Goal: Task Accomplishment & Management: Complete application form

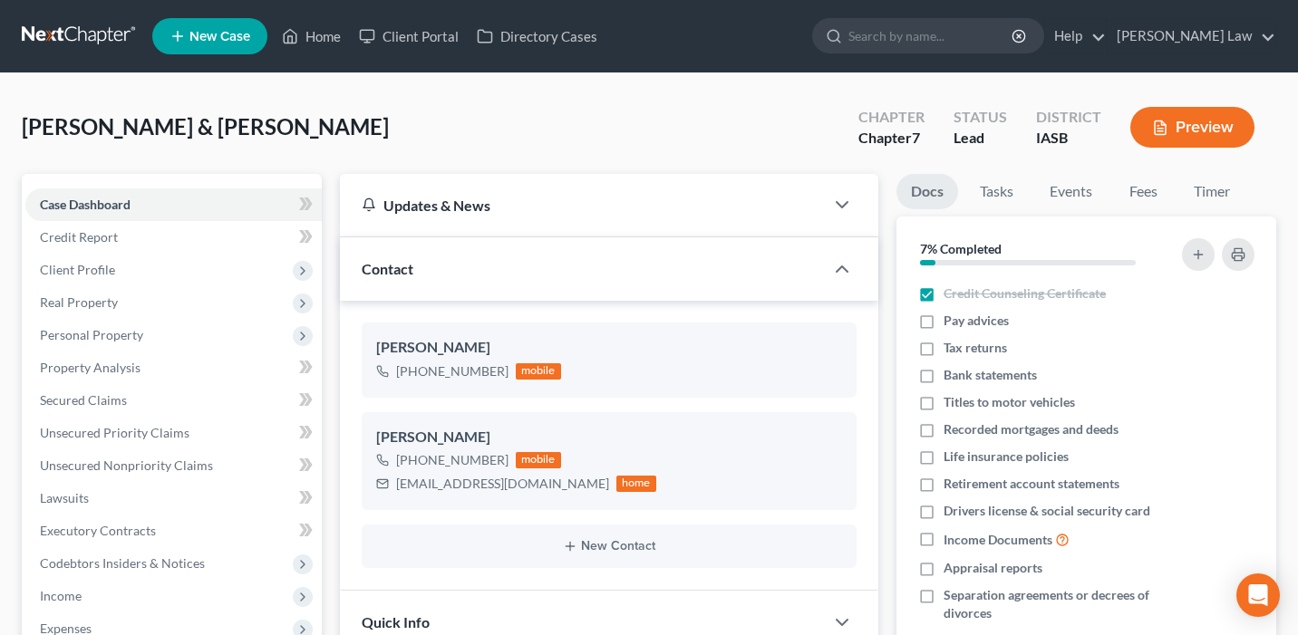
select select "0"
click at [327, 32] on link "Home" at bounding box center [311, 36] width 77 height 33
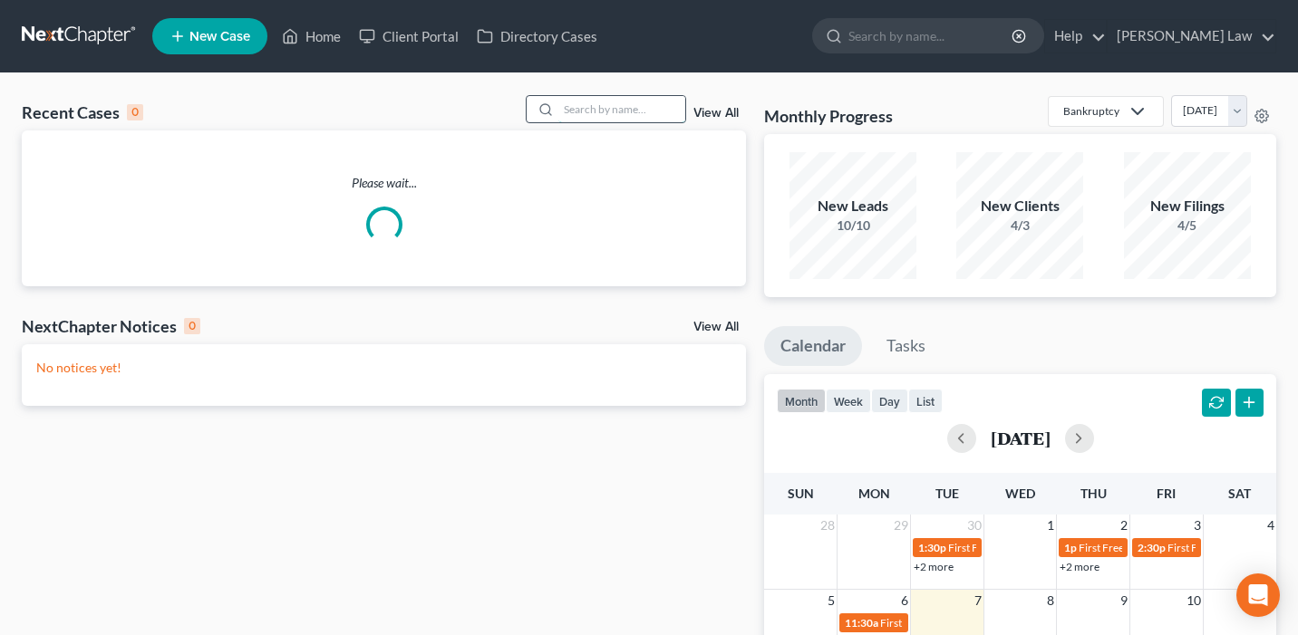
click at [623, 112] on input "search" at bounding box center [621, 109] width 127 height 26
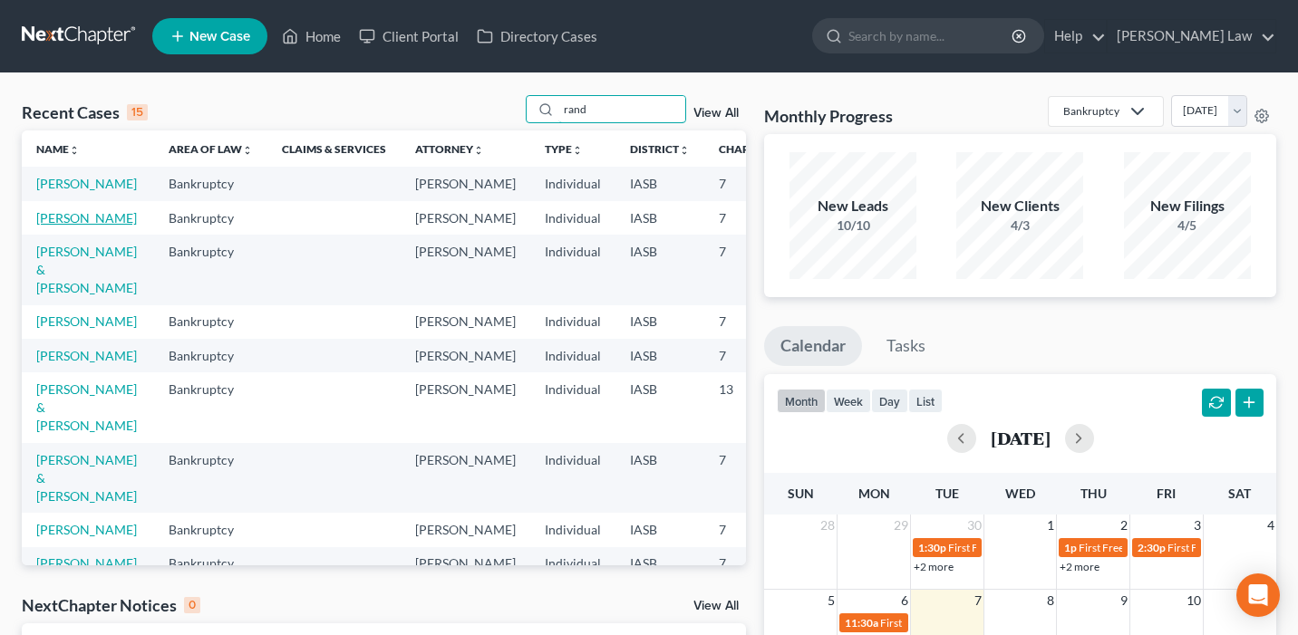
type input "rand"
click at [53, 226] on link "[PERSON_NAME]" at bounding box center [86, 217] width 101 height 15
select select "10"
select select "0"
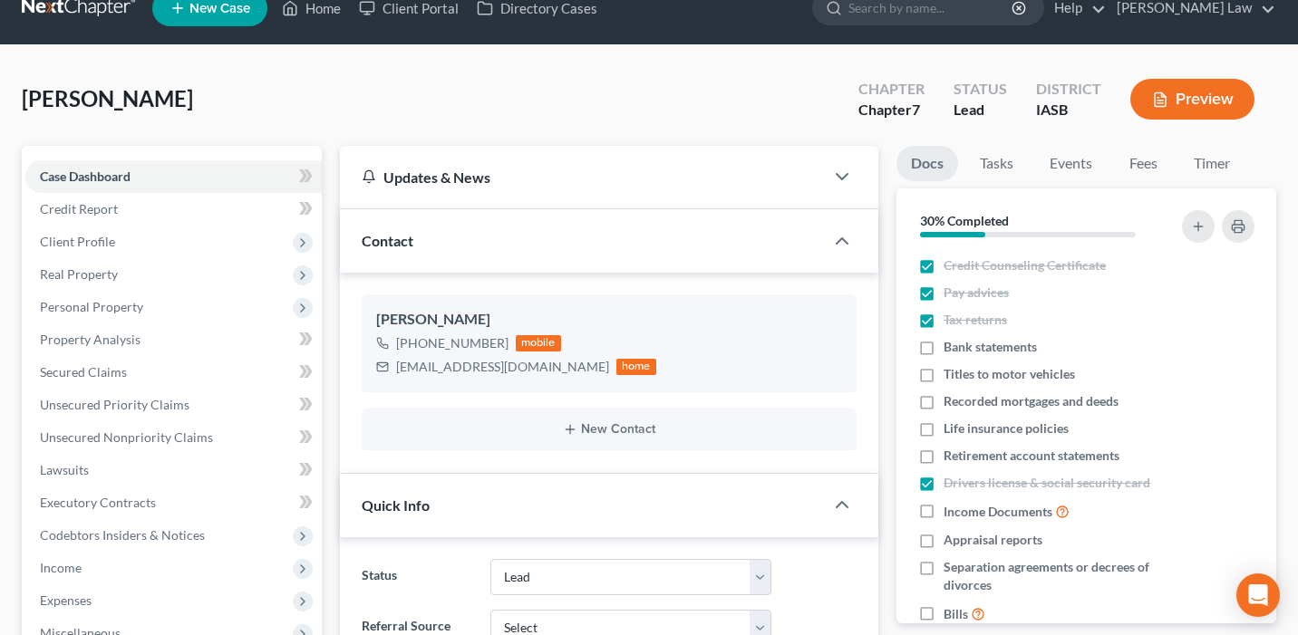
scroll to position [54, 0]
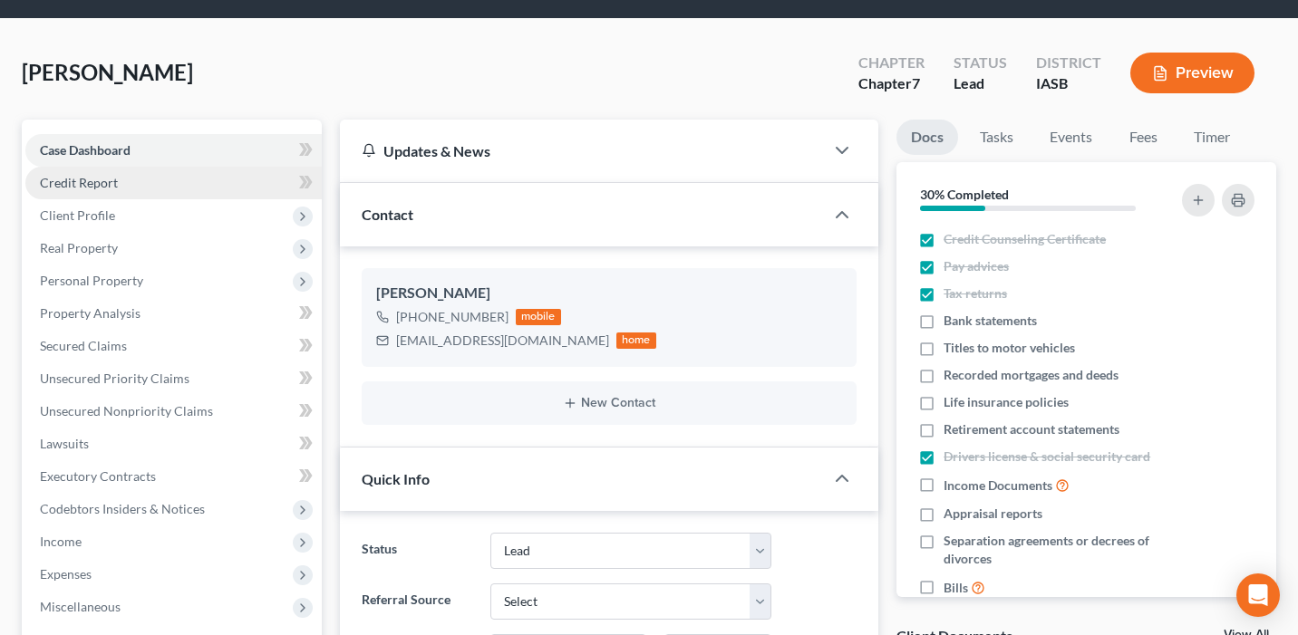
click at [143, 191] on link "Credit Report" at bounding box center [173, 183] width 296 height 33
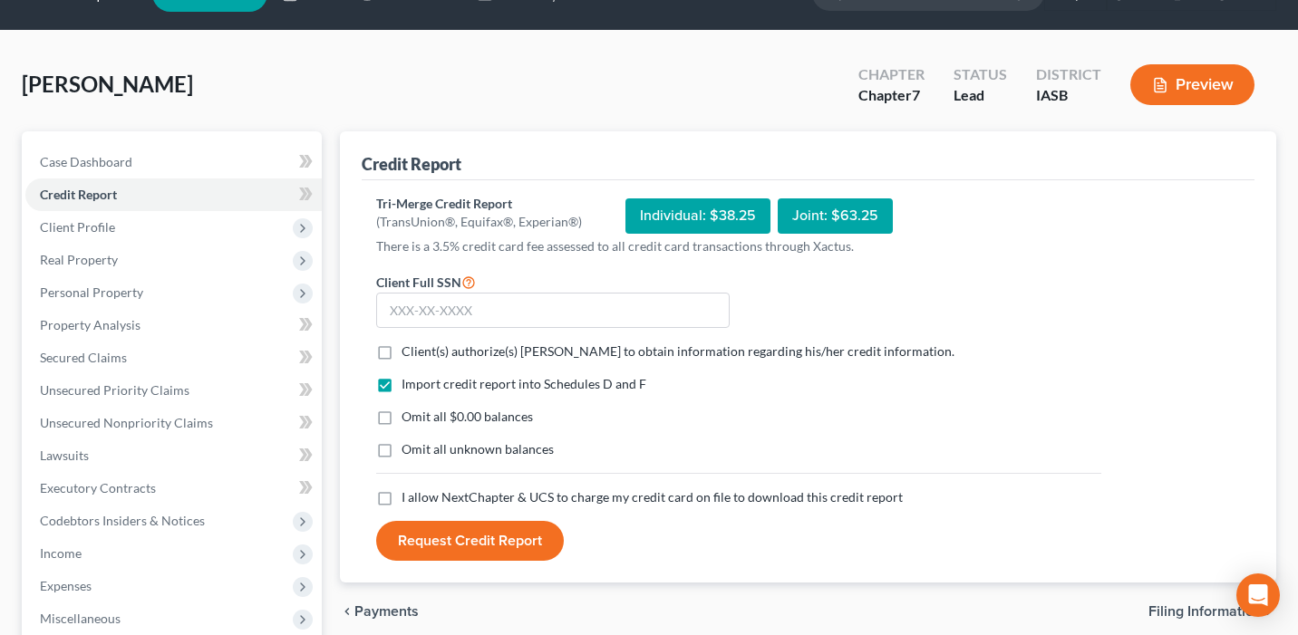
scroll to position [117, 0]
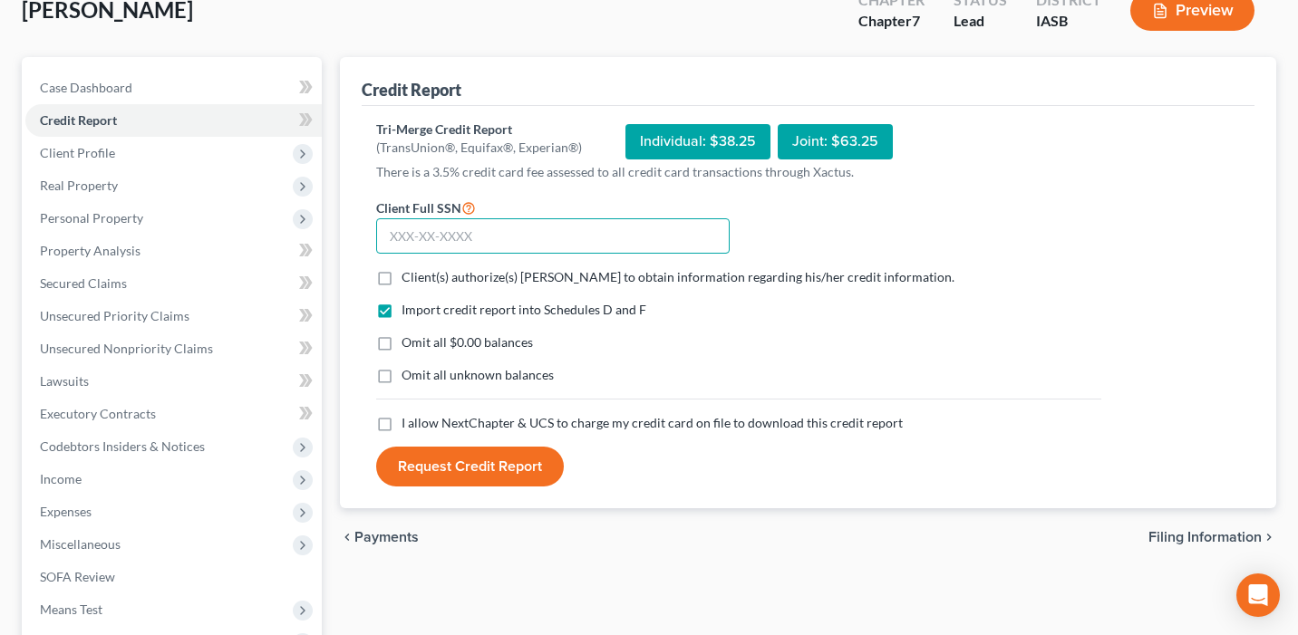
click at [412, 223] on input "text" at bounding box center [552, 236] width 353 height 36
click at [401, 278] on label "Client(s) authorize(s) [PERSON_NAME] to obtain information regarding his/her cr…" at bounding box center [677, 277] width 553 height 18
click at [409, 278] on input "Client(s) authorize(s) [PERSON_NAME] to obtain information regarding his/her cr…" at bounding box center [415, 274] width 12 height 12
checkbox input "true"
click at [401, 348] on label "Omit all $0.00 balances" at bounding box center [466, 342] width 131 height 18
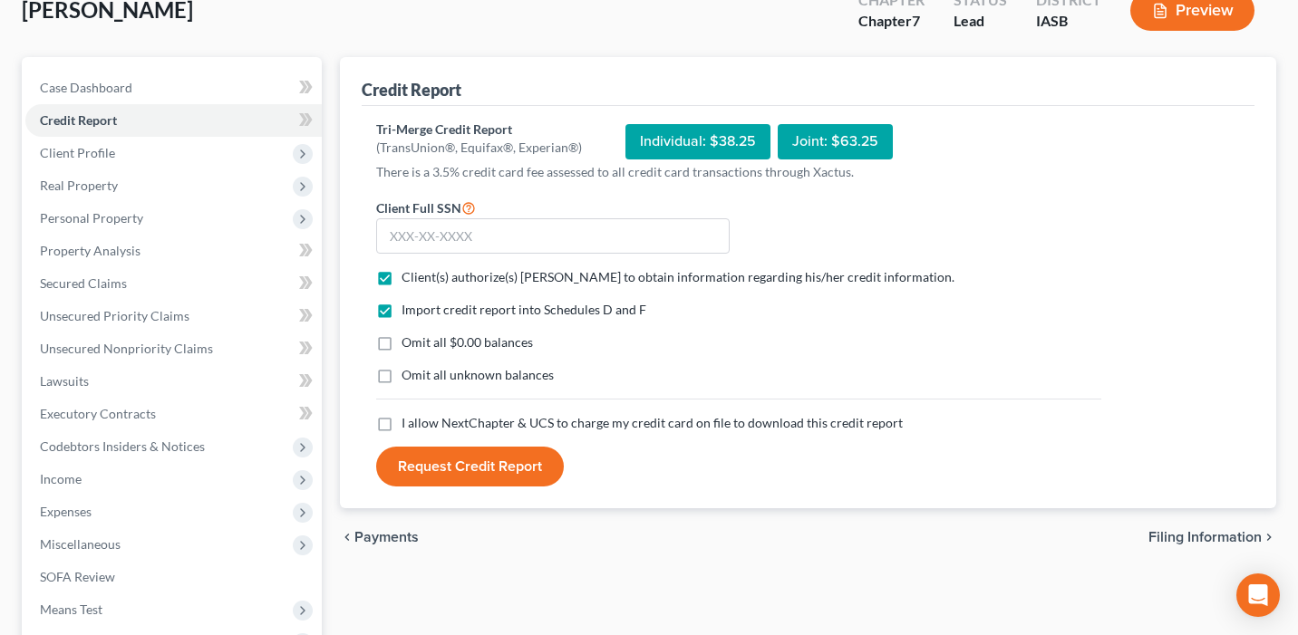
click at [409, 345] on input "Omit all $0.00 balances" at bounding box center [415, 339] width 12 height 12
checkbox input "true"
click at [401, 430] on label "I allow NextChapter & UCS to charge my credit card on file to download this cre…" at bounding box center [651, 423] width 501 height 18
click at [409, 426] on input "I allow NextChapter & UCS to charge my credit card on file to download this cre…" at bounding box center [415, 420] width 12 height 12
checkbox input "true"
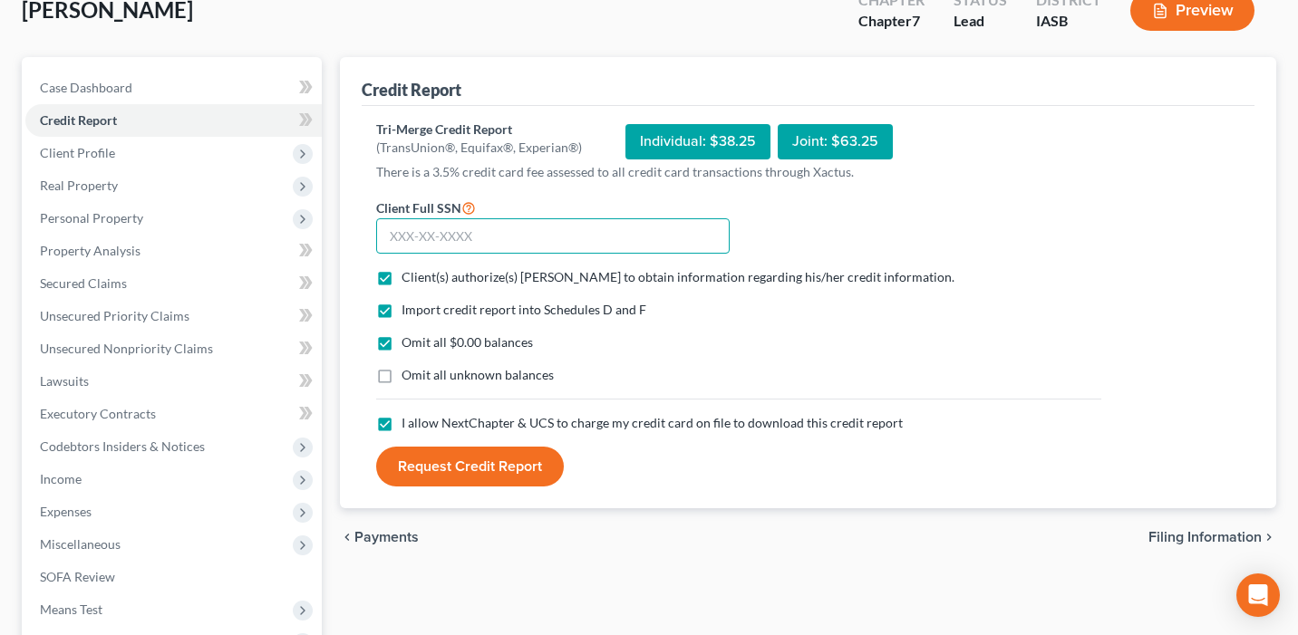
click at [404, 245] on input "text" at bounding box center [552, 236] width 353 height 36
click at [401, 238] on input "483-58-6408" at bounding box center [552, 236] width 353 height 36
click at [451, 235] on input "483-58-6408" at bounding box center [552, 236] width 353 height 36
click at [477, 232] on input "483-58-6408" at bounding box center [552, 236] width 353 height 36
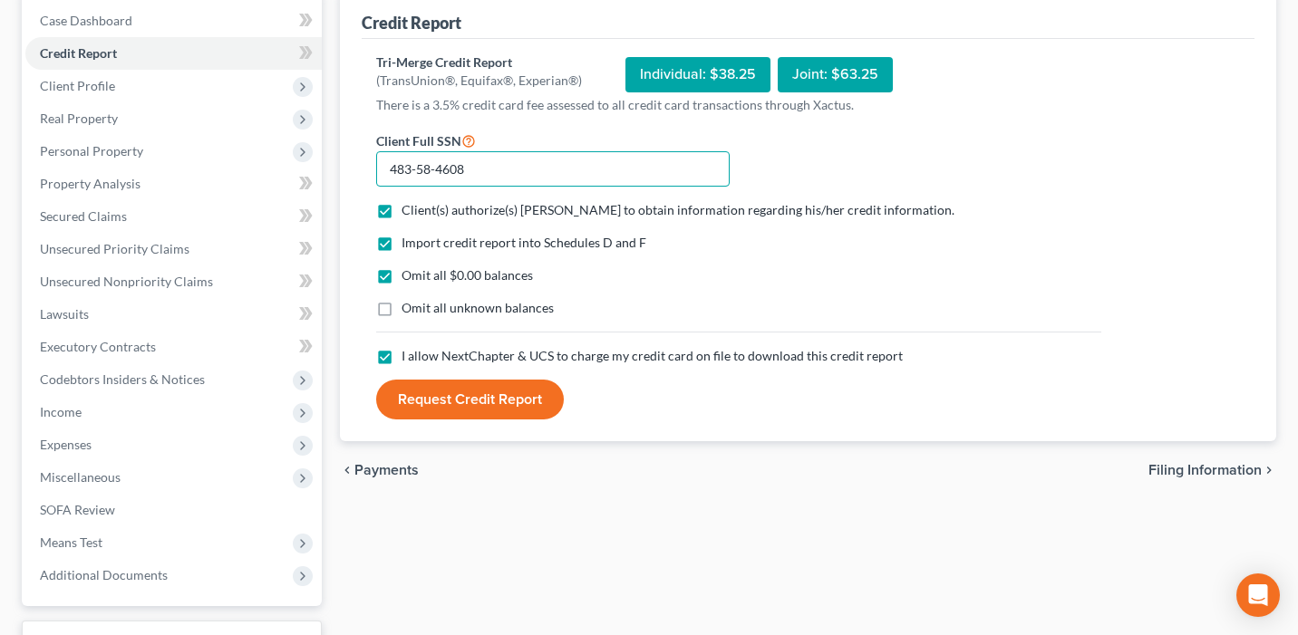
scroll to position [195, 0]
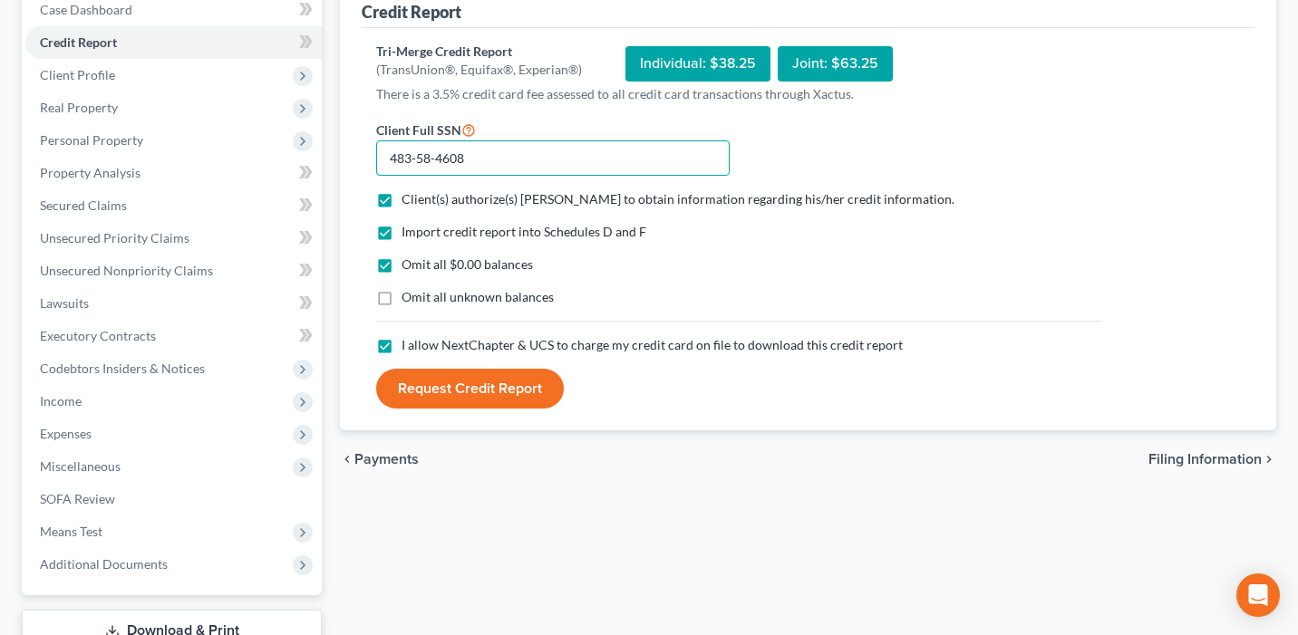
type input "483-58-4608"
click at [467, 400] on button "Request Credit Report" at bounding box center [470, 389] width 188 height 40
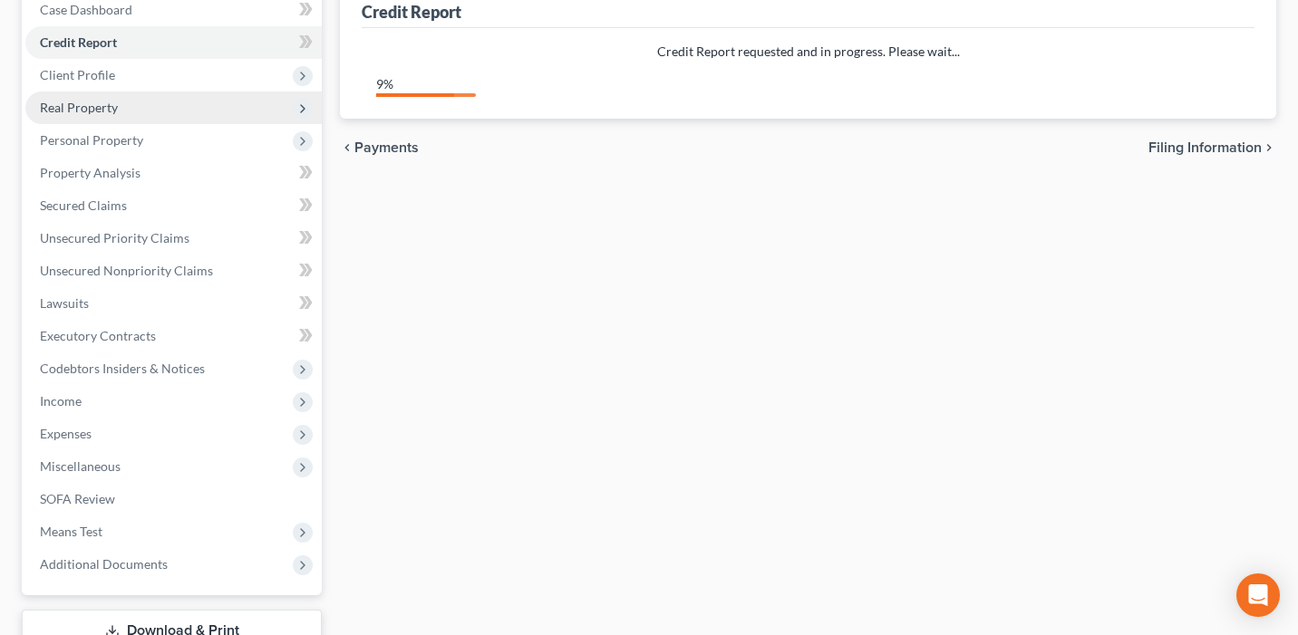
scroll to position [0, 0]
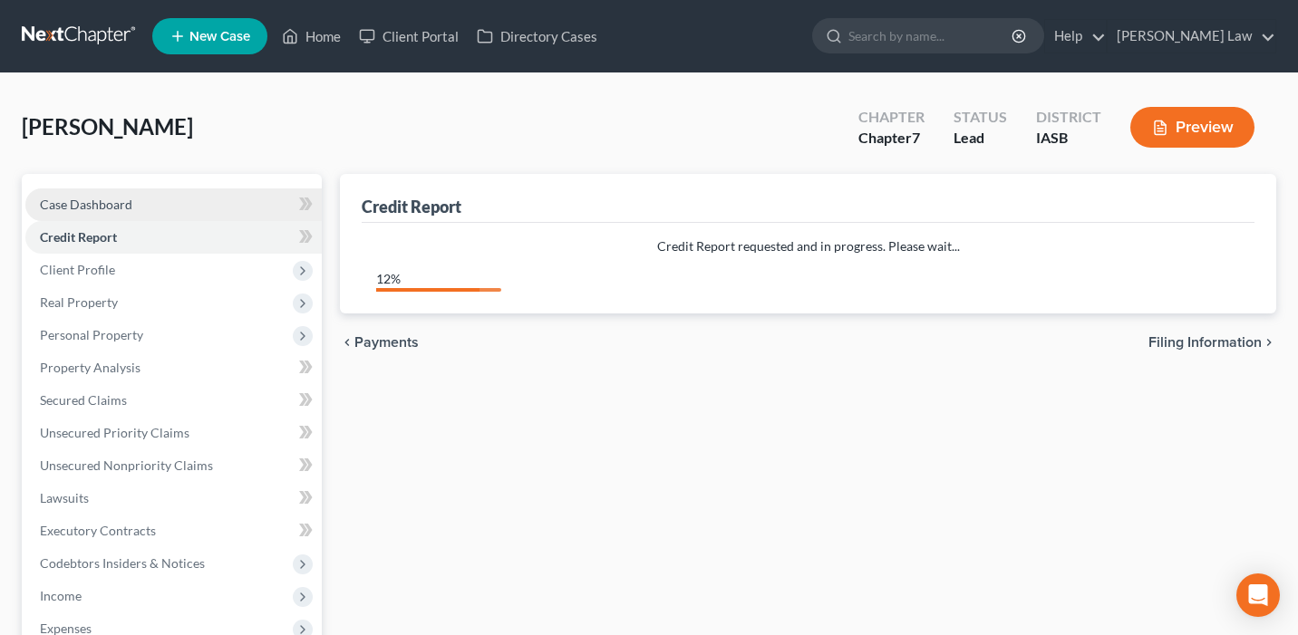
click at [210, 201] on link "Case Dashboard" at bounding box center [173, 204] width 296 height 33
select select "10"
select select "0"
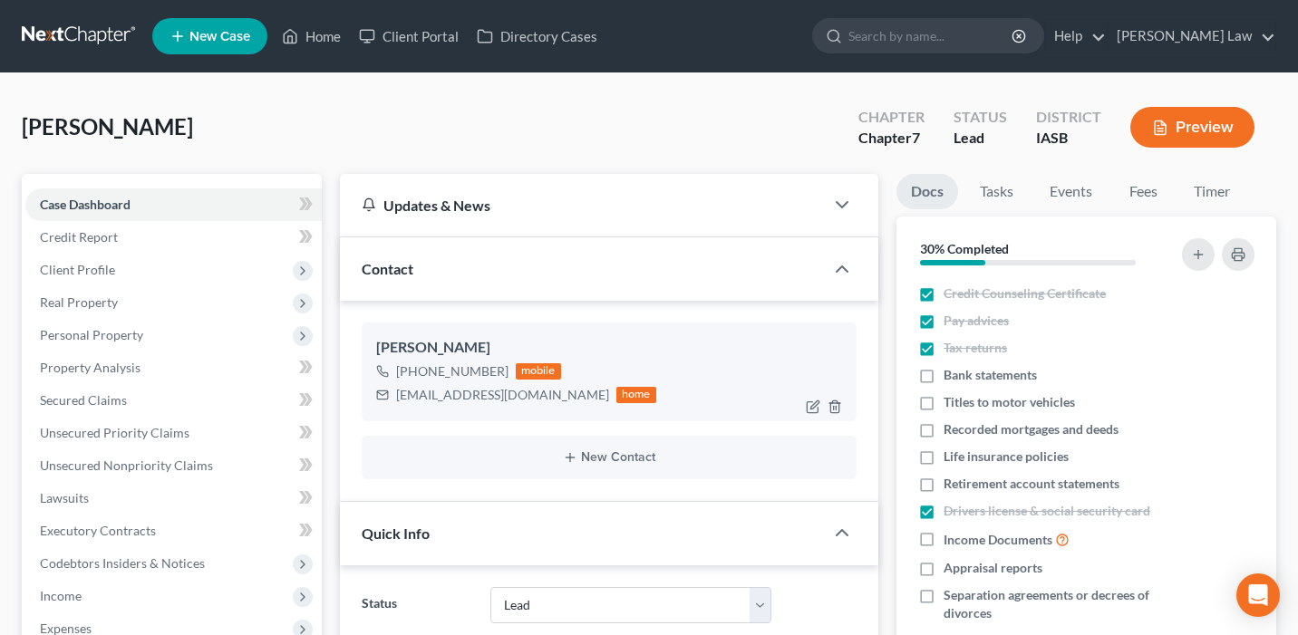
scroll to position [1401, 0]
drag, startPoint x: 511, startPoint y: 394, endPoint x: 394, endPoint y: 401, distance: 117.1
click at [394, 401] on div "[EMAIL_ADDRESS][DOMAIN_NAME] home" at bounding box center [516, 395] width 280 height 24
copy div "[EMAIL_ADDRESS][DOMAIN_NAME]"
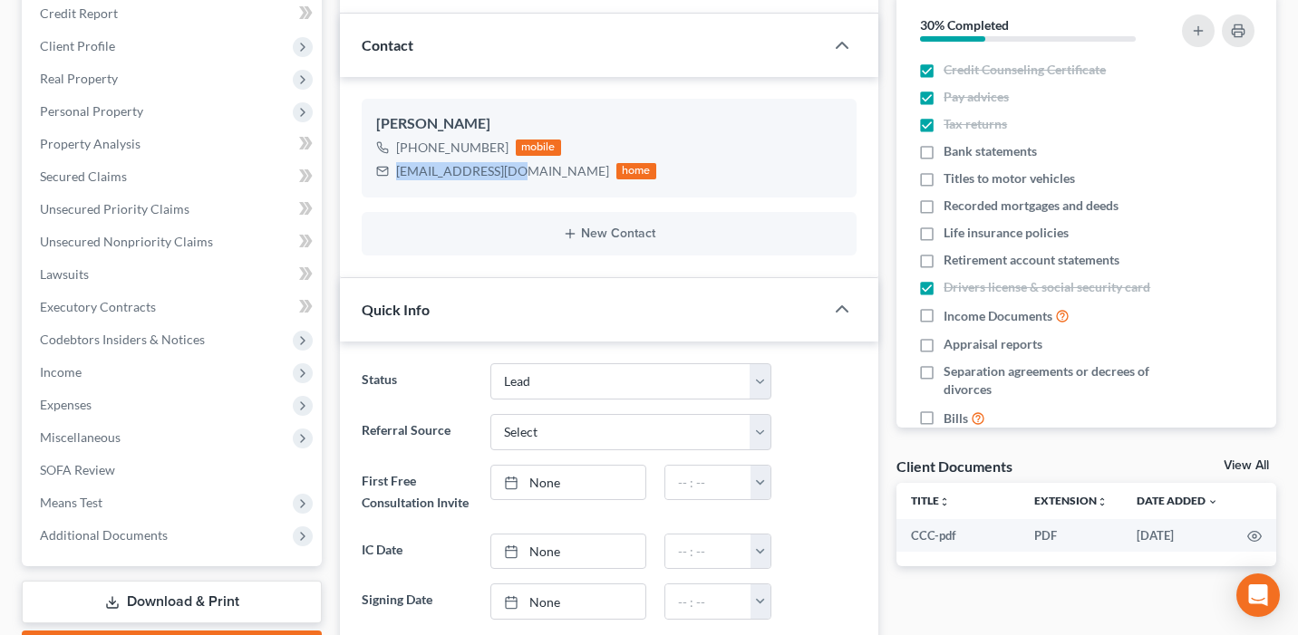
scroll to position [230, 0]
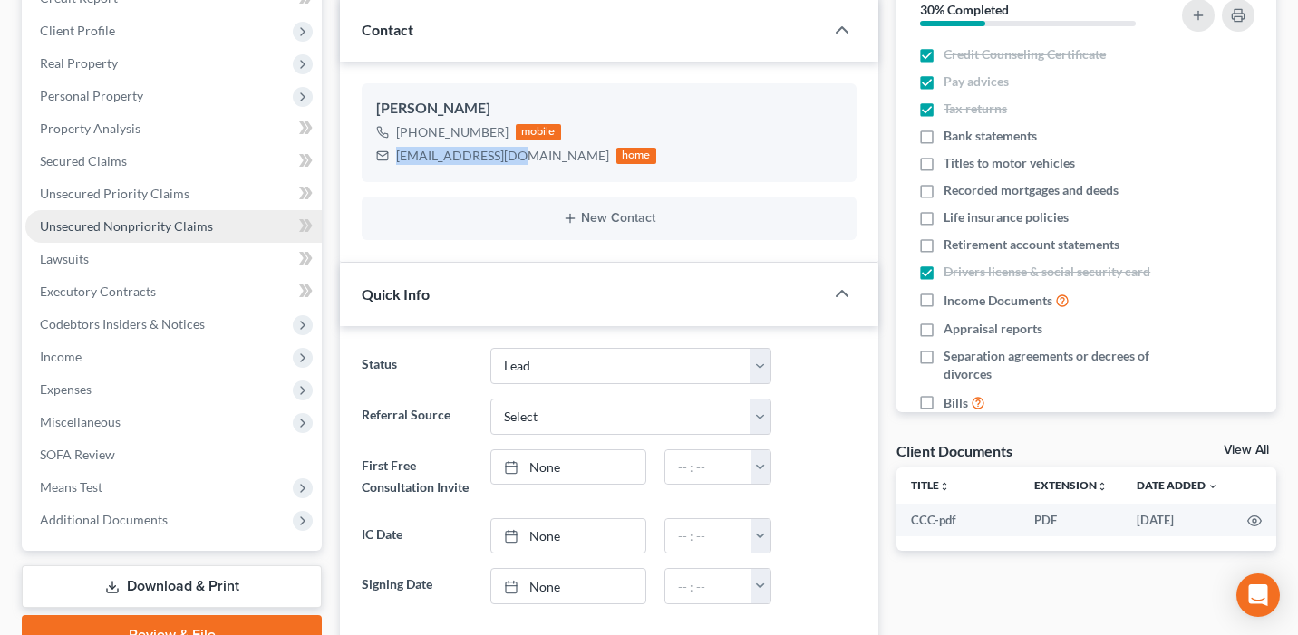
click at [242, 227] on link "Unsecured Nonpriority Claims" at bounding box center [173, 226] width 296 height 33
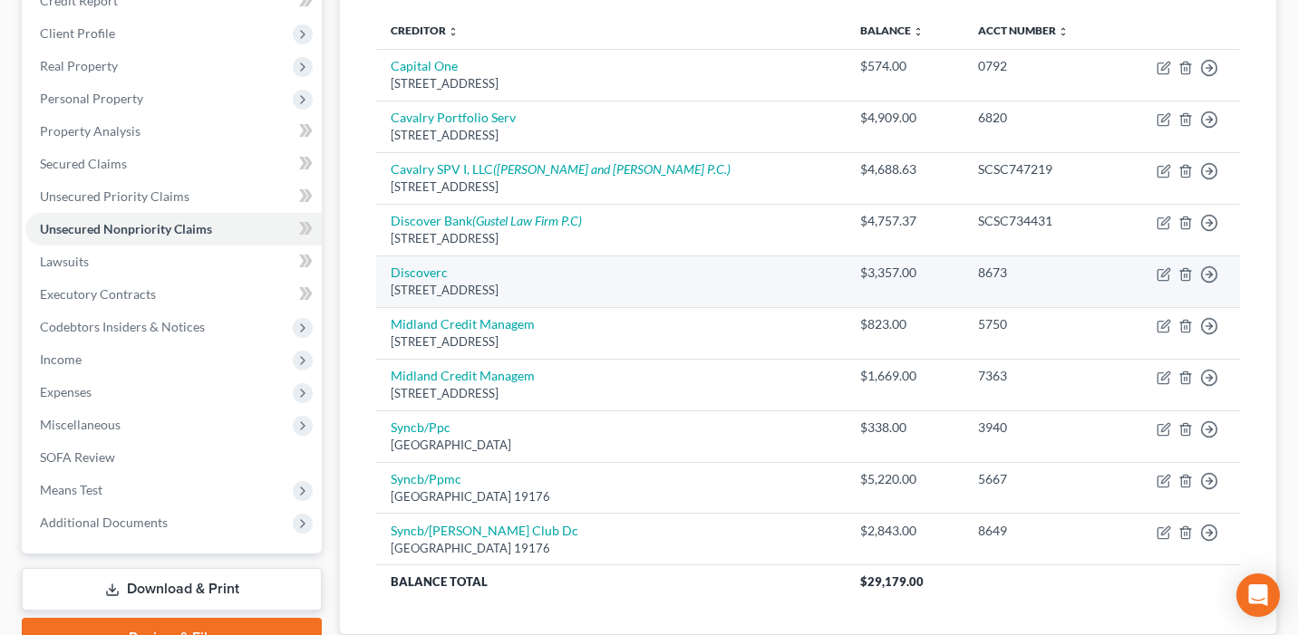
scroll to position [234, 0]
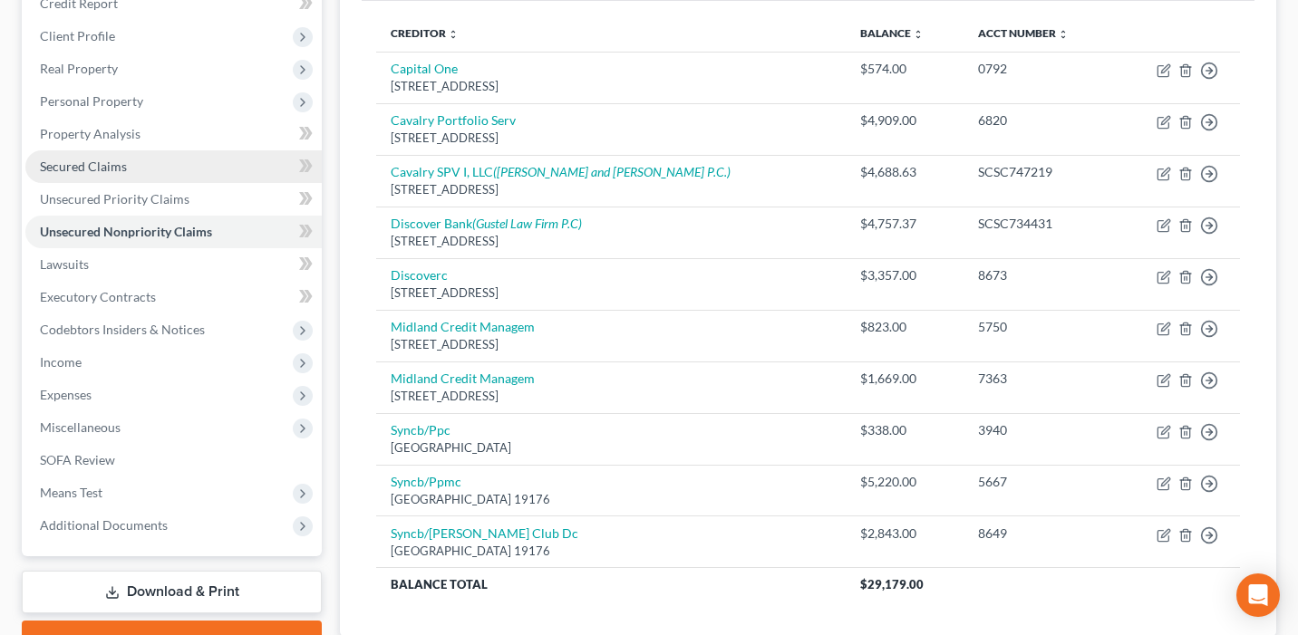
click at [219, 171] on link "Secured Claims" at bounding box center [173, 166] width 296 height 33
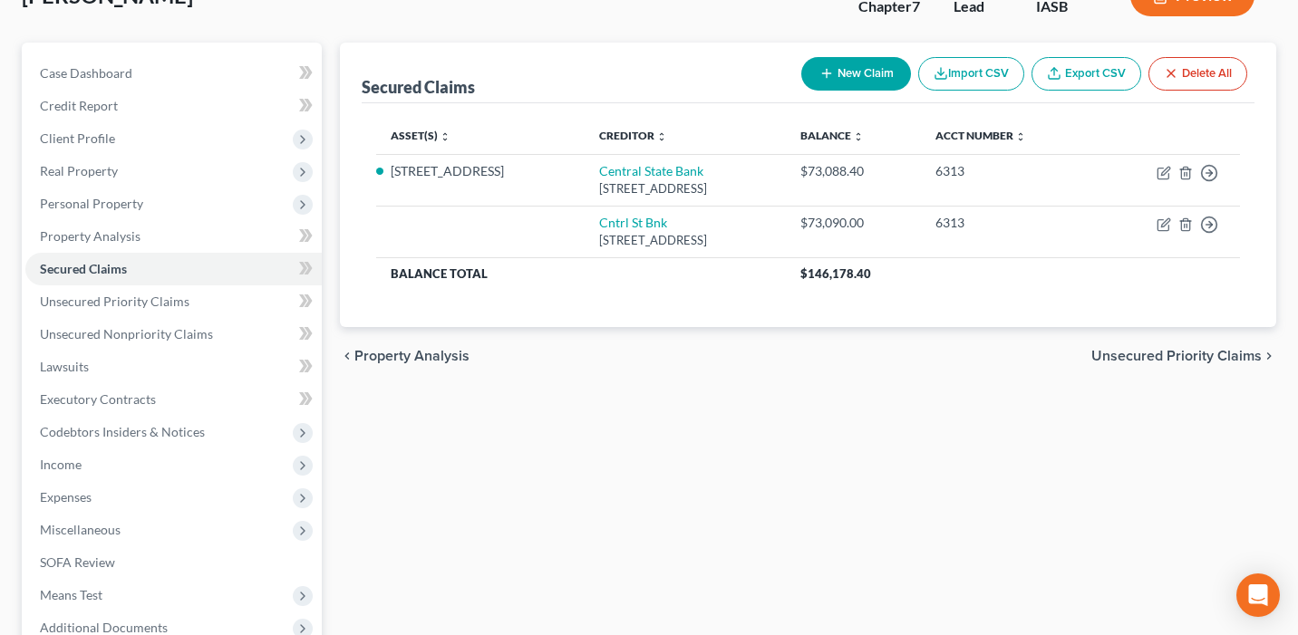
scroll to position [141, 0]
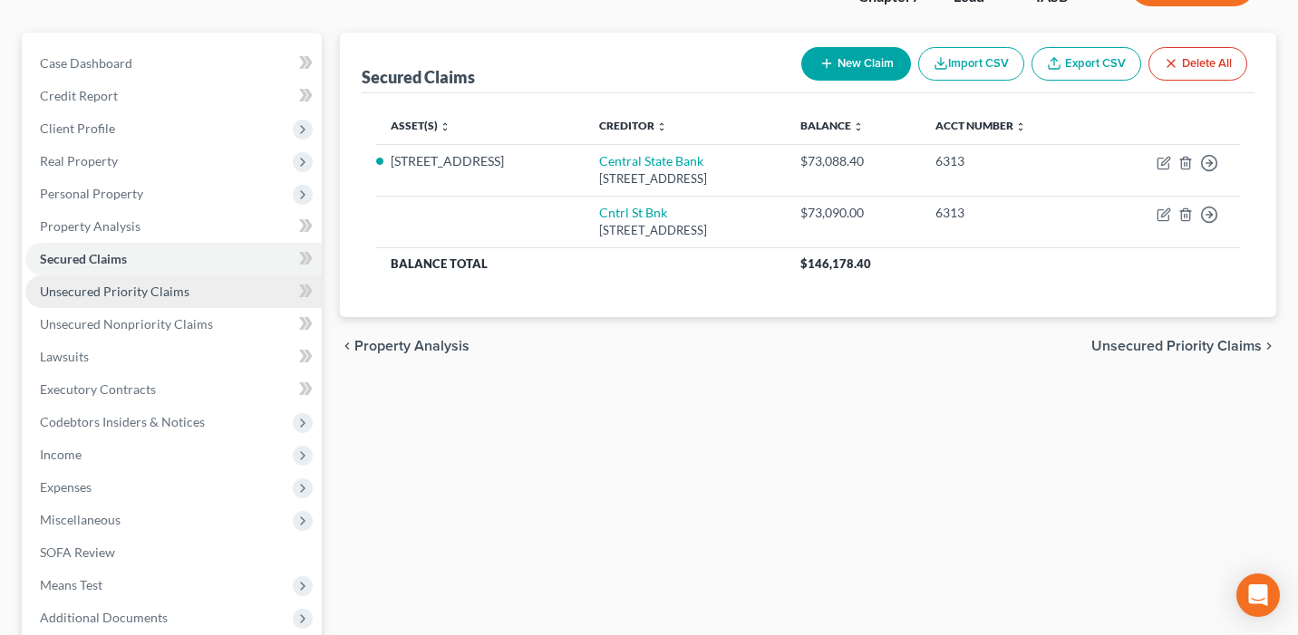
click at [240, 294] on link "Unsecured Priority Claims" at bounding box center [173, 291] width 296 height 33
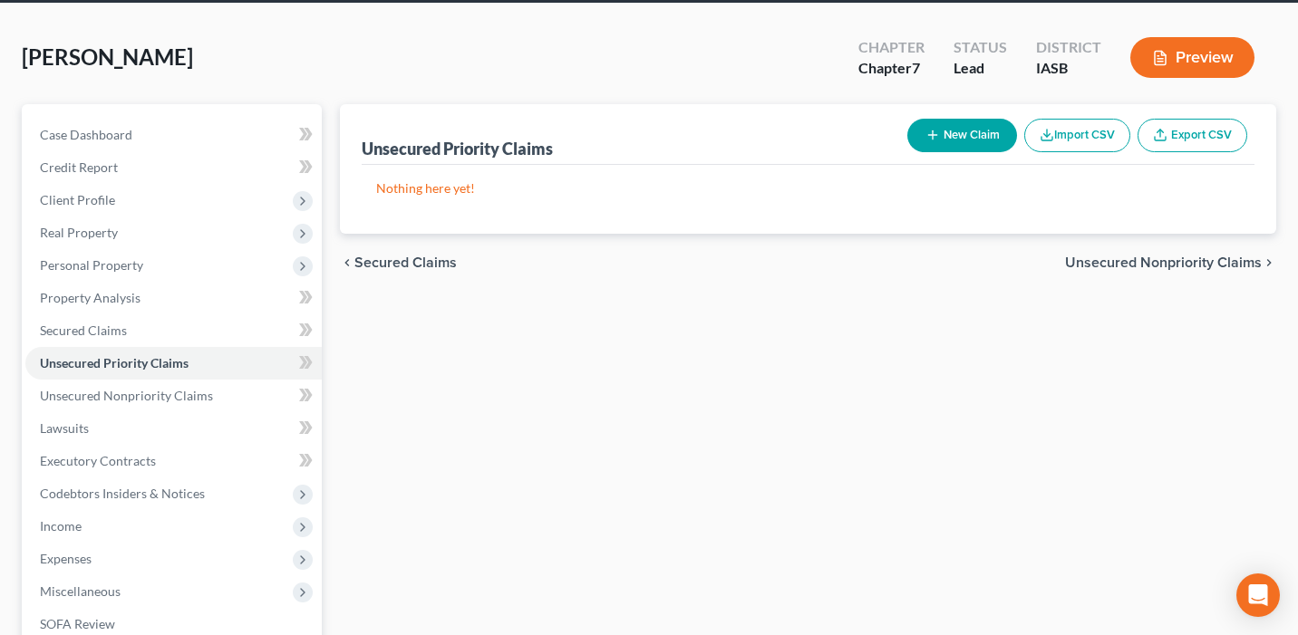
scroll to position [16, 0]
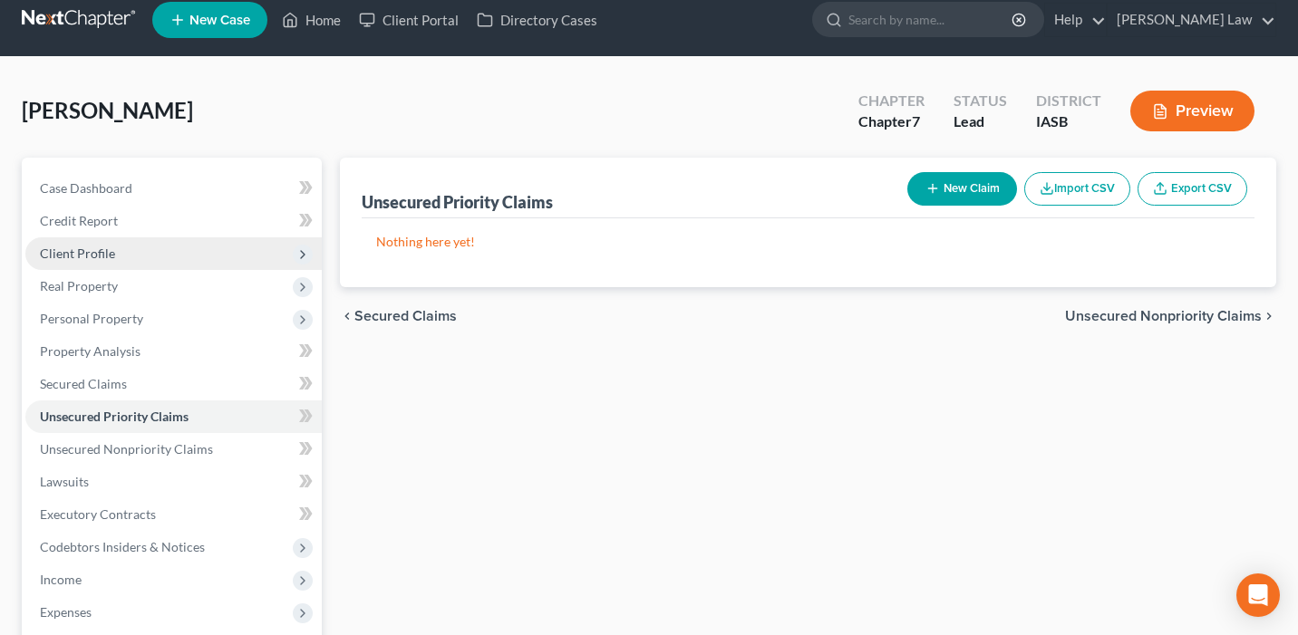
click at [227, 252] on span "Client Profile" at bounding box center [173, 253] width 296 height 33
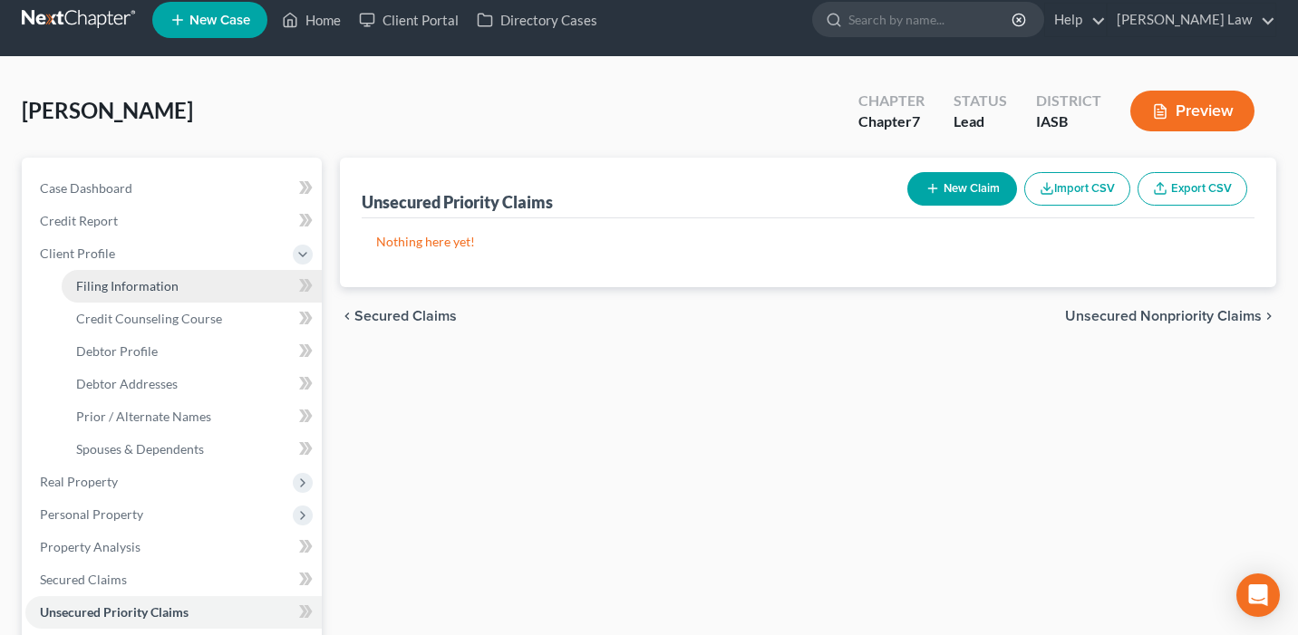
click at [223, 275] on link "Filing Information" at bounding box center [192, 286] width 260 height 33
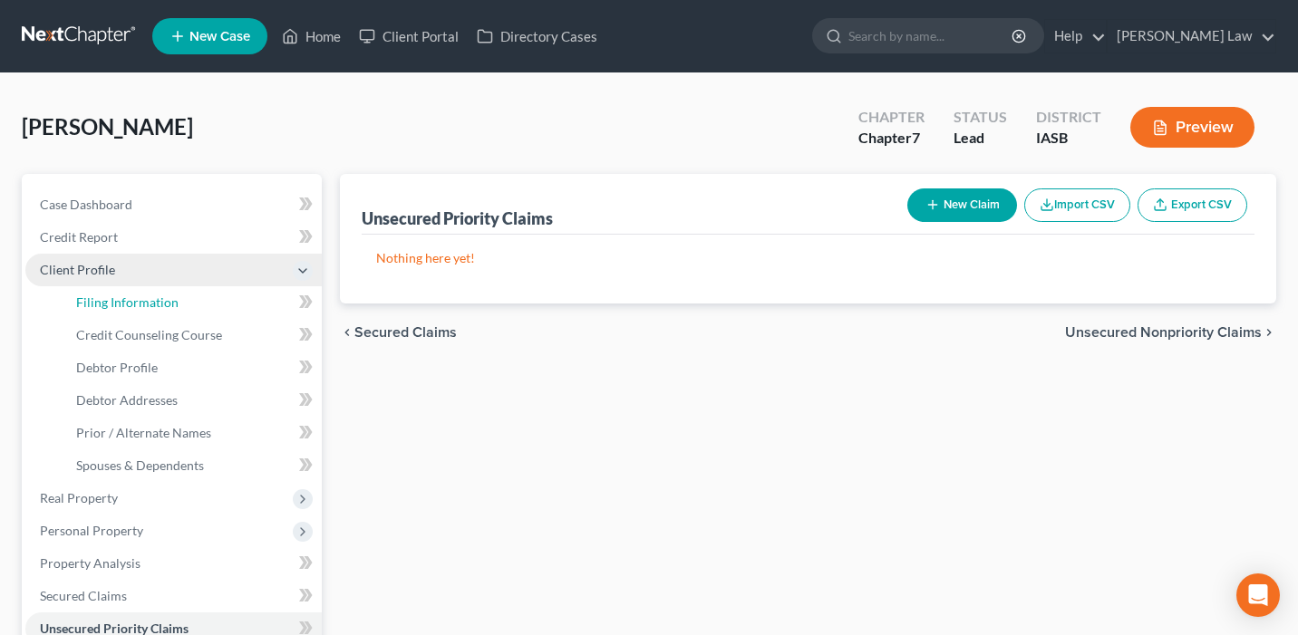
select select "1"
select select "0"
select select "16"
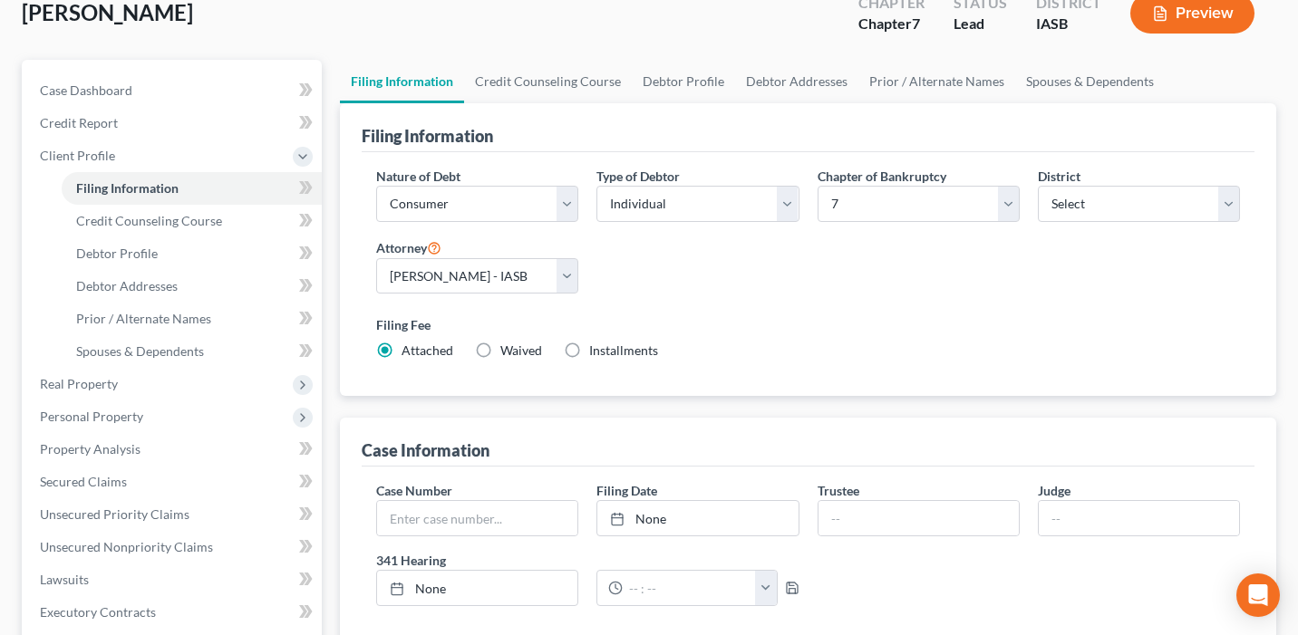
scroll to position [13, 0]
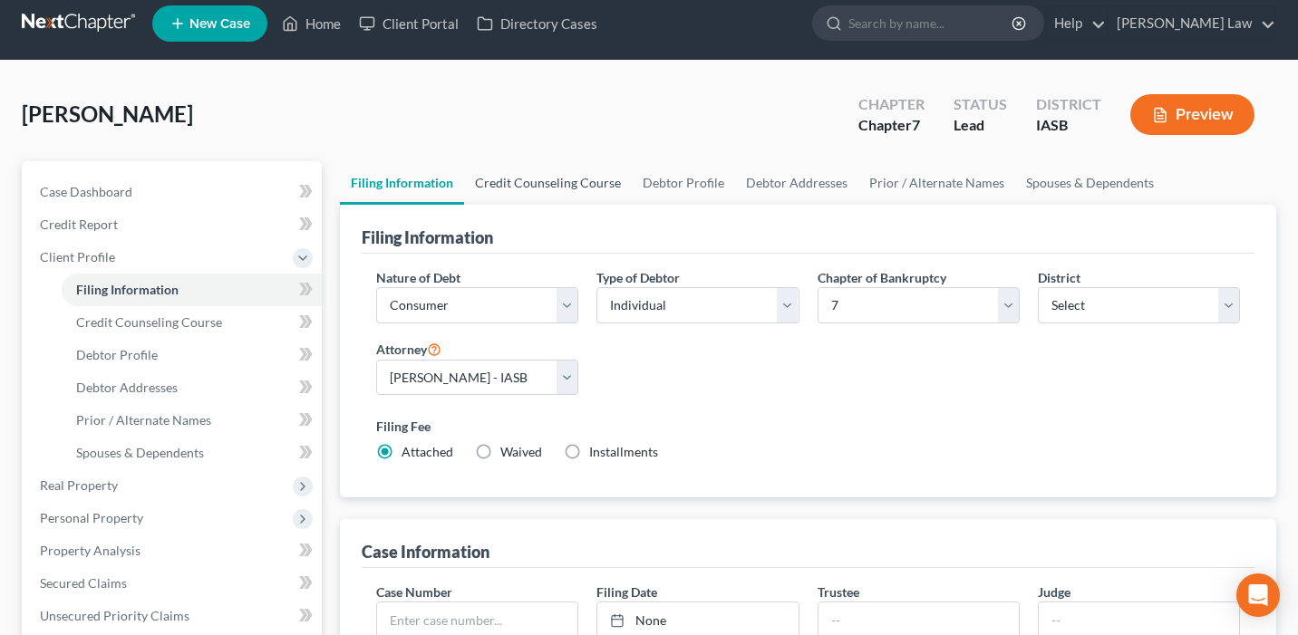
click at [520, 179] on link "Credit Counseling Course" at bounding box center [548, 182] width 168 height 43
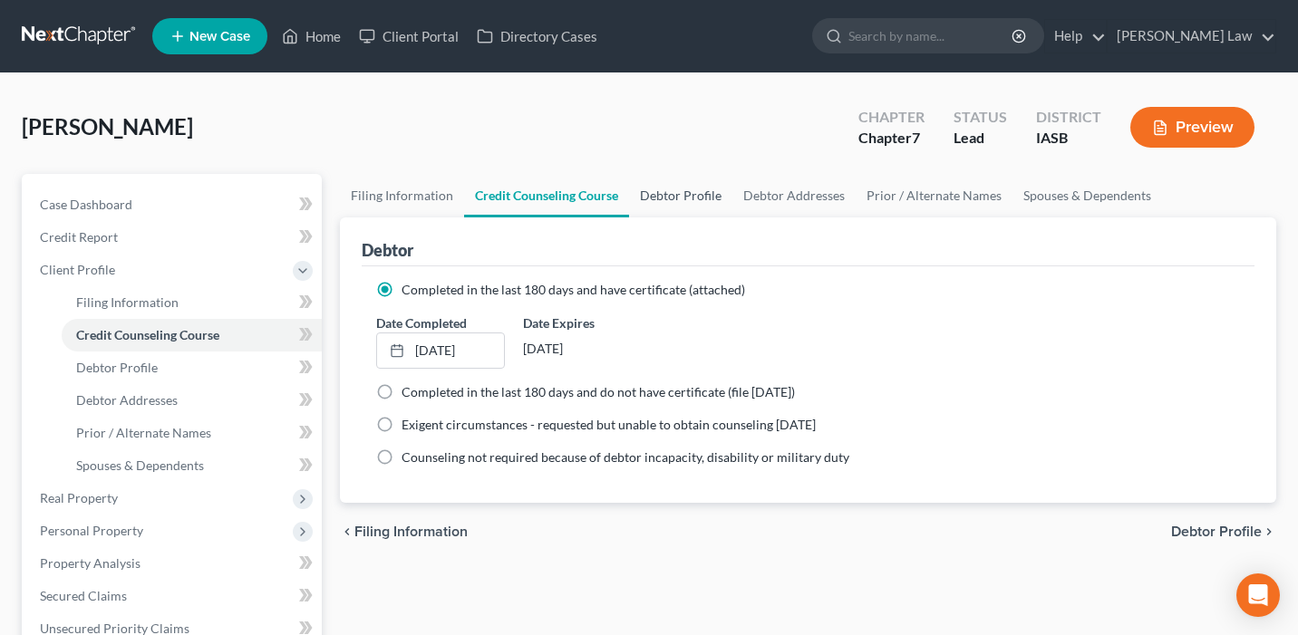
click at [669, 195] on link "Debtor Profile" at bounding box center [680, 195] width 103 height 43
select select "0"
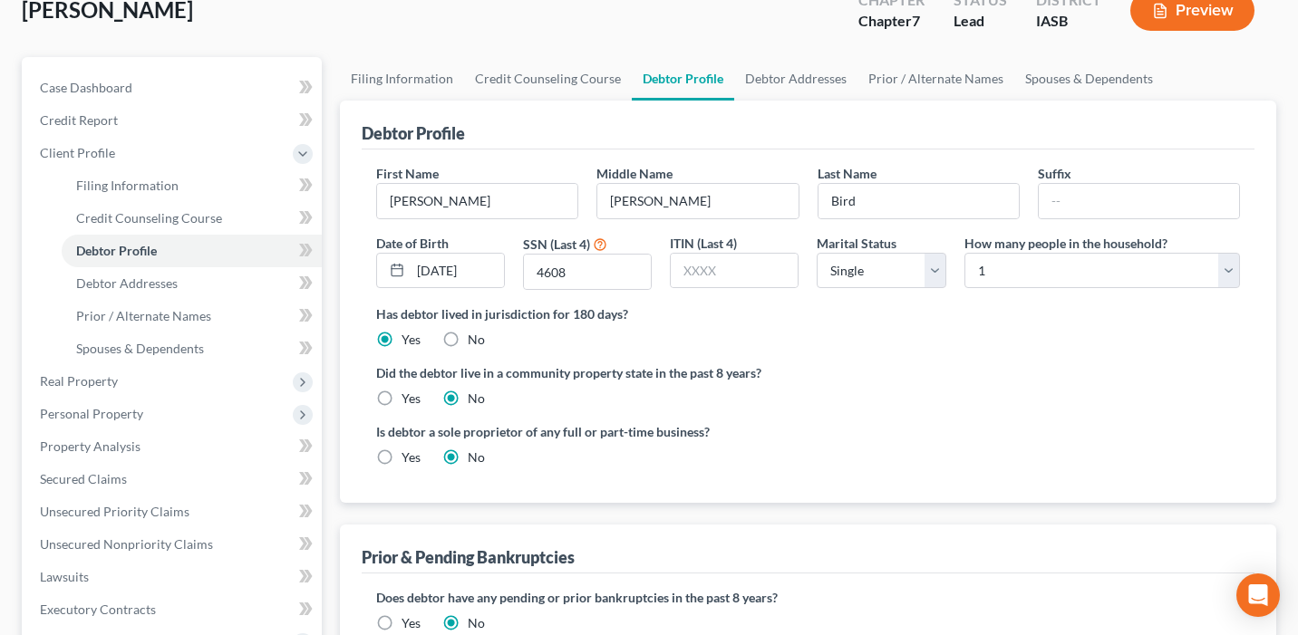
scroll to position [98, 0]
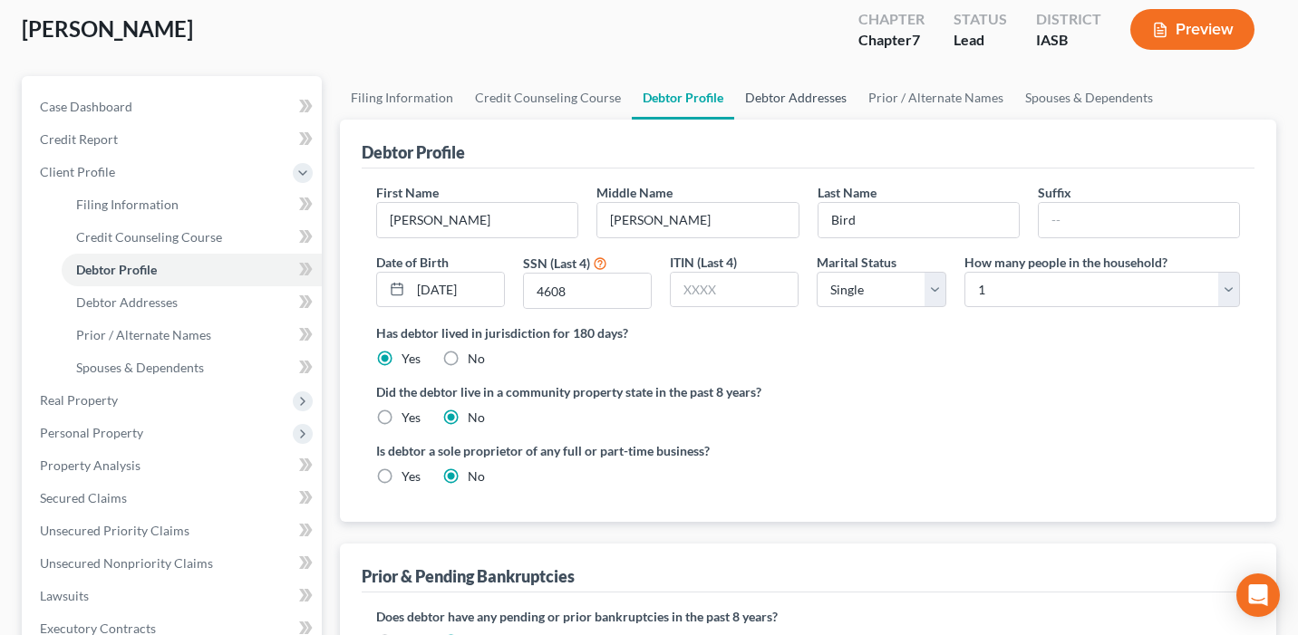
click at [743, 104] on link "Debtor Addresses" at bounding box center [795, 97] width 123 height 43
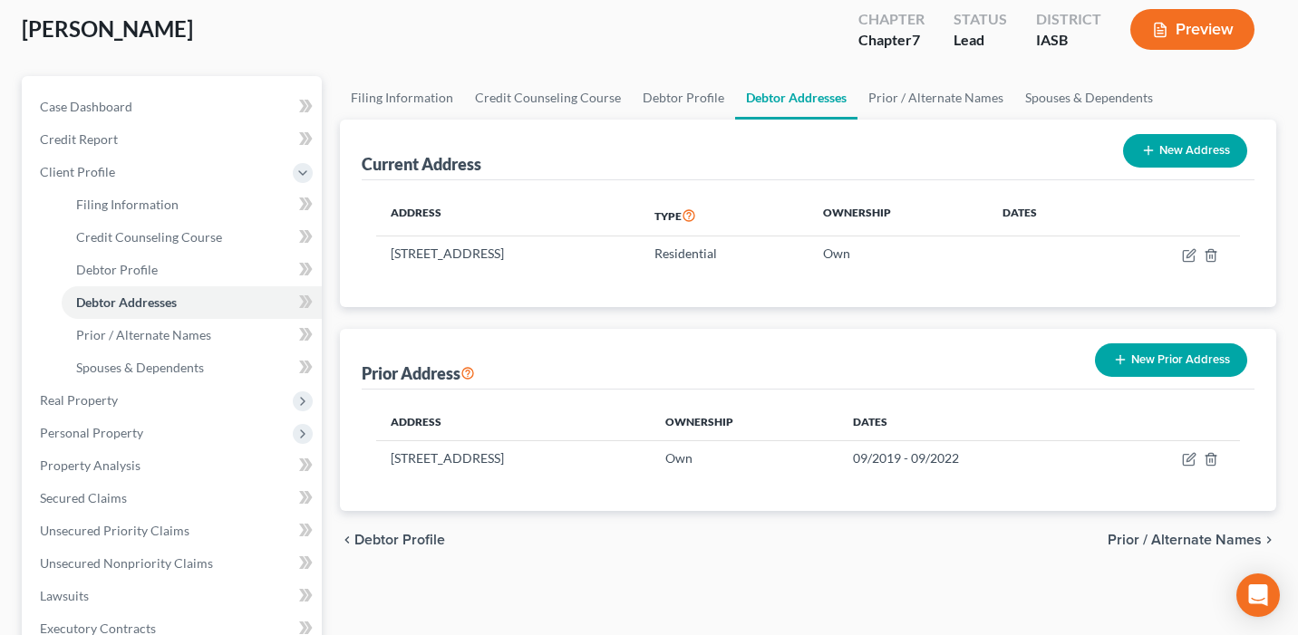
scroll to position [110, 0]
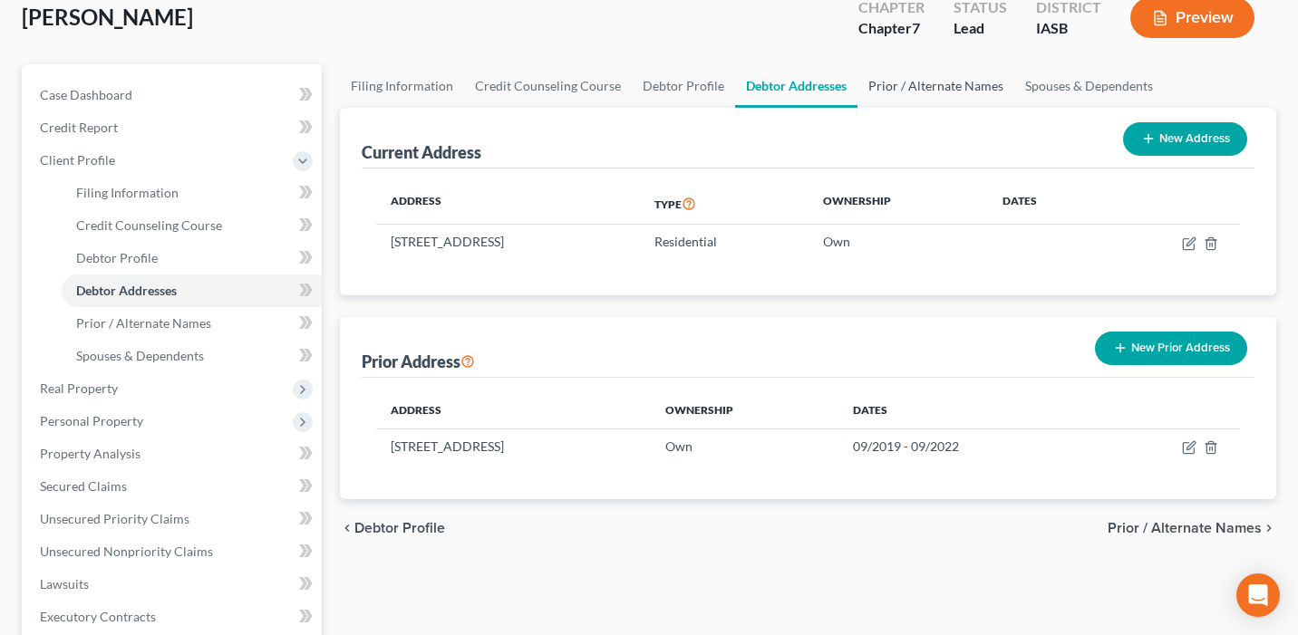
click at [945, 94] on link "Prior / Alternate Names" at bounding box center [935, 85] width 157 height 43
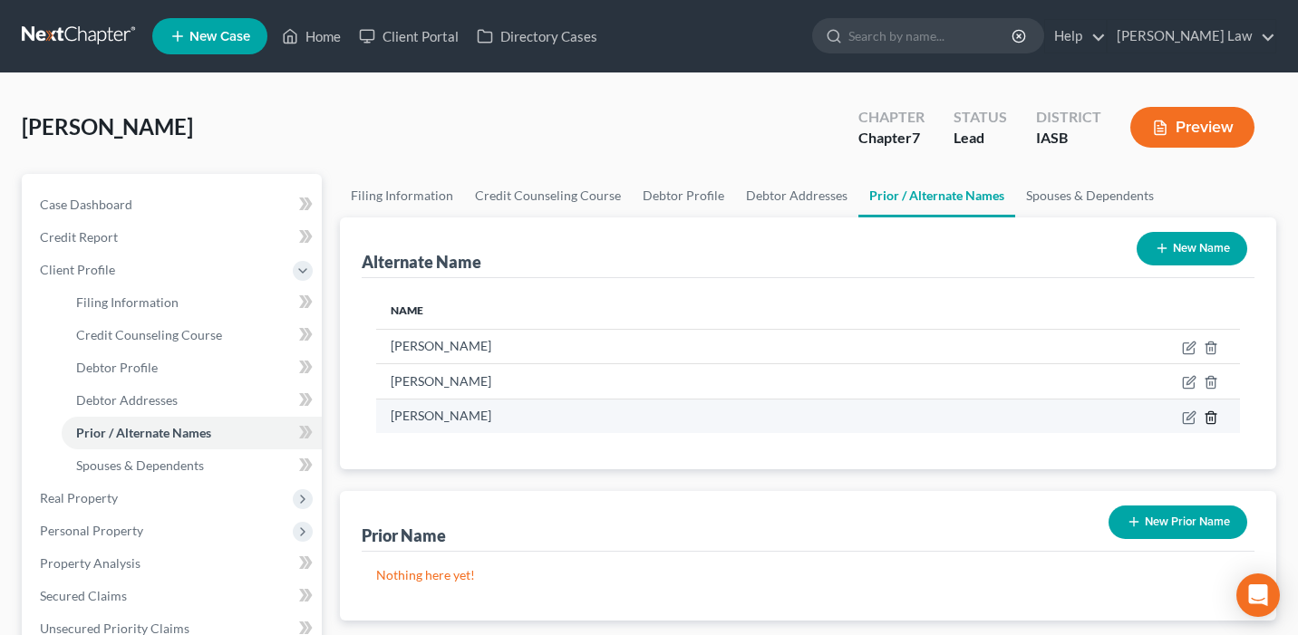
click at [1210, 417] on icon at bounding box center [1210, 418] width 14 height 14
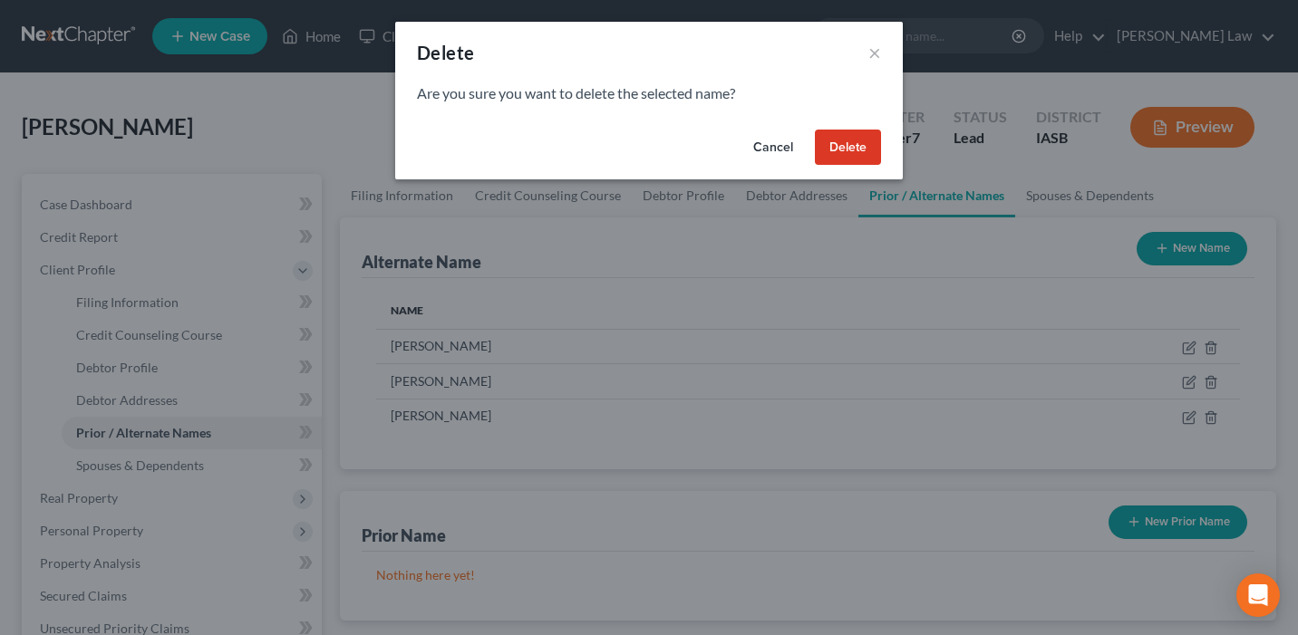
click at [850, 150] on button "Delete" at bounding box center [848, 148] width 66 height 36
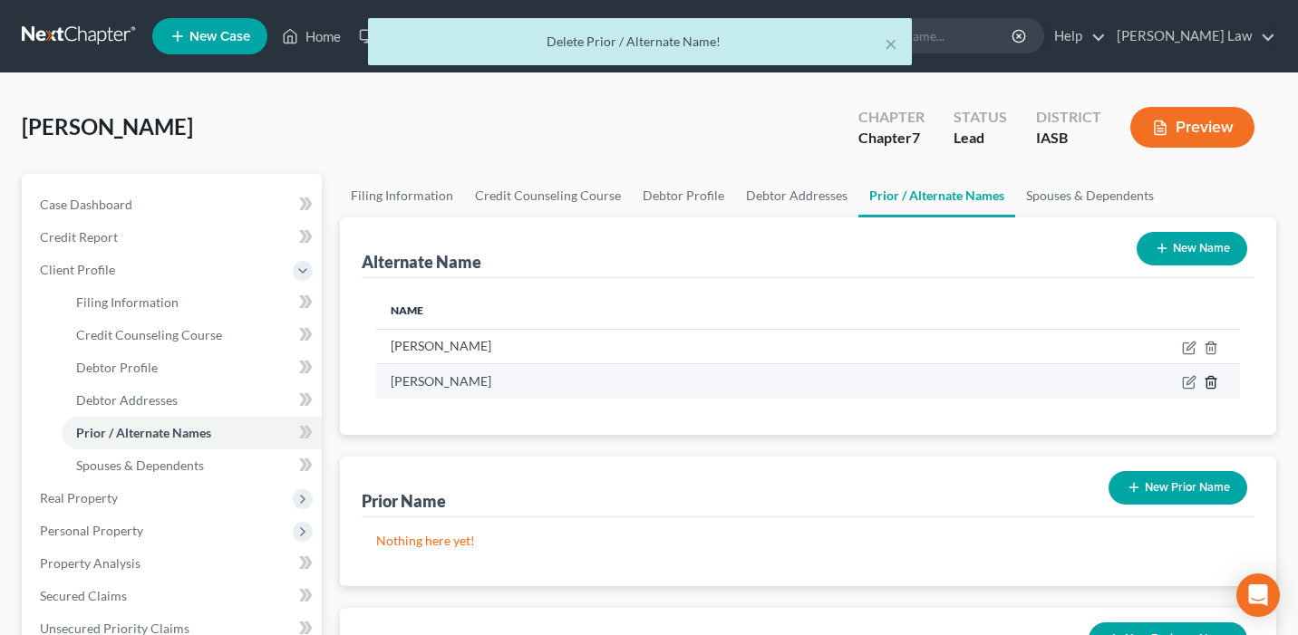
click at [1212, 384] on line at bounding box center [1212, 384] width 0 height 4
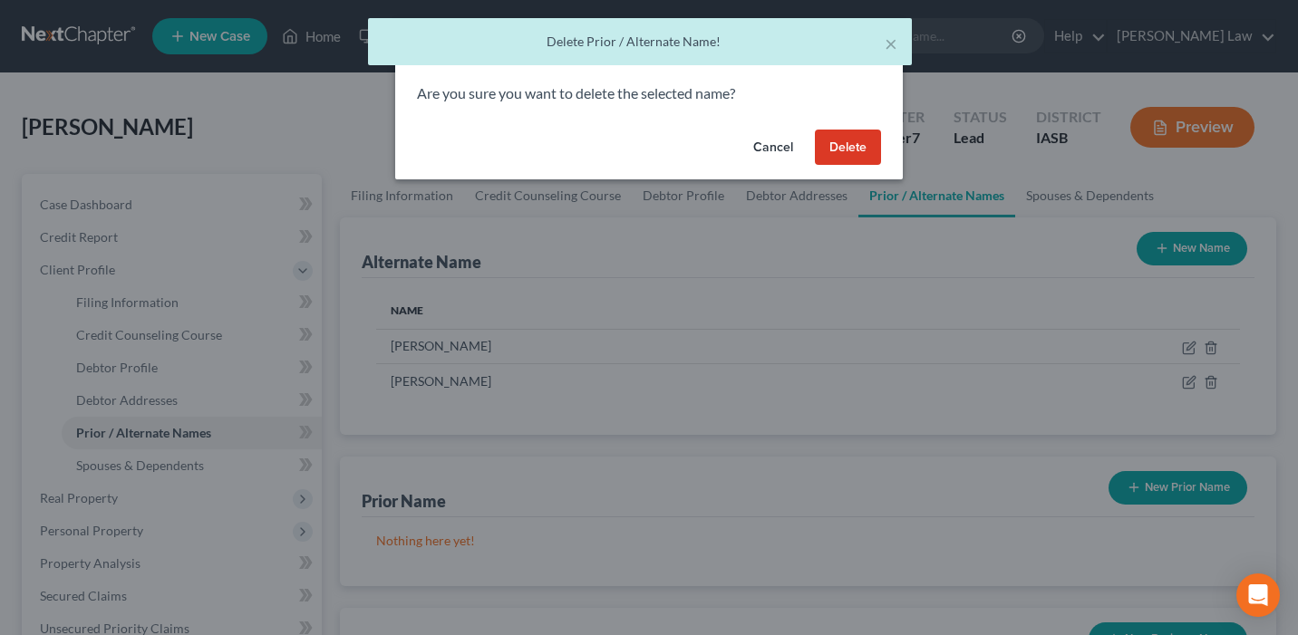
click at [866, 140] on button "Delete" at bounding box center [848, 148] width 66 height 36
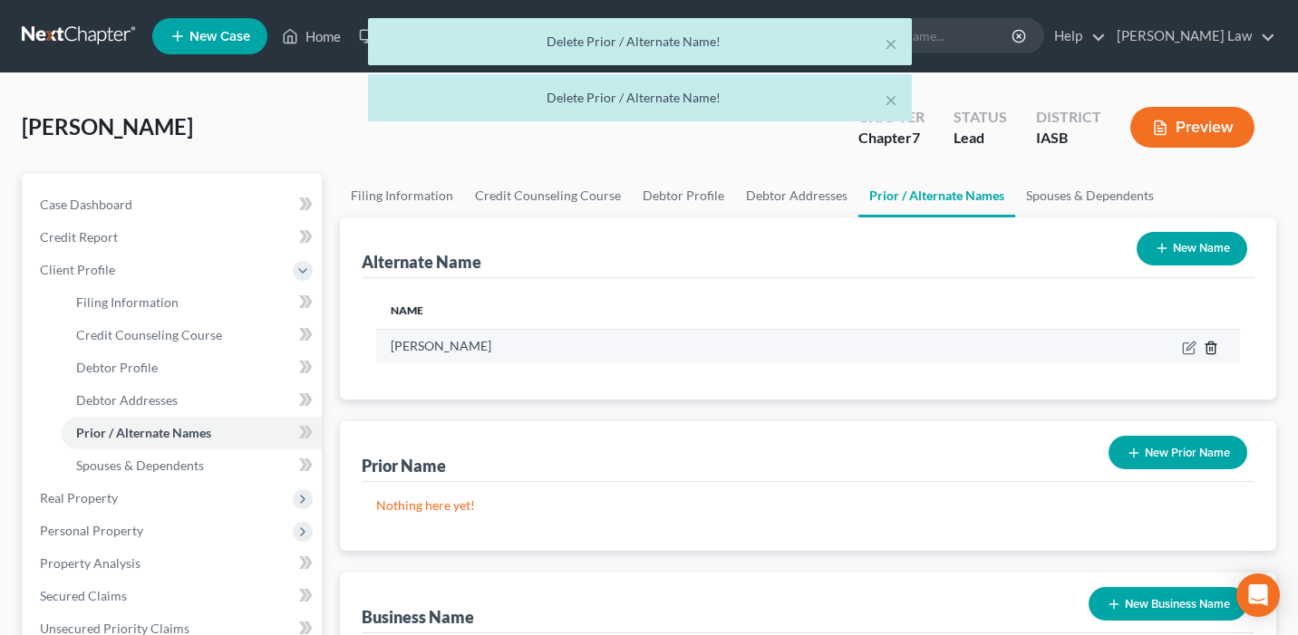
click at [1206, 348] on icon at bounding box center [1210, 348] width 8 height 12
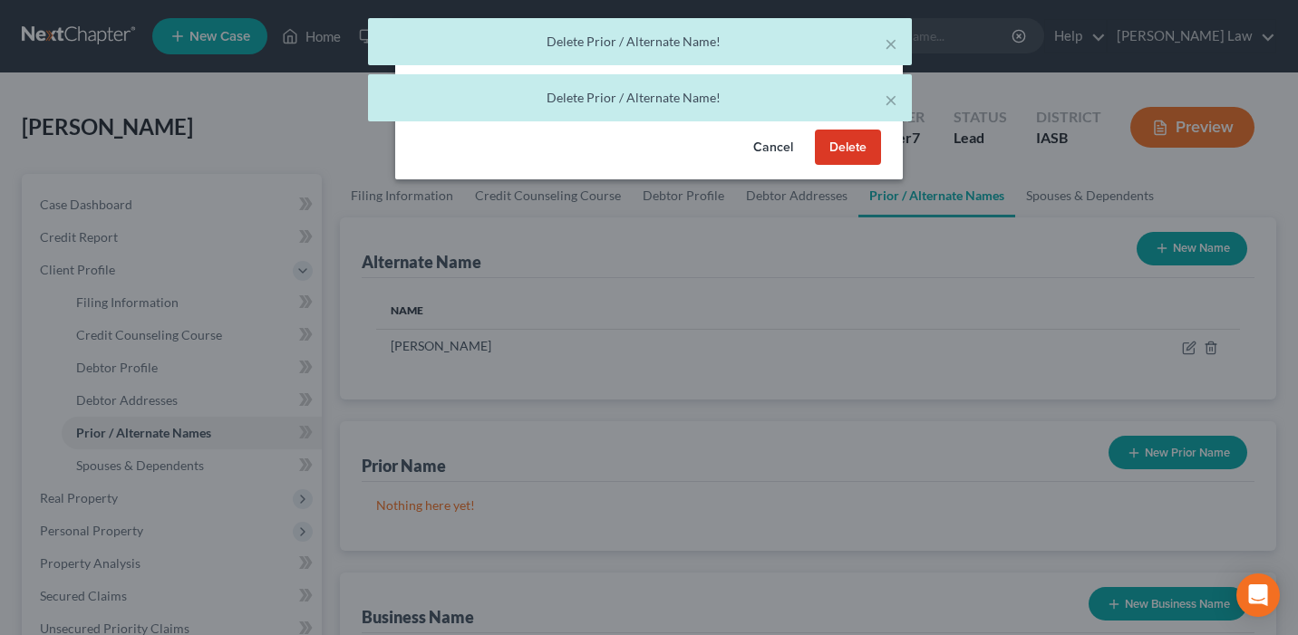
click at [857, 153] on button "Delete" at bounding box center [848, 148] width 66 height 36
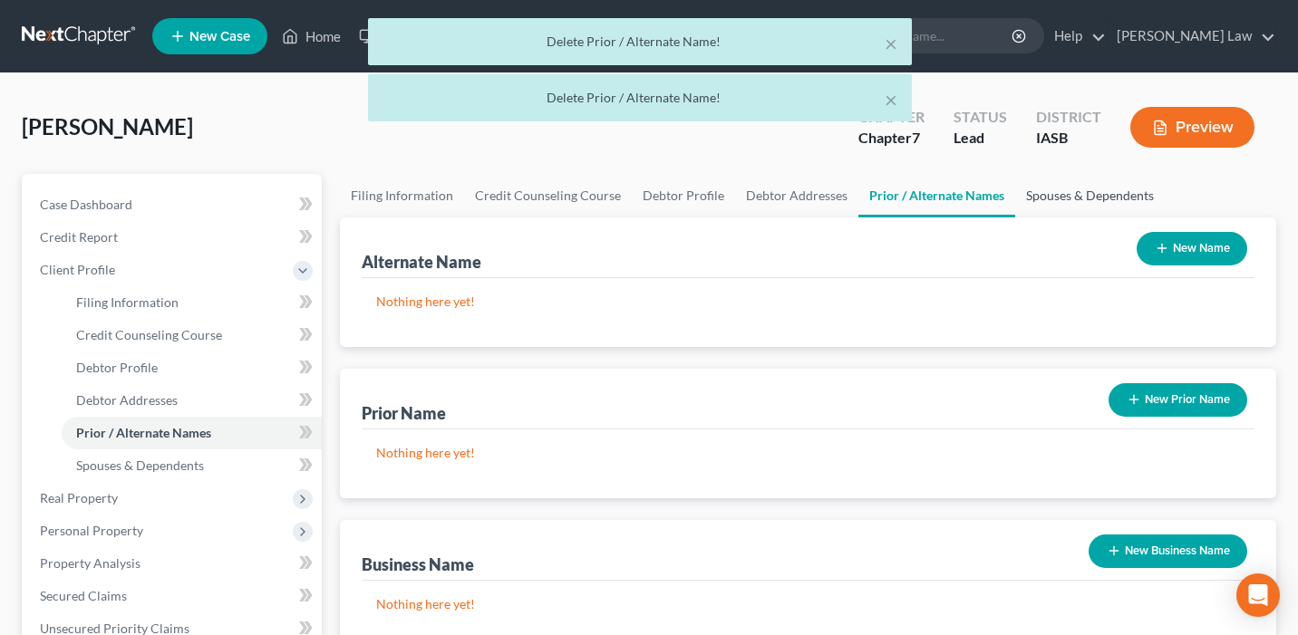
click at [1057, 196] on link "Spouses & Dependents" at bounding box center [1090, 195] width 150 height 43
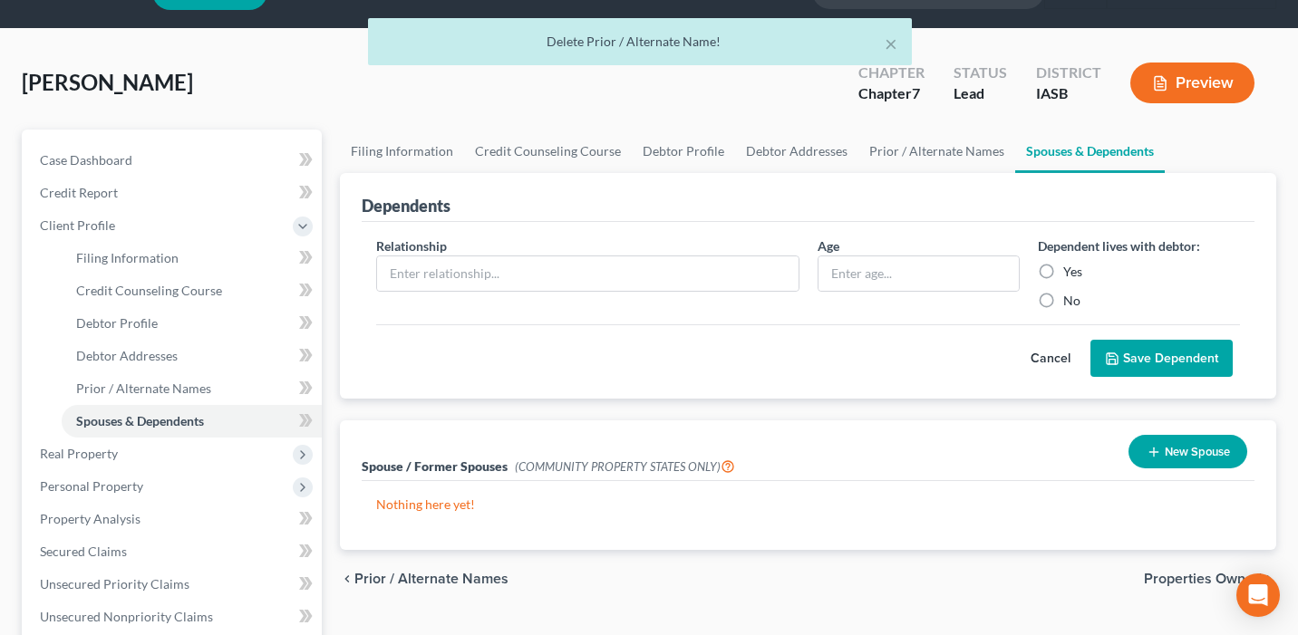
scroll to position [119, 0]
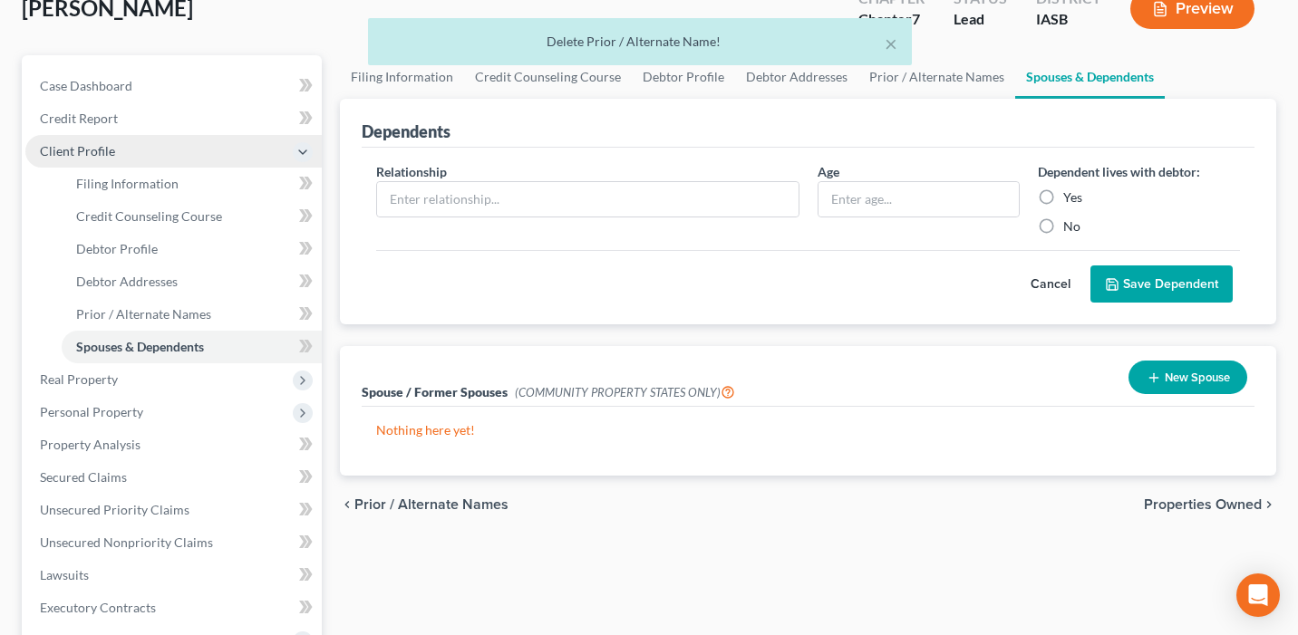
click at [158, 157] on span "Client Profile" at bounding box center [173, 151] width 296 height 33
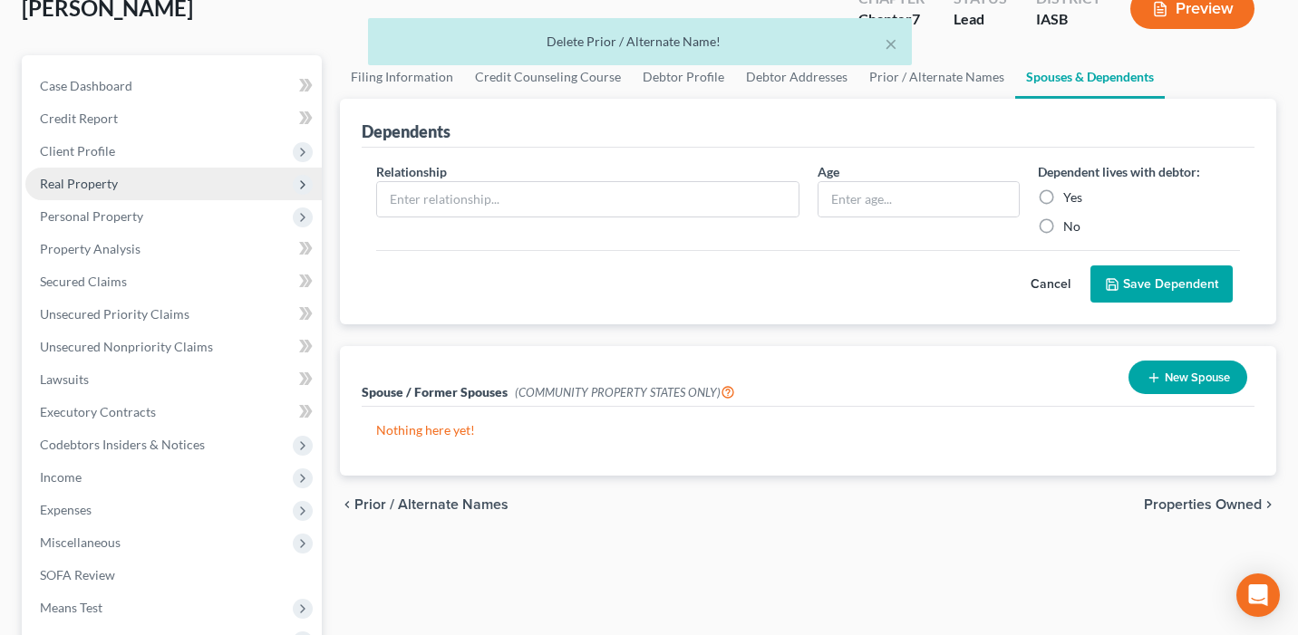
click at [144, 183] on span "Real Property" at bounding box center [173, 184] width 296 height 33
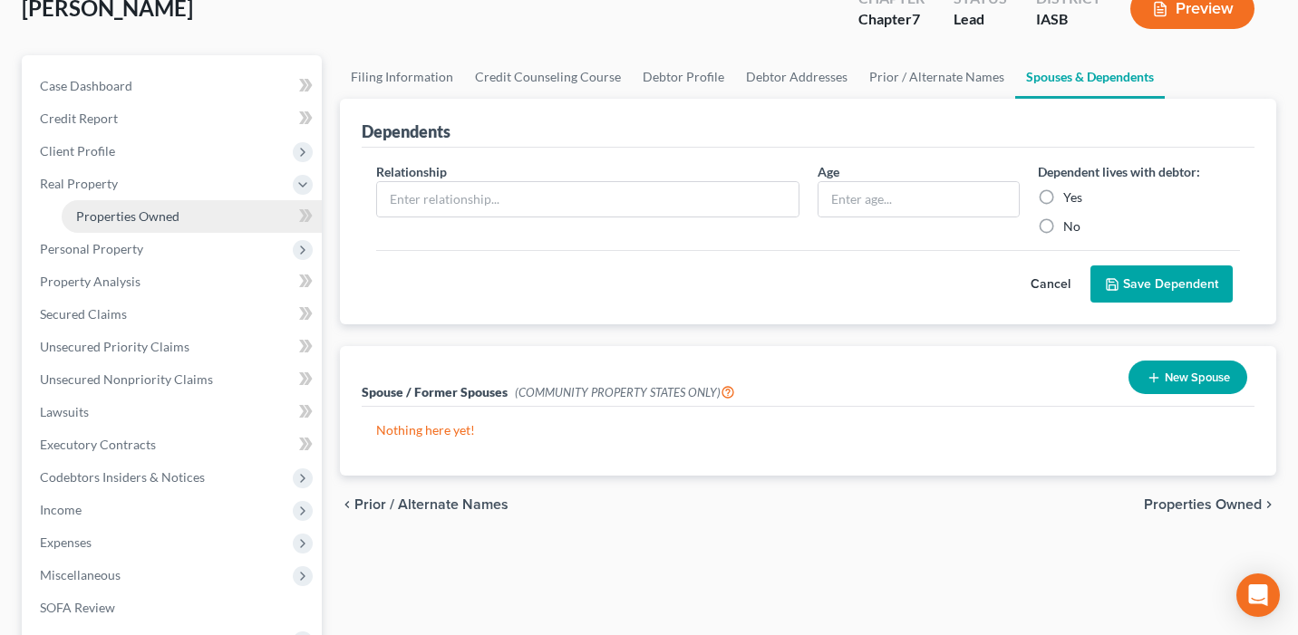
click at [166, 216] on span "Properties Owned" at bounding box center [127, 215] width 103 height 15
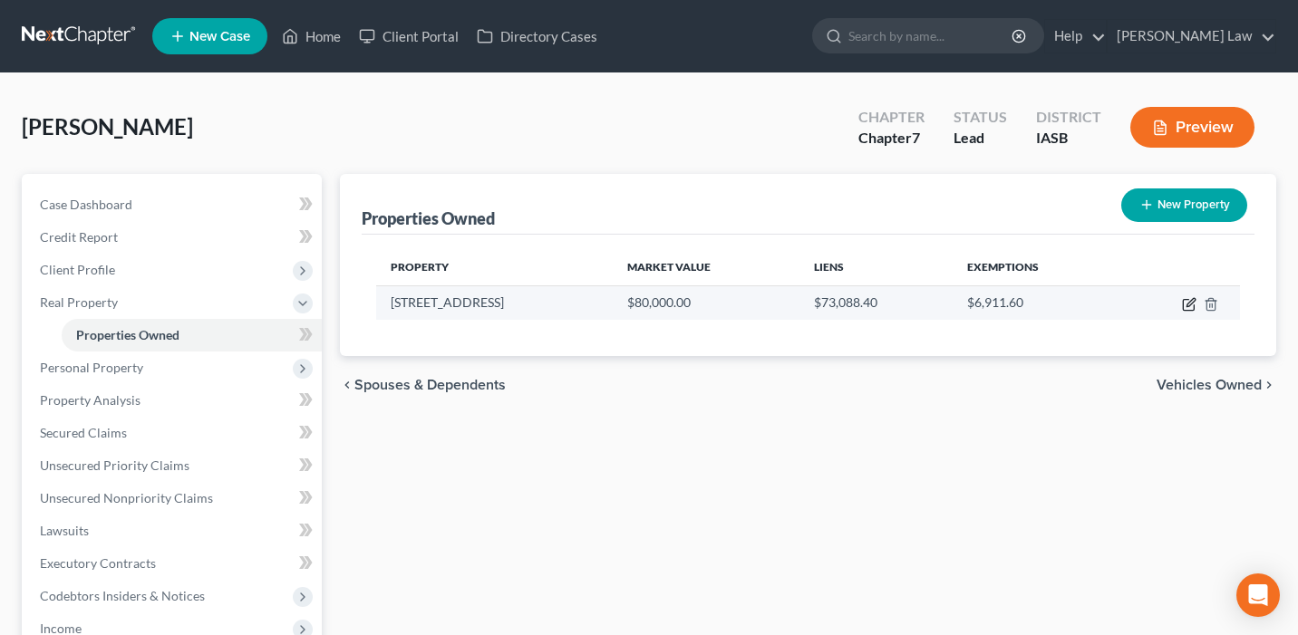
click at [1190, 298] on icon "button" at bounding box center [1189, 304] width 14 height 14
select select "16"
select select "0"
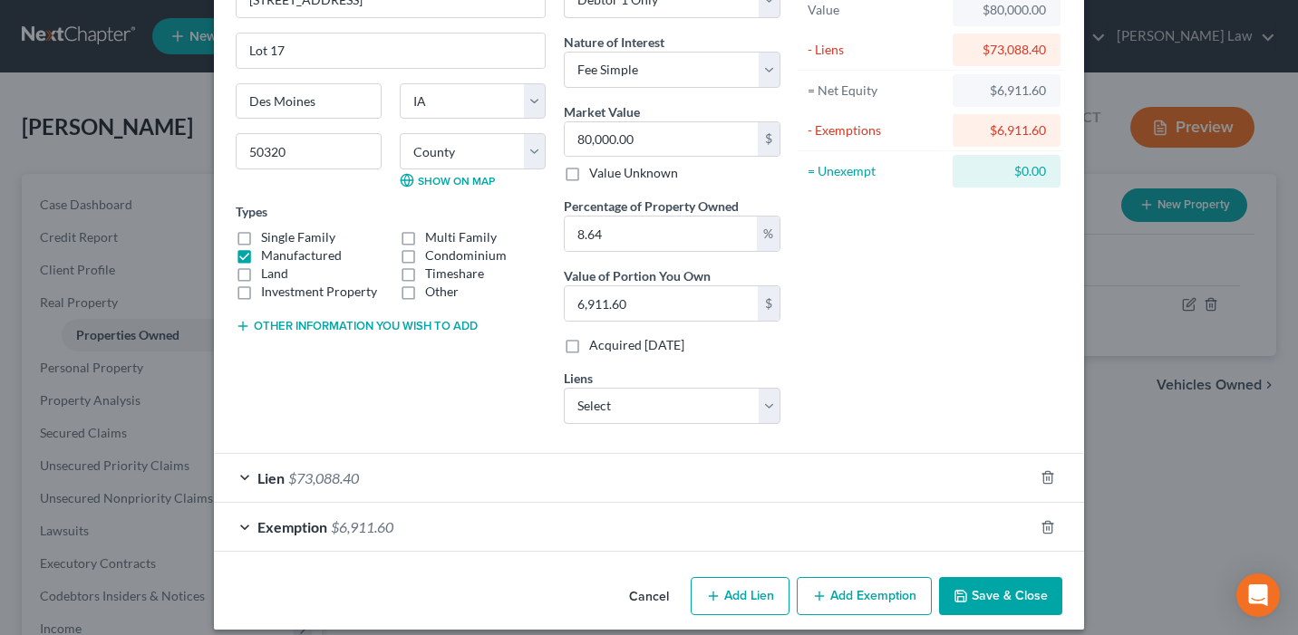
scroll to position [137, 0]
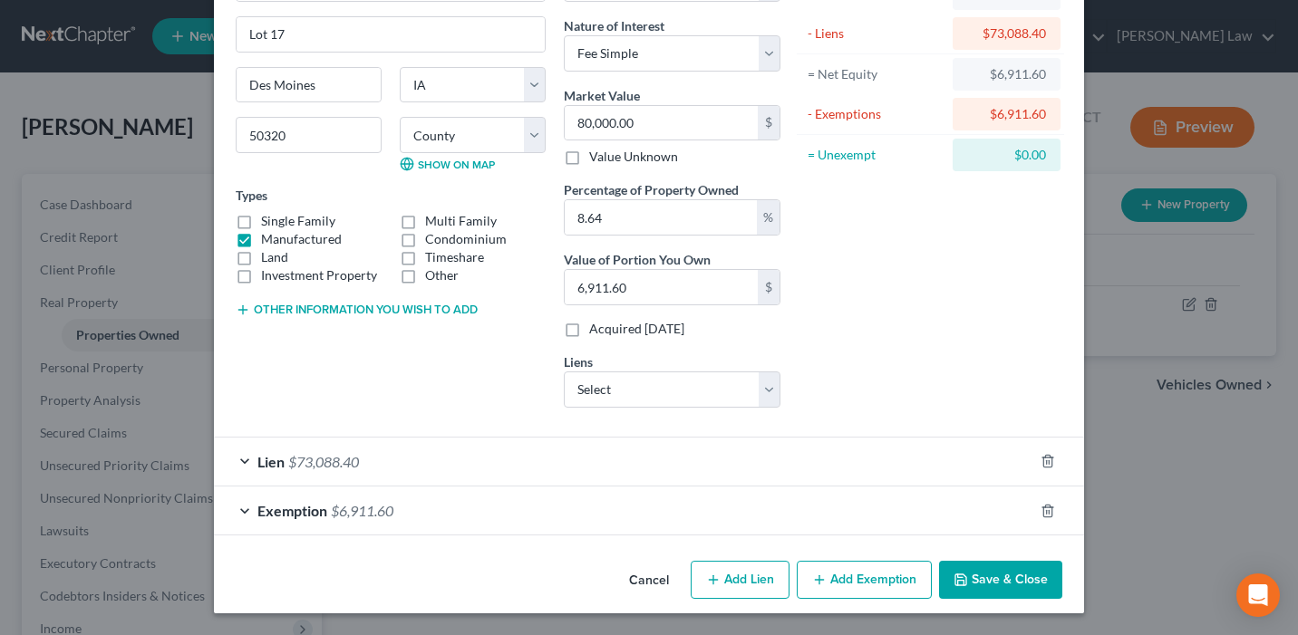
click at [938, 472] on div "Lien $73,088.40" at bounding box center [623, 462] width 819 height 48
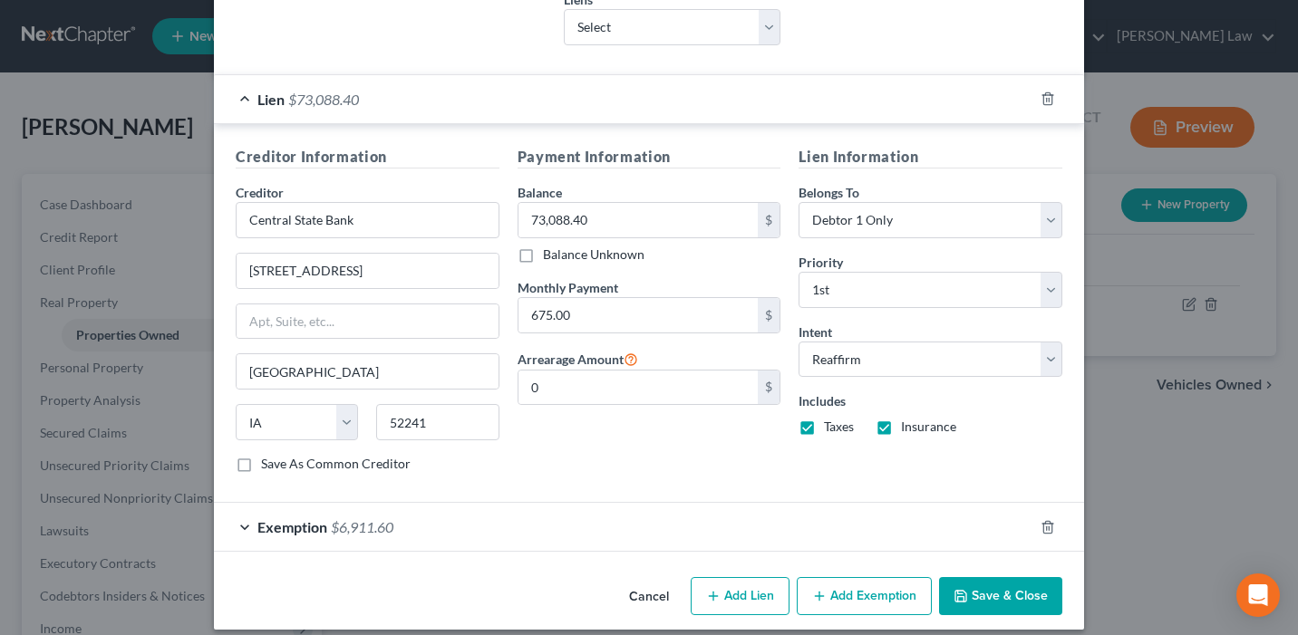
scroll to position [516, 0]
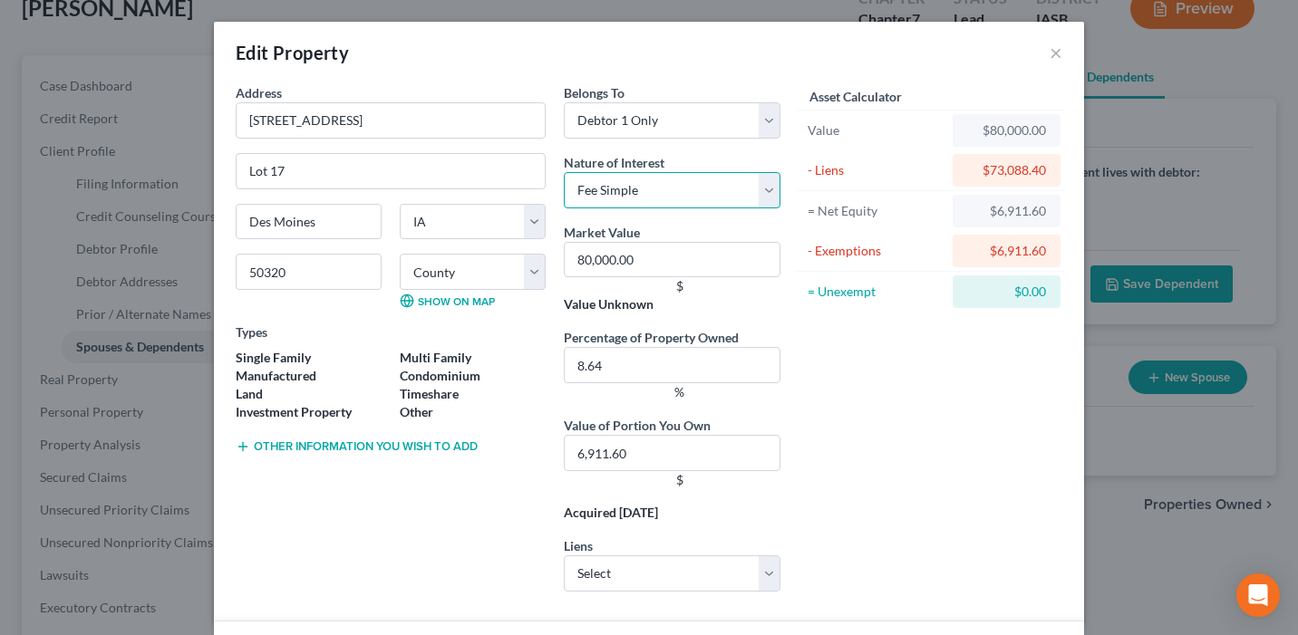
click at [720, 191] on select "Select Fee Simple Joint Tenant Life Estate Equitable Interest Future Interest T…" at bounding box center [672, 190] width 217 height 36
click at [564, 172] on select "Select Fee Simple Joint Tenant Life Estate Equitable Interest Future Interest T…" at bounding box center [672, 190] width 217 height 36
click at [281, 373] on label "Manufactured" at bounding box center [276, 376] width 81 height 18
click at [247, 373] on input "Manufactured" at bounding box center [242, 373] width 12 height 12
click at [282, 373] on label "Manufactured" at bounding box center [276, 376] width 81 height 18
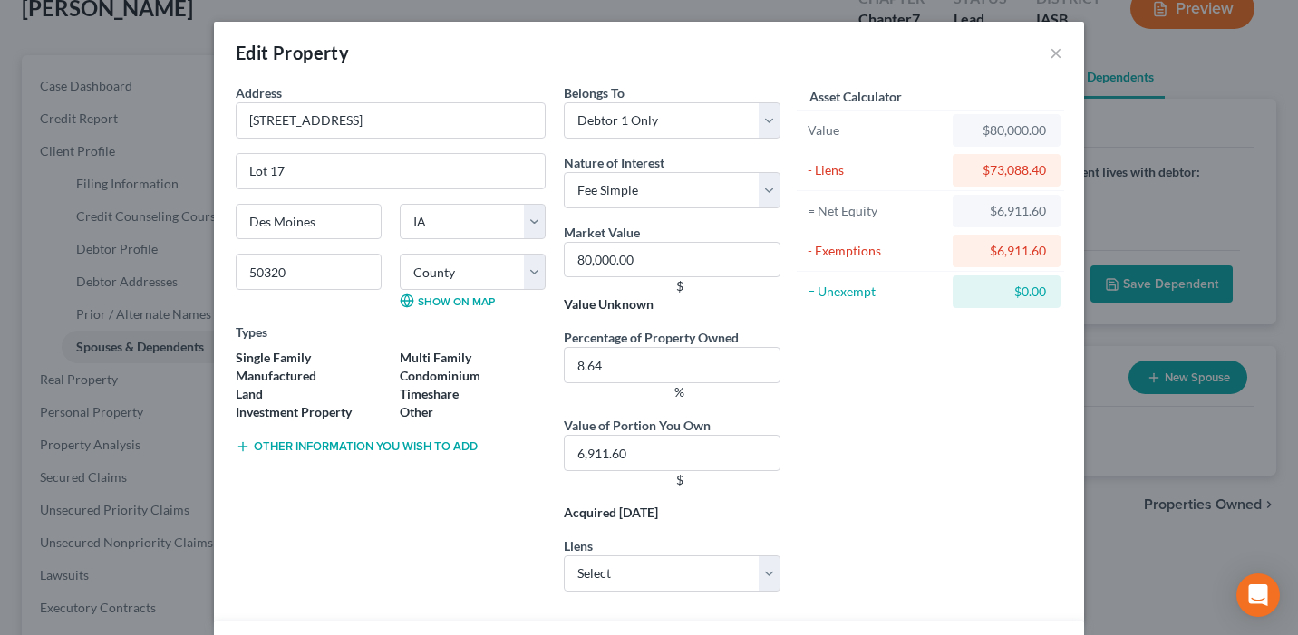
click at [247, 373] on input "Manufactured" at bounding box center [242, 373] width 12 height 12
checkbox input "true"
click at [332, 440] on button "Other information you wish to add" at bounding box center [357, 447] width 242 height 14
click at [1051, 53] on button "×" at bounding box center [1055, 53] width 13 height 22
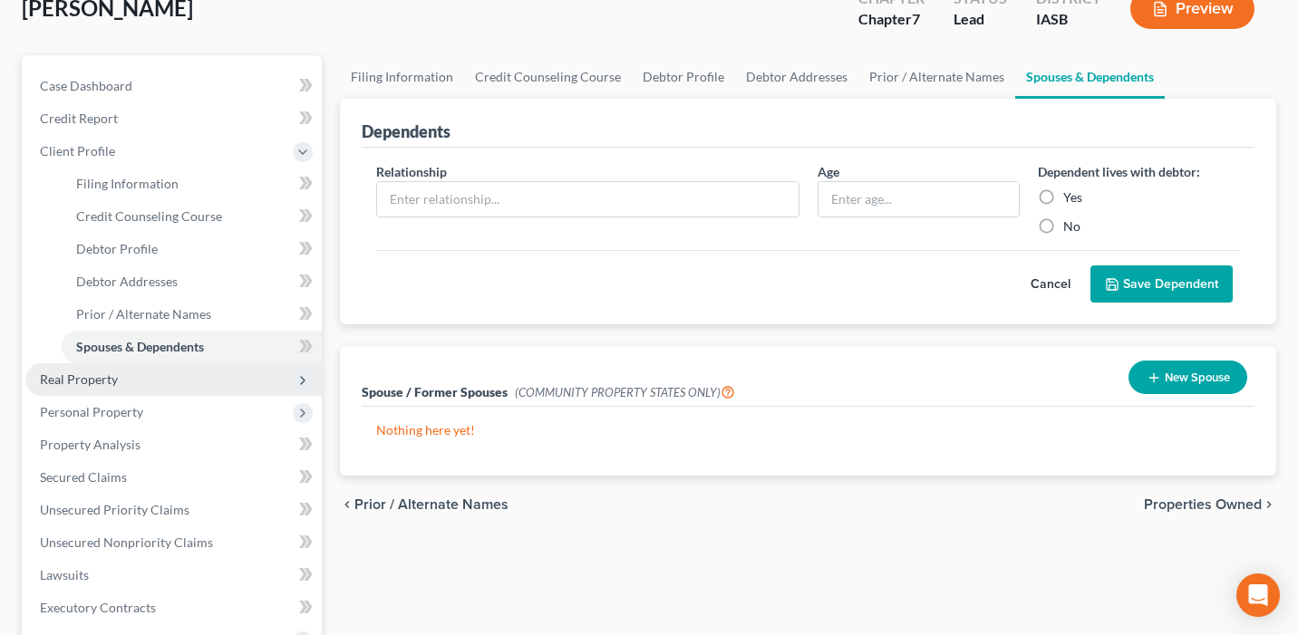
click at [224, 382] on span "Real Property" at bounding box center [173, 379] width 296 height 33
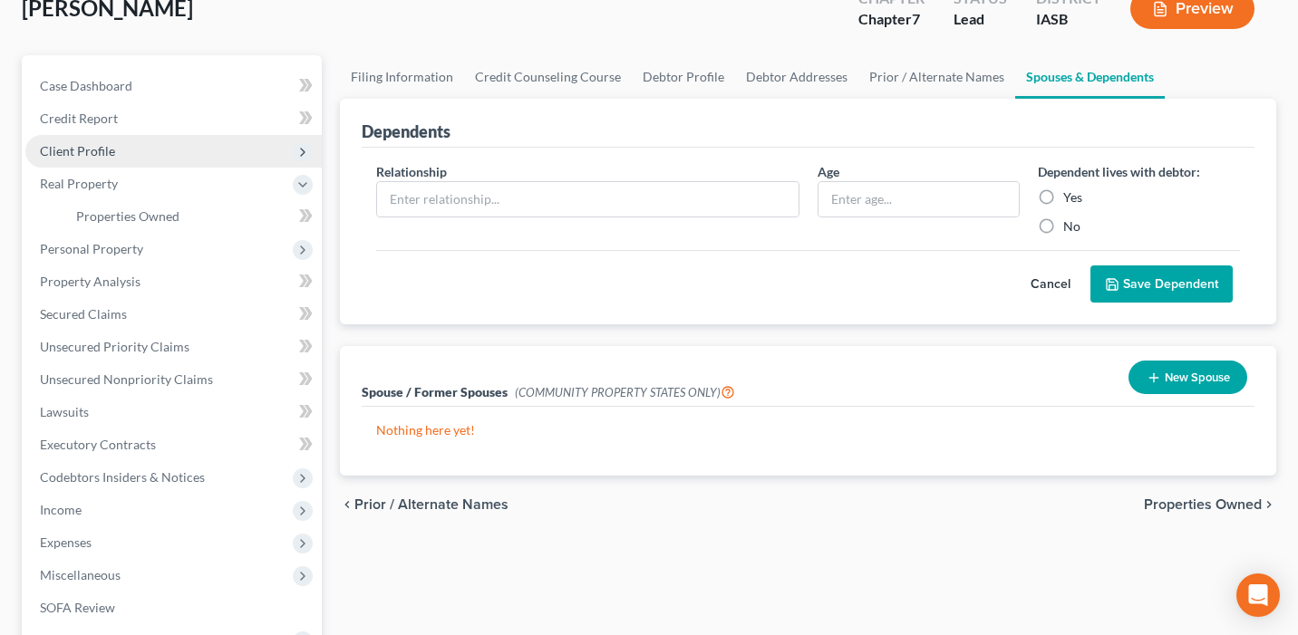
click at [180, 165] on span "Client Profile" at bounding box center [173, 151] width 296 height 33
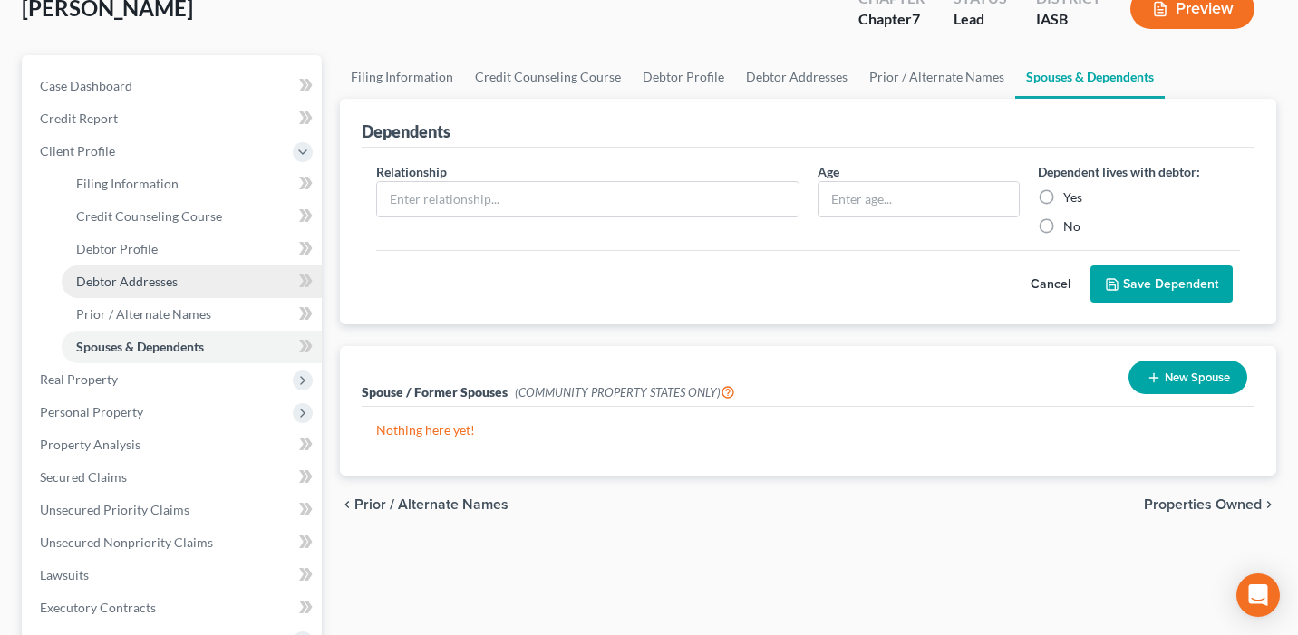
click at [204, 277] on link "Debtor Addresses" at bounding box center [192, 282] width 260 height 33
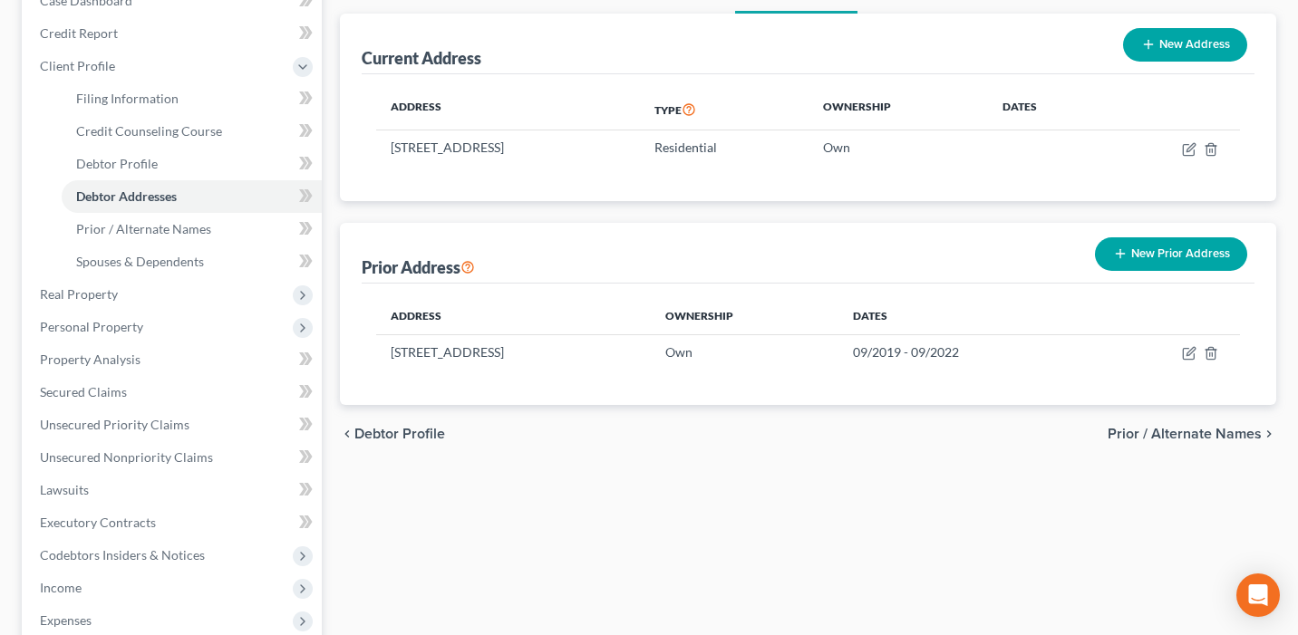
scroll to position [189, 0]
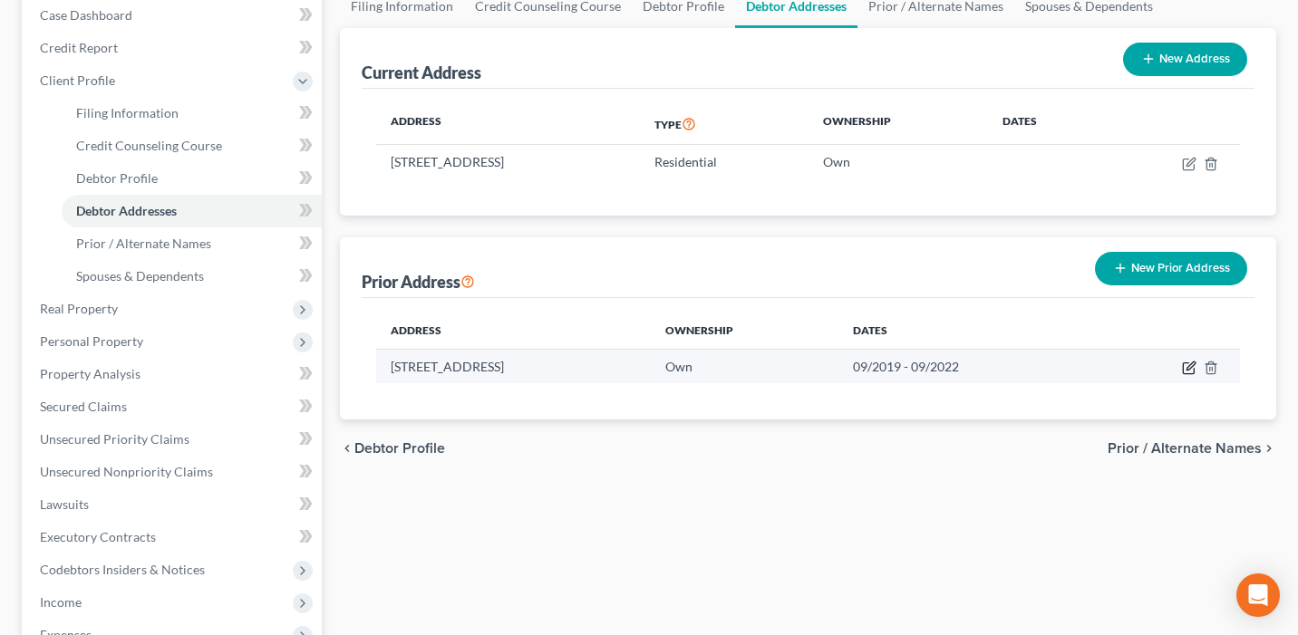
click at [1191, 371] on icon "button" at bounding box center [1189, 368] width 14 height 14
select select "16"
select select "24"
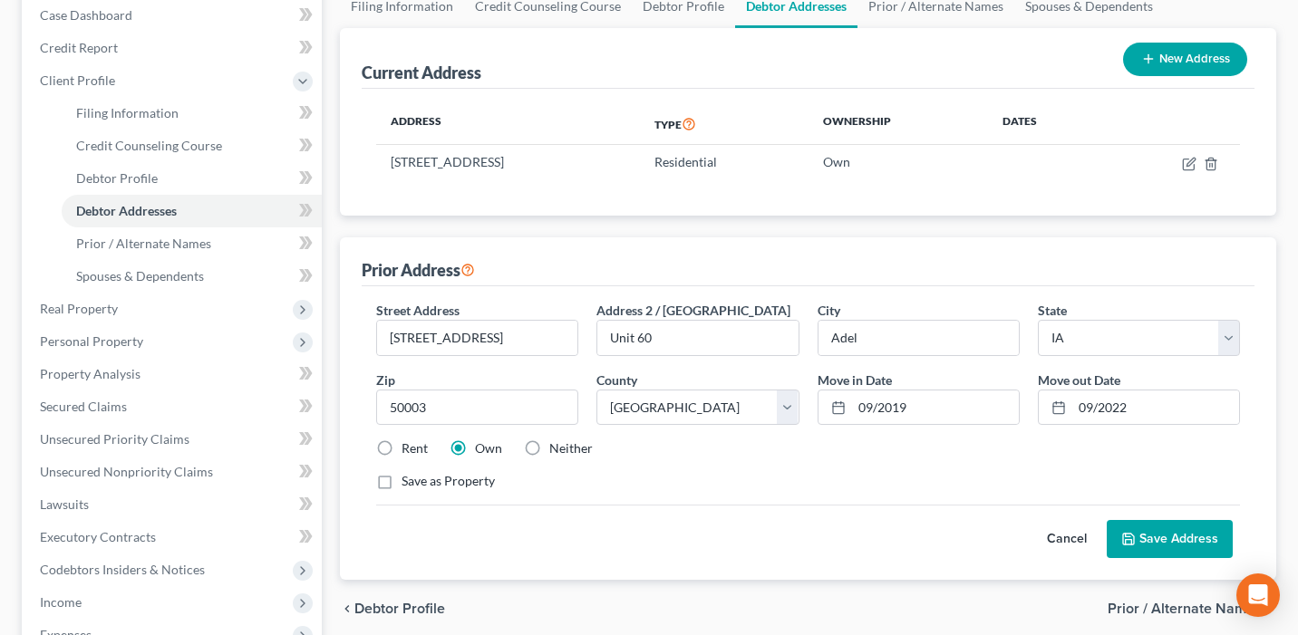
click at [401, 445] on label "Rent" at bounding box center [414, 449] width 26 height 18
click at [409, 445] on input "Rent" at bounding box center [415, 446] width 12 height 12
radio input "true"
click at [1190, 545] on button "Save Address" at bounding box center [1169, 539] width 126 height 38
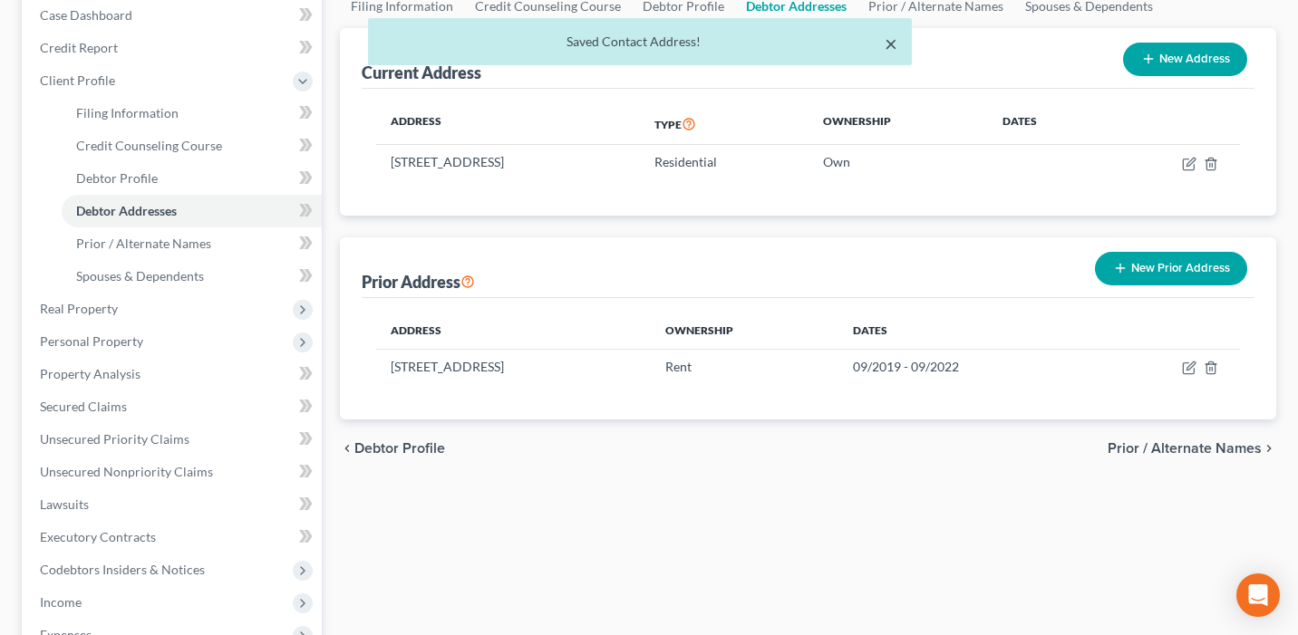
click at [895, 46] on button "×" at bounding box center [890, 44] width 13 height 22
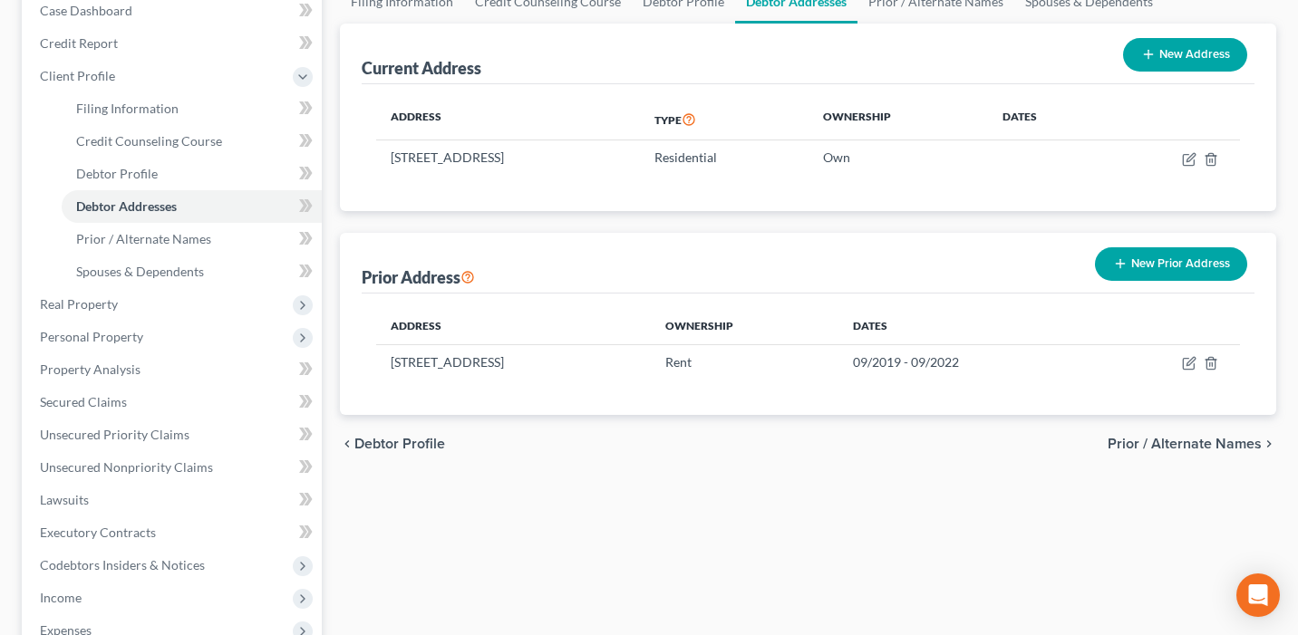
scroll to position [216, 0]
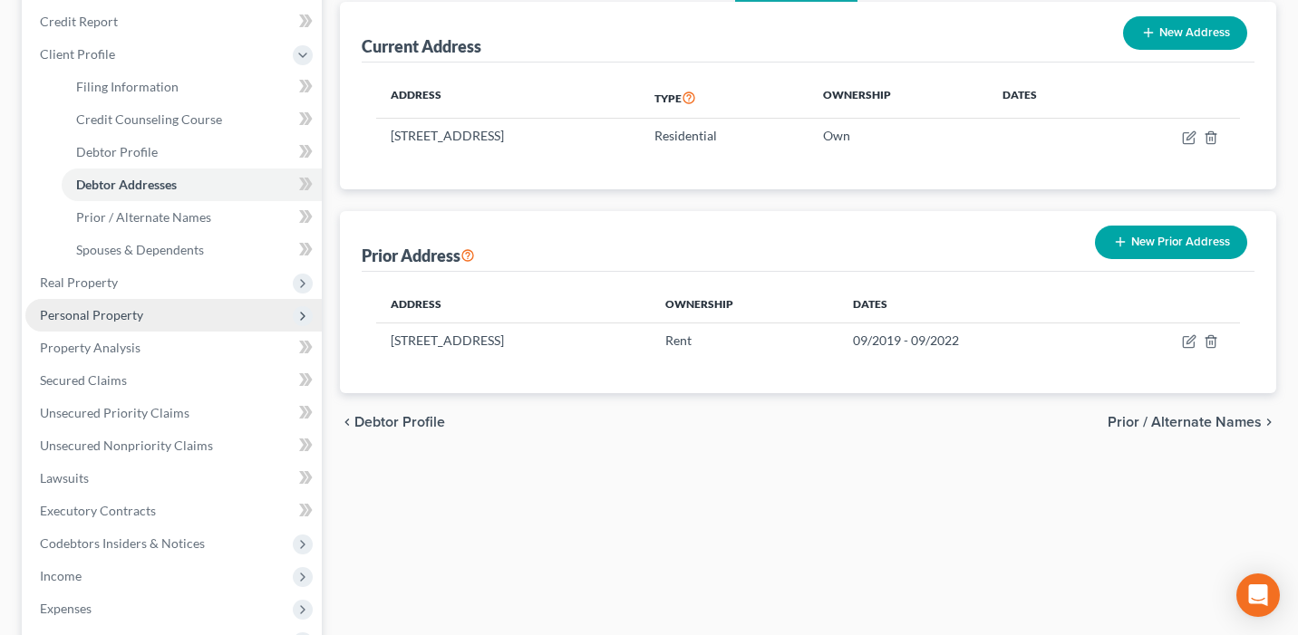
click at [189, 313] on span "Personal Property" at bounding box center [173, 315] width 296 height 33
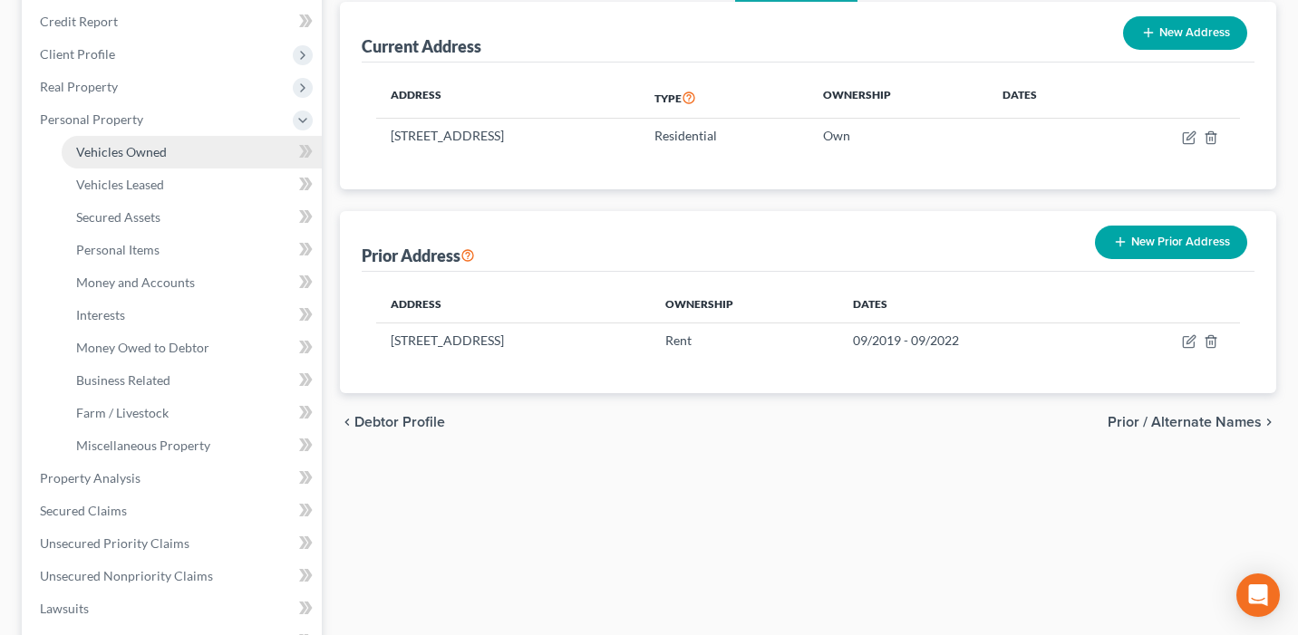
click at [172, 150] on link "Vehicles Owned" at bounding box center [192, 152] width 260 height 33
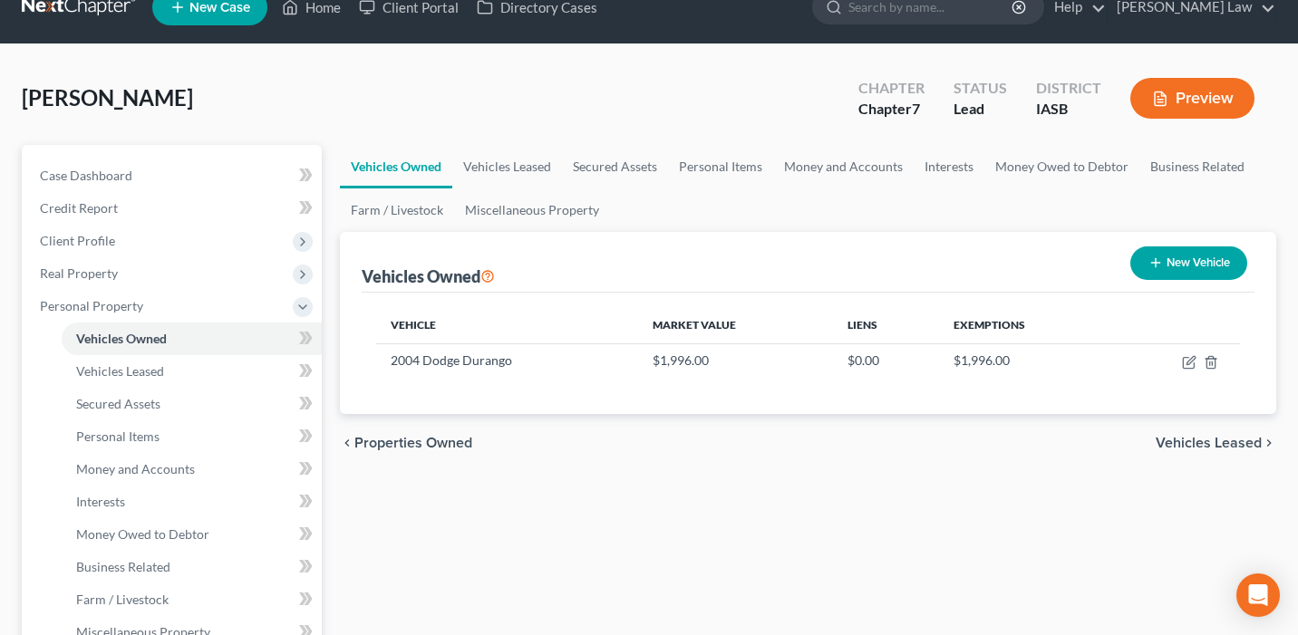
scroll to position [65, 0]
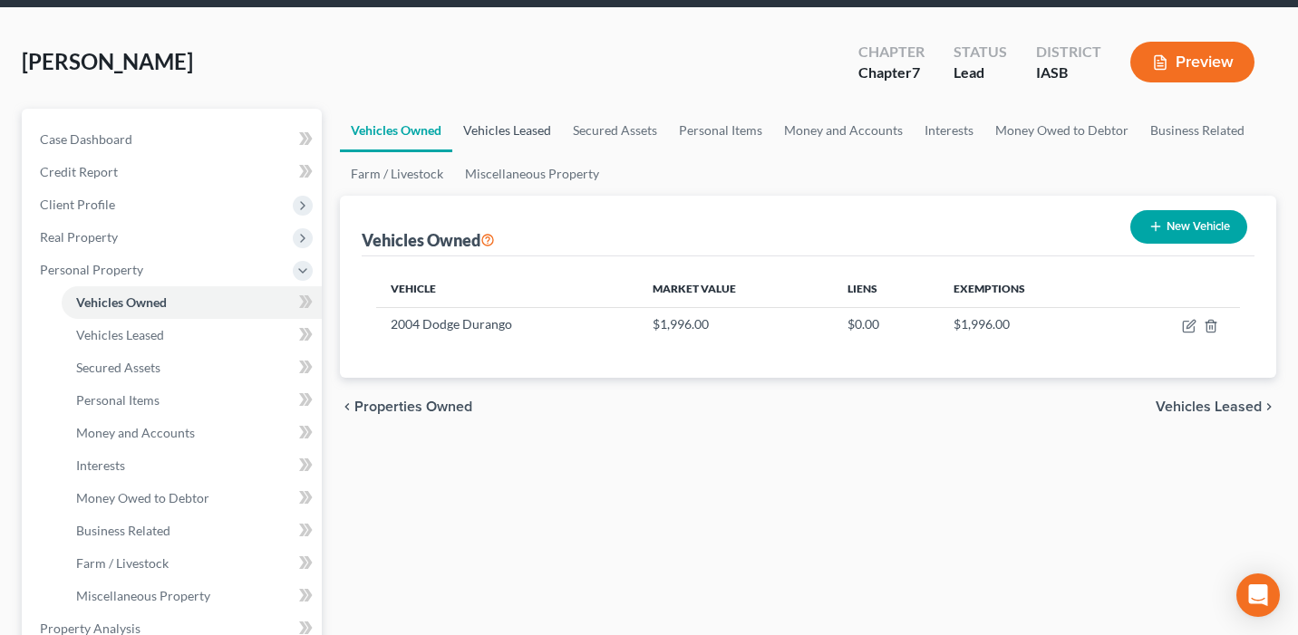
click at [526, 135] on link "Vehicles Leased" at bounding box center [507, 130] width 110 height 43
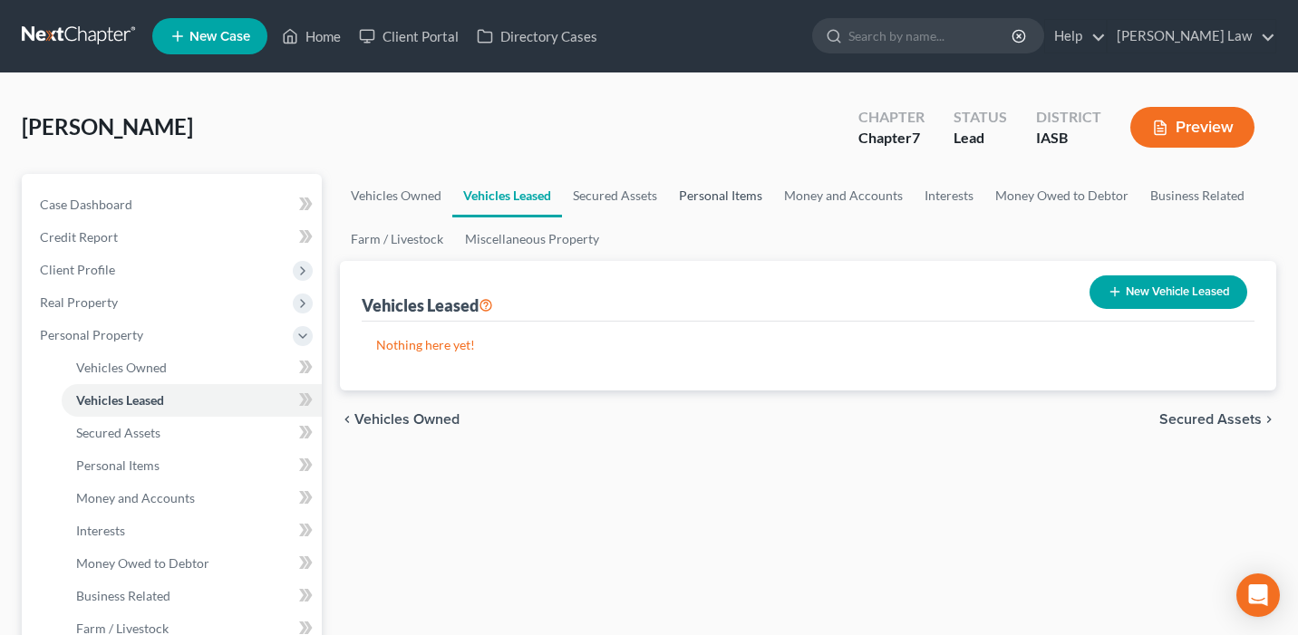
click at [706, 189] on link "Personal Items" at bounding box center [720, 195] width 105 height 43
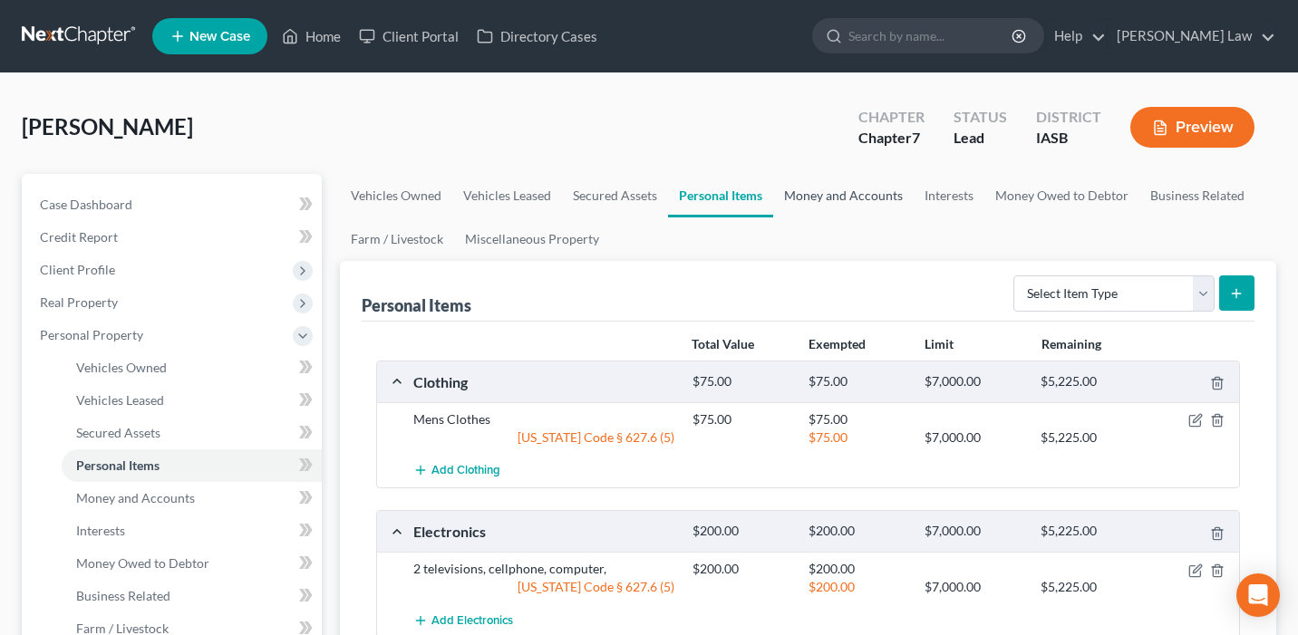
click at [839, 189] on link "Money and Accounts" at bounding box center [843, 195] width 140 height 43
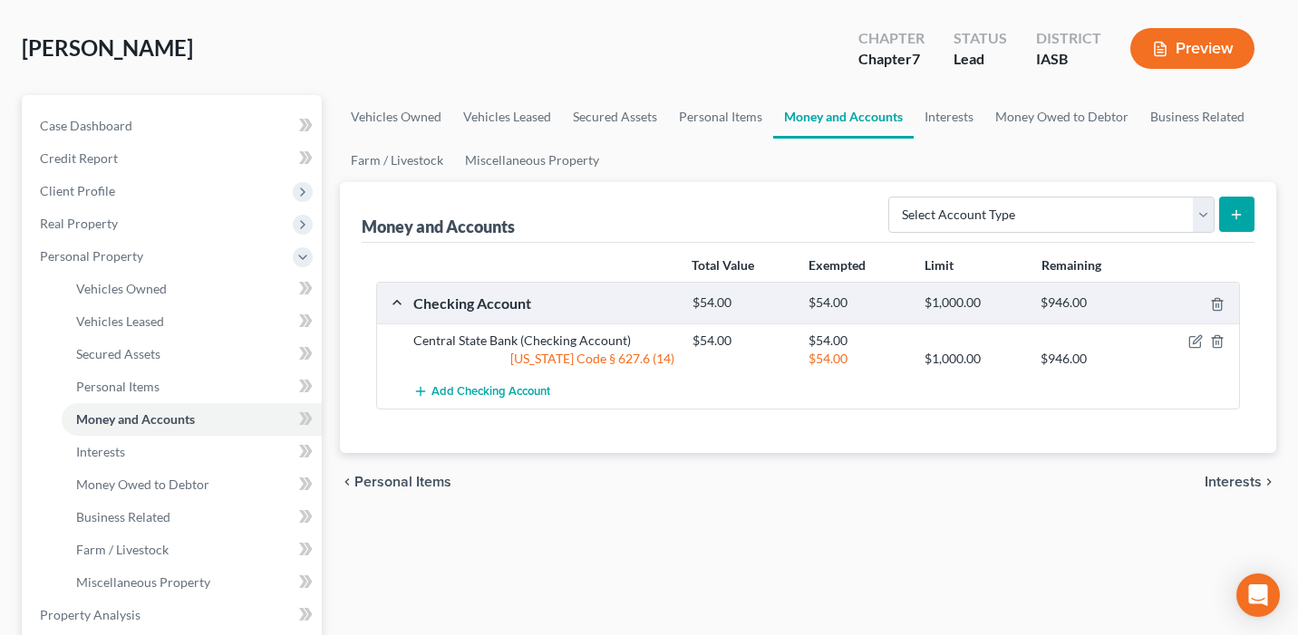
scroll to position [62, 0]
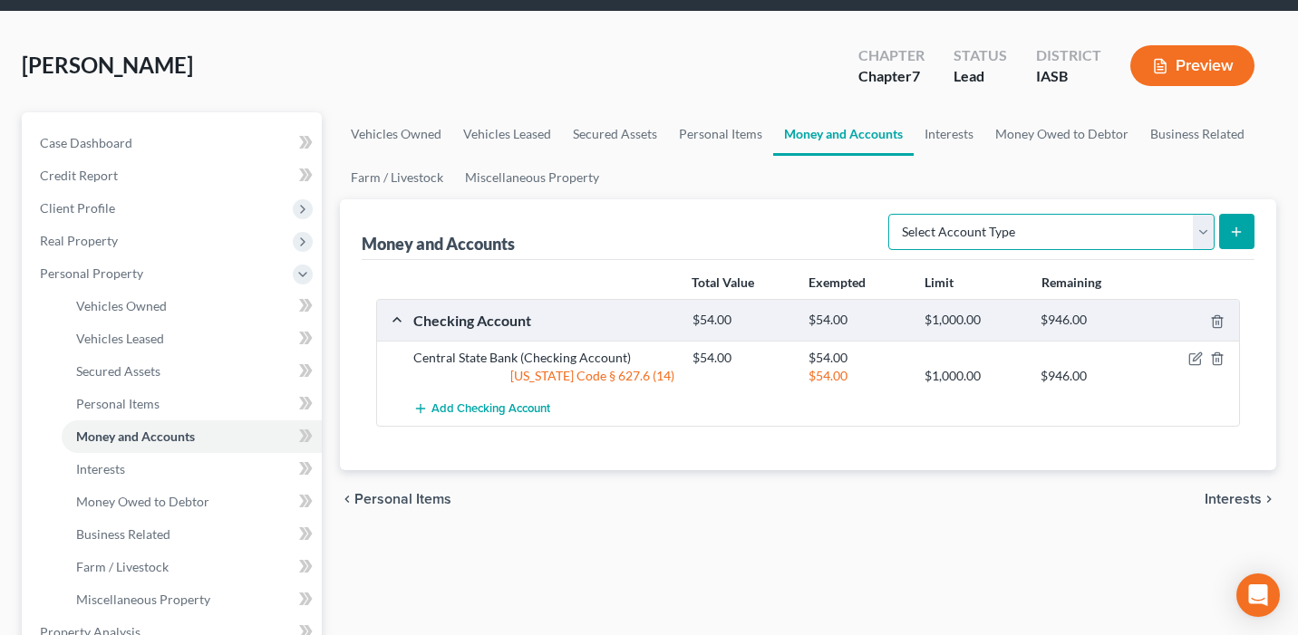
click at [969, 227] on select "Select Account Type Brokerage Cash on Hand Certificates of Deposit Checking Acc…" at bounding box center [1051, 232] width 326 height 36
select select "other"
click at [892, 214] on select "Select Account Type Brokerage Cash on Hand Certificates of Deposit Checking Acc…" at bounding box center [1051, 232] width 326 height 36
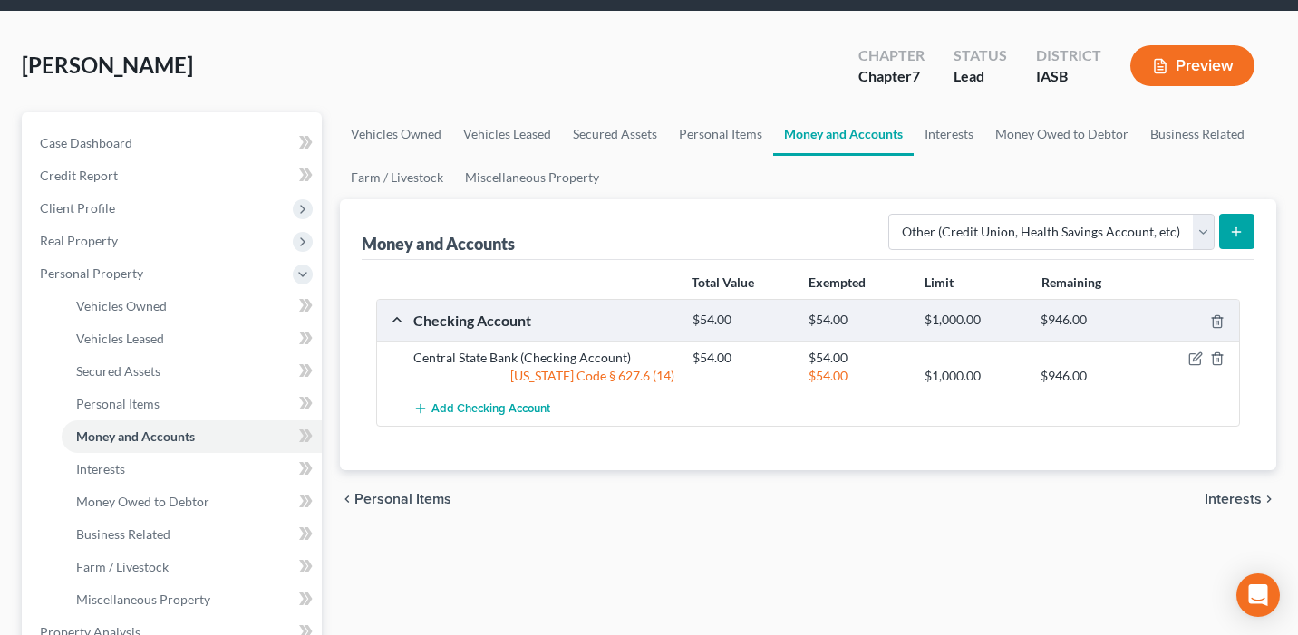
click at [1237, 228] on icon "submit" at bounding box center [1236, 232] width 14 height 14
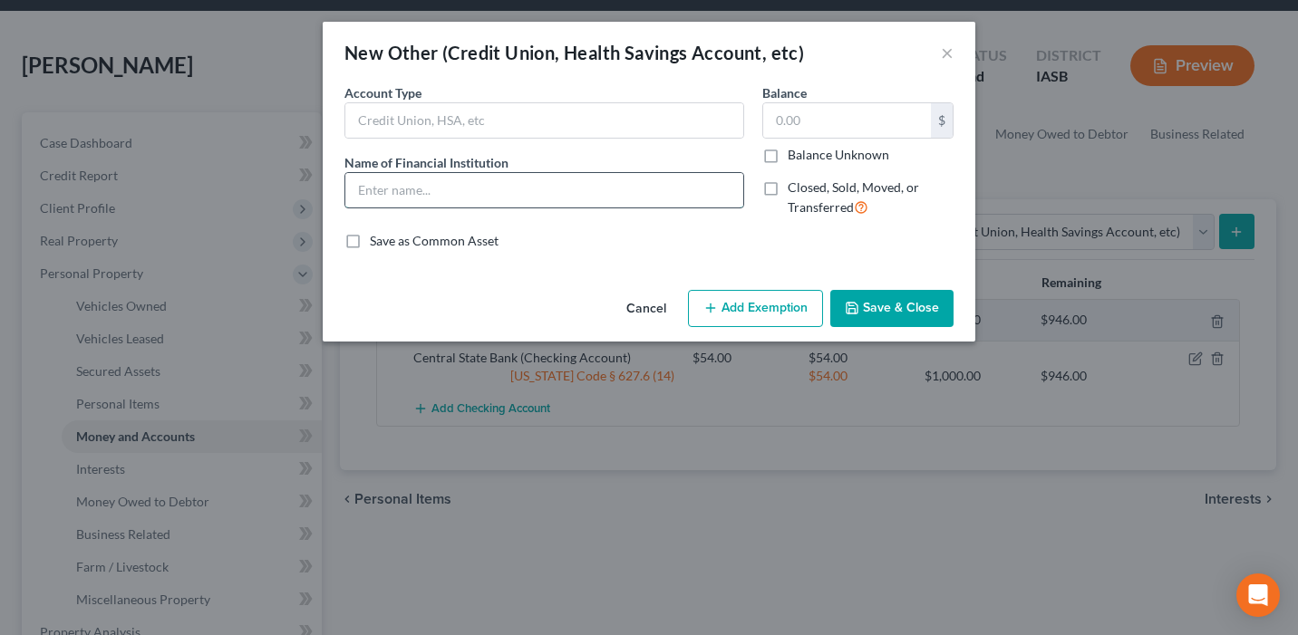
click at [488, 192] on input "text" at bounding box center [544, 190] width 398 height 34
type input "Paypal"
click at [403, 124] on input "text" at bounding box center [544, 120] width 398 height 34
type input "Electronic Wallet"
click at [902, 309] on button "Save & Close" at bounding box center [891, 309] width 123 height 38
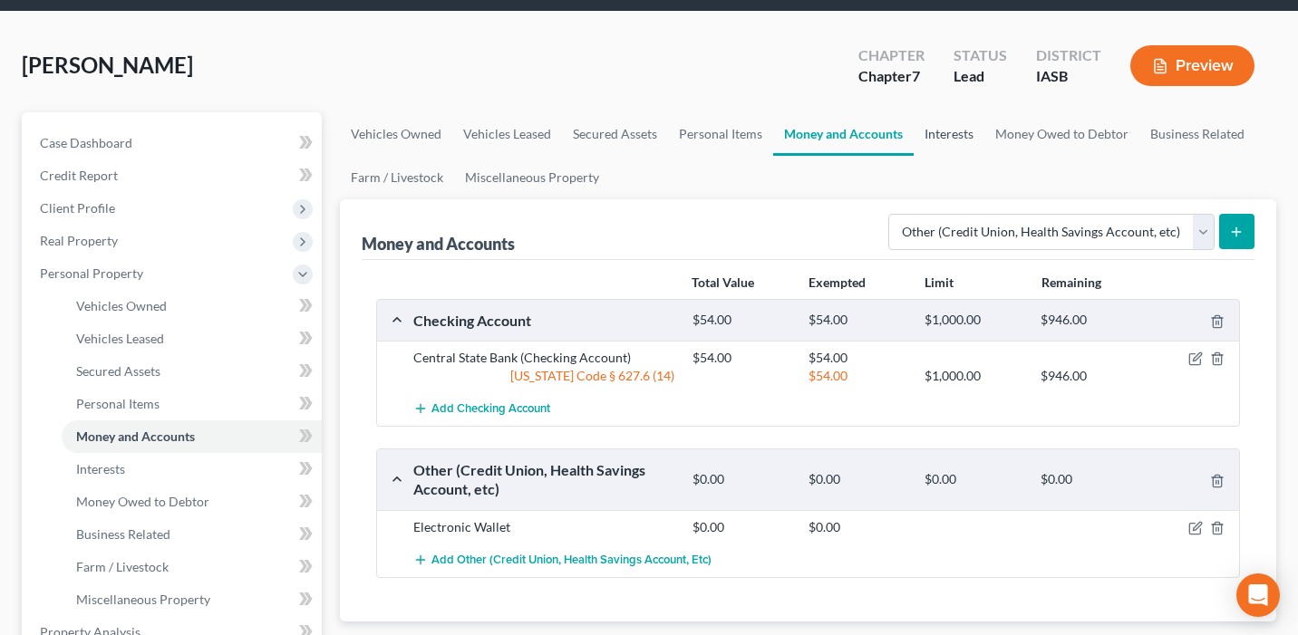
click at [935, 142] on link "Interests" at bounding box center [948, 133] width 71 height 43
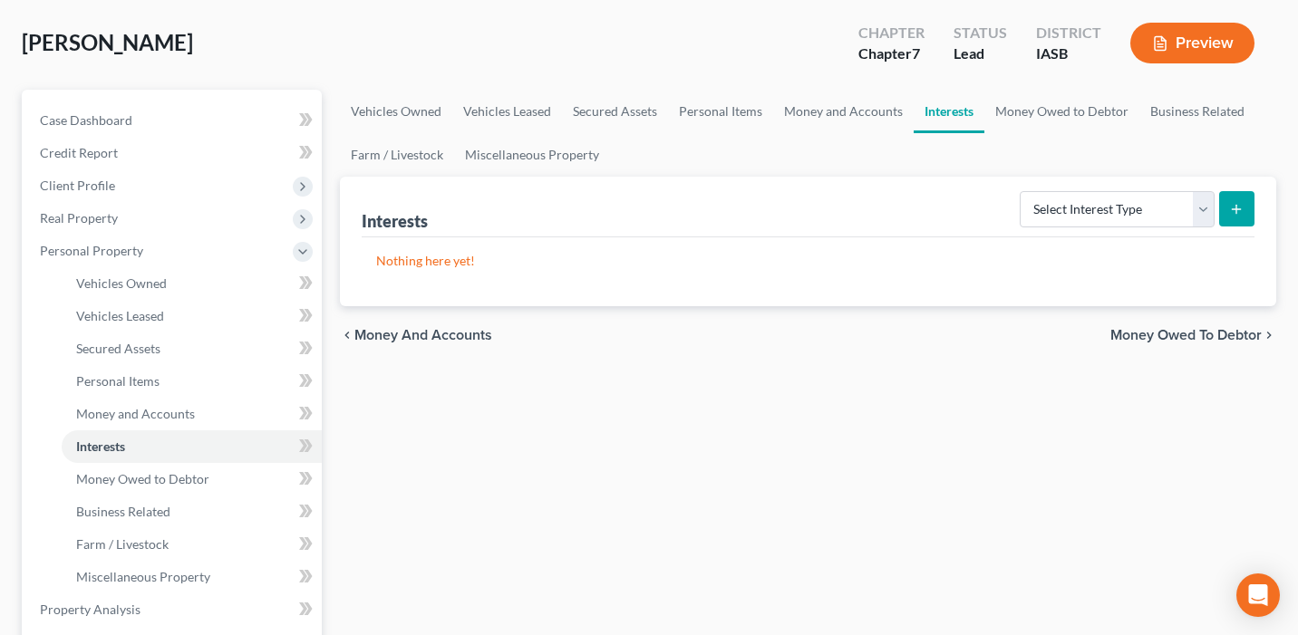
scroll to position [86, 0]
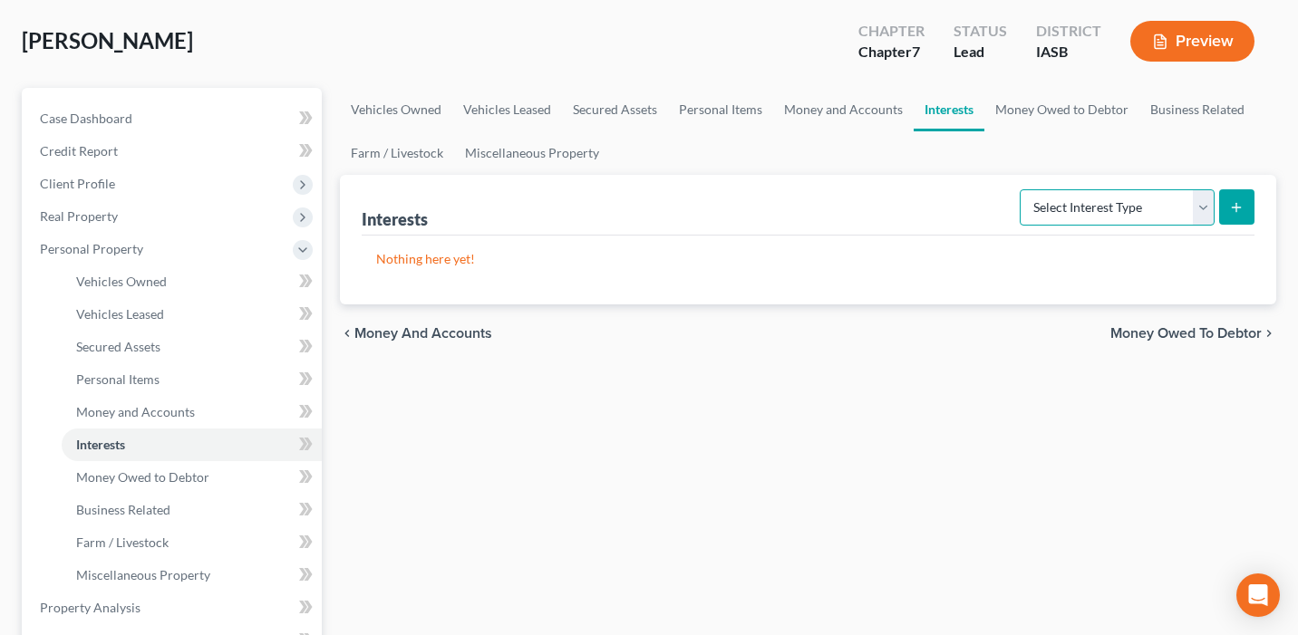
click at [1094, 197] on select "Select Interest Type 401K Annuity Bond Education IRA Government Bond Government…" at bounding box center [1116, 207] width 195 height 36
click at [1035, 106] on link "Money Owed to Debtor" at bounding box center [1061, 109] width 155 height 43
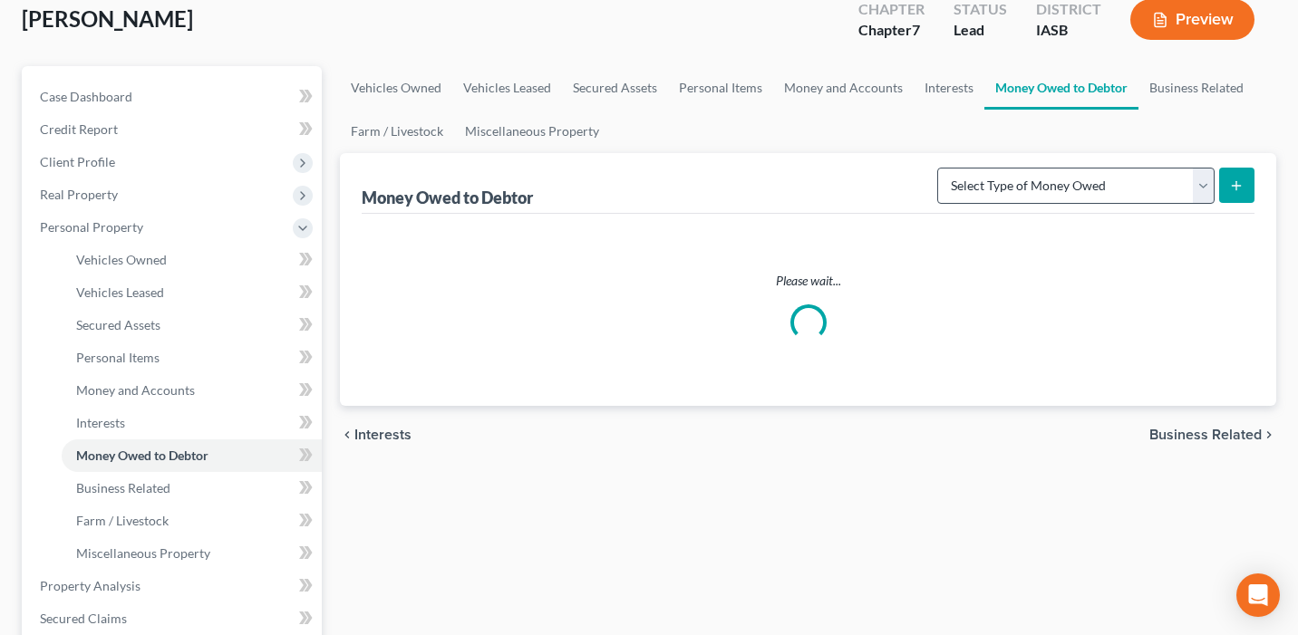
scroll to position [141, 0]
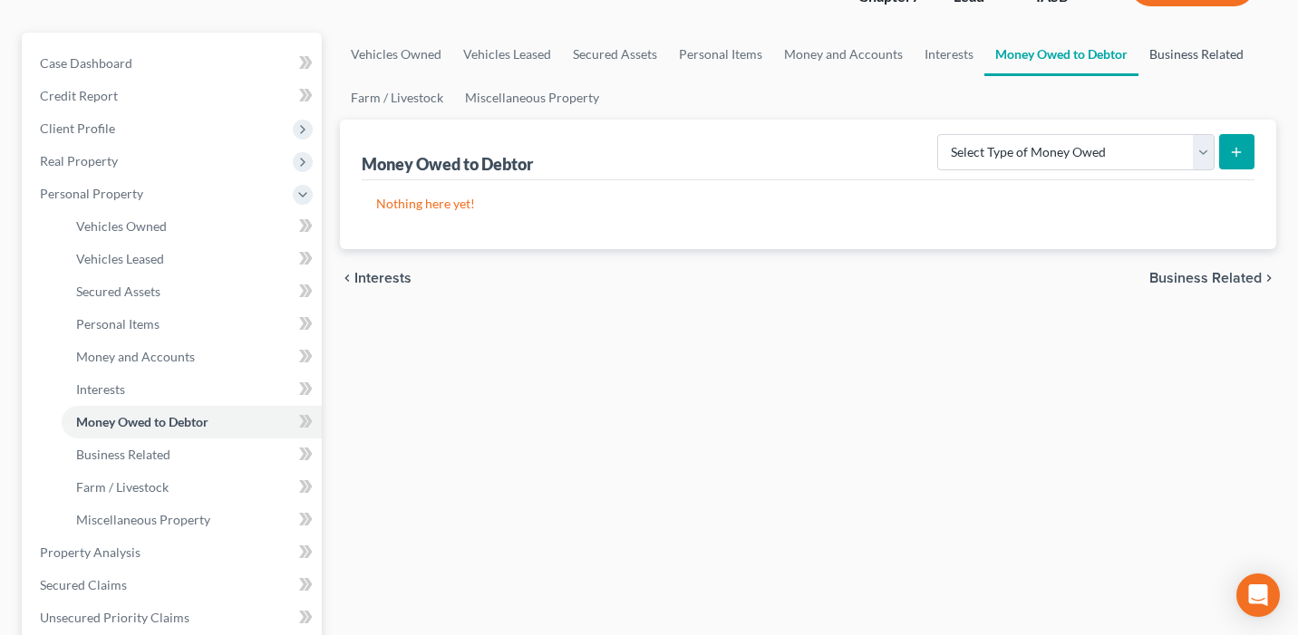
click at [1183, 56] on link "Business Related" at bounding box center [1196, 54] width 116 height 43
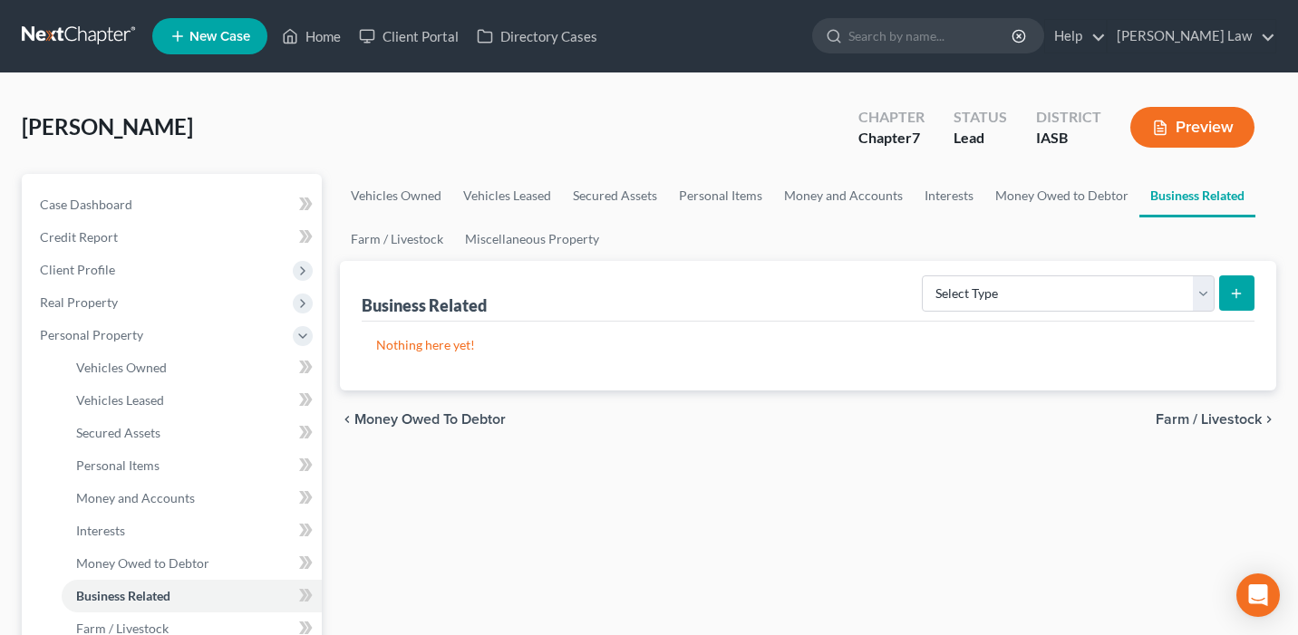
scroll to position [5, 0]
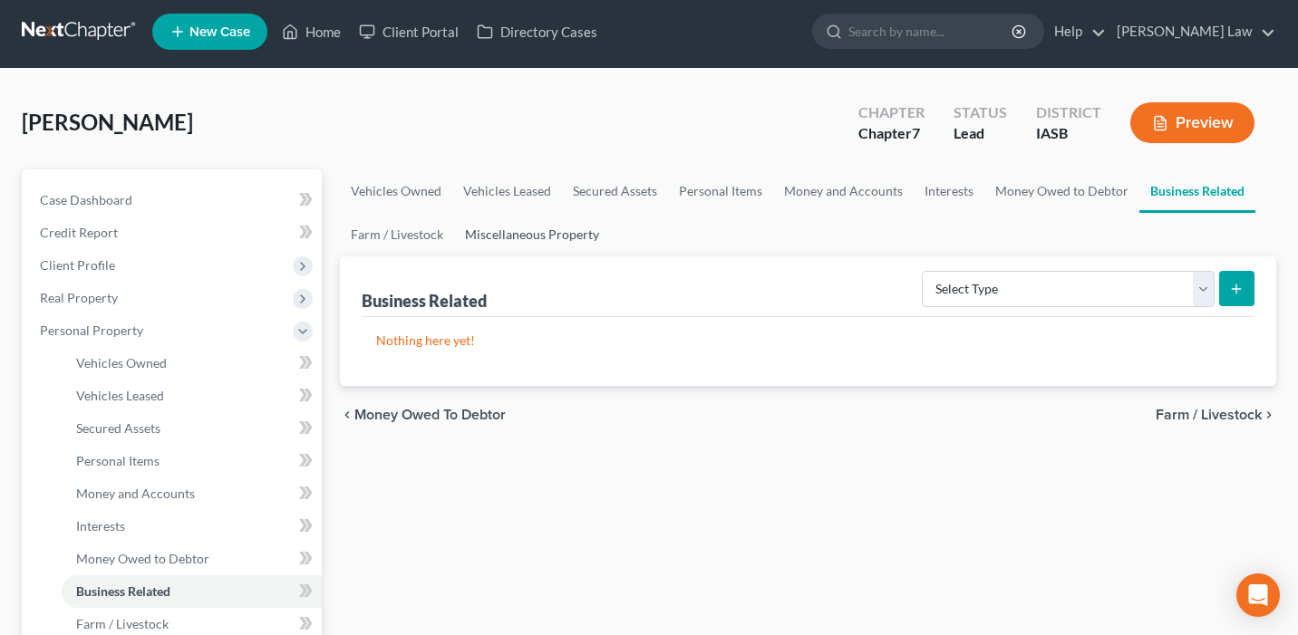
click at [496, 217] on link "Miscellaneous Property" at bounding box center [532, 234] width 156 height 43
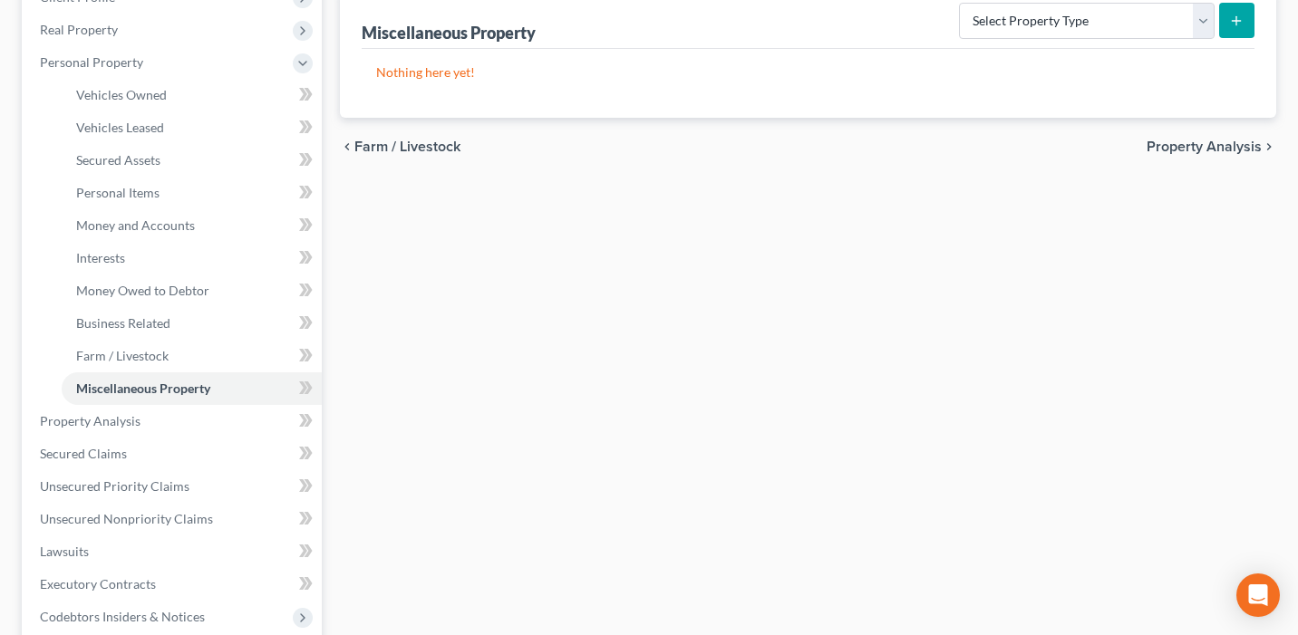
scroll to position [200, 0]
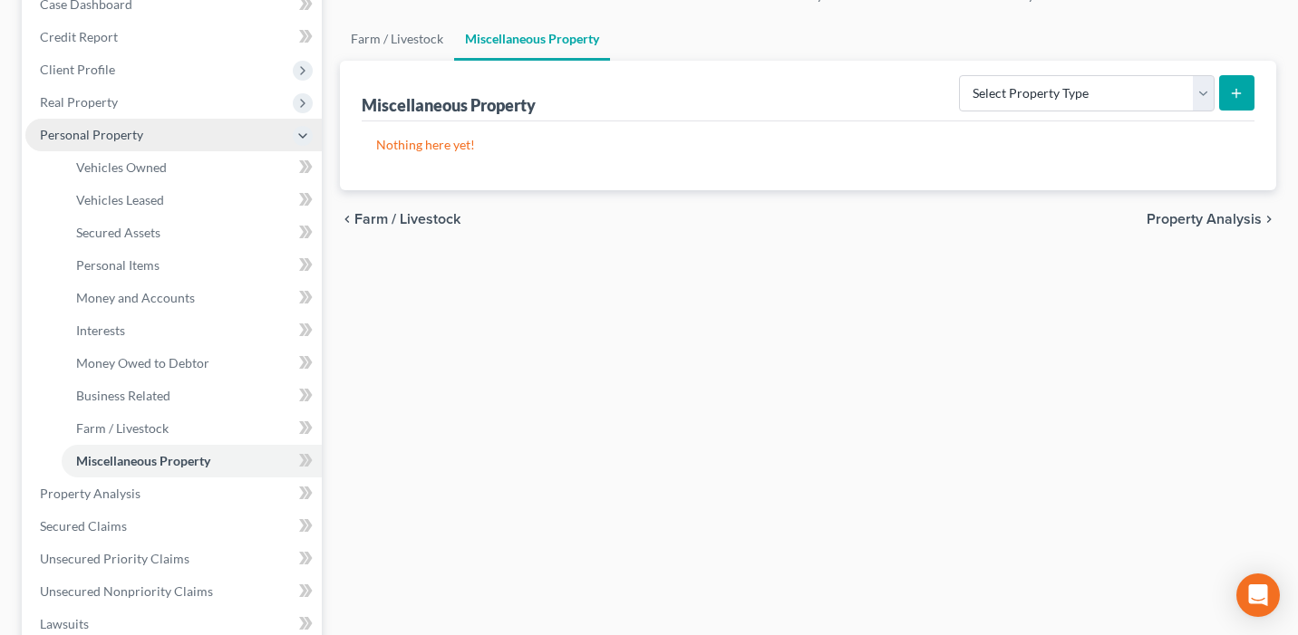
click at [245, 133] on span "Personal Property" at bounding box center [173, 135] width 296 height 33
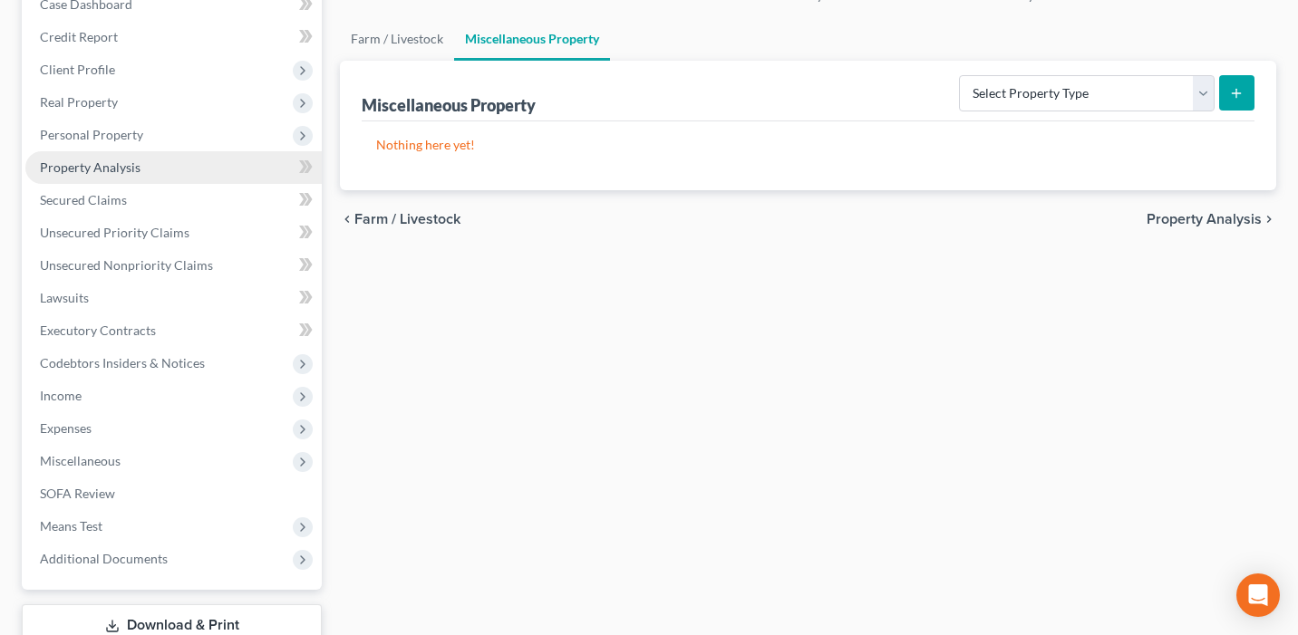
click at [210, 172] on link "Property Analysis" at bounding box center [173, 167] width 296 height 33
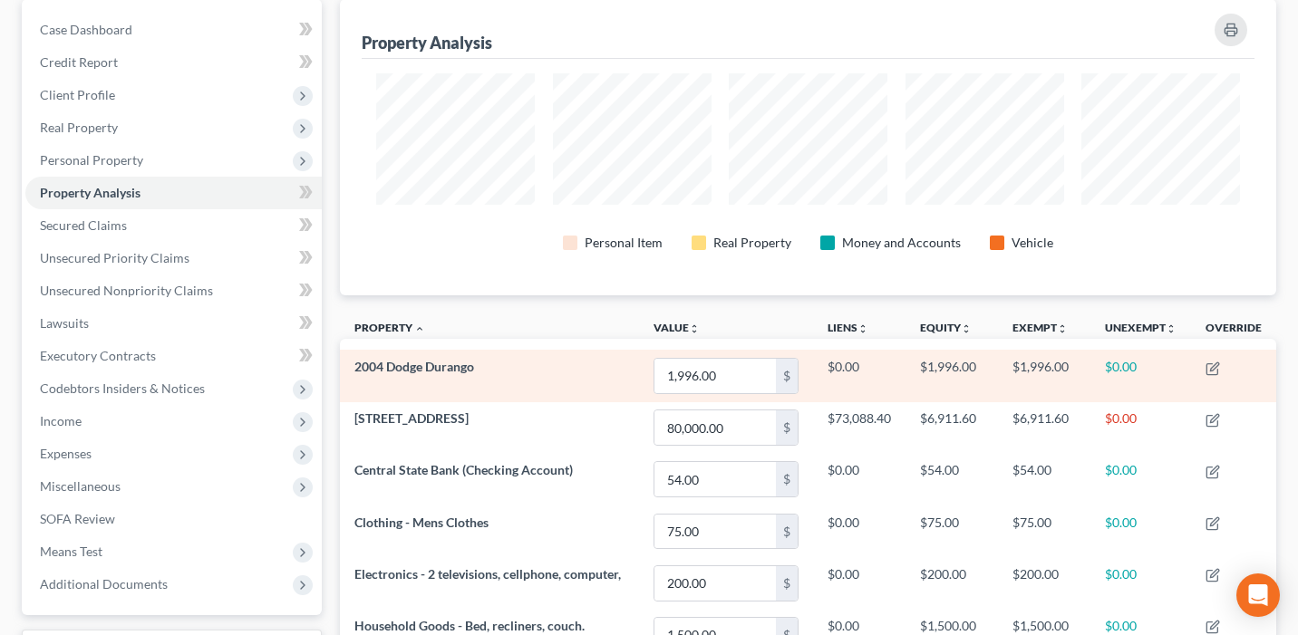
scroll to position [161, 0]
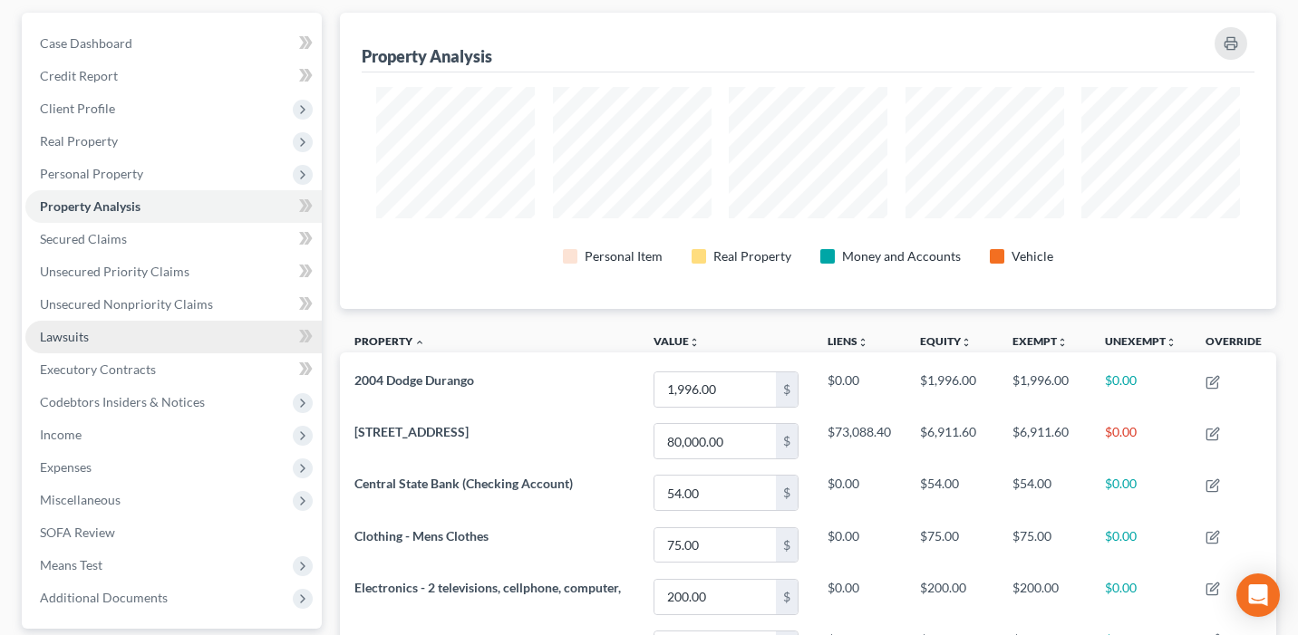
click at [198, 341] on link "Lawsuits" at bounding box center [173, 337] width 296 height 33
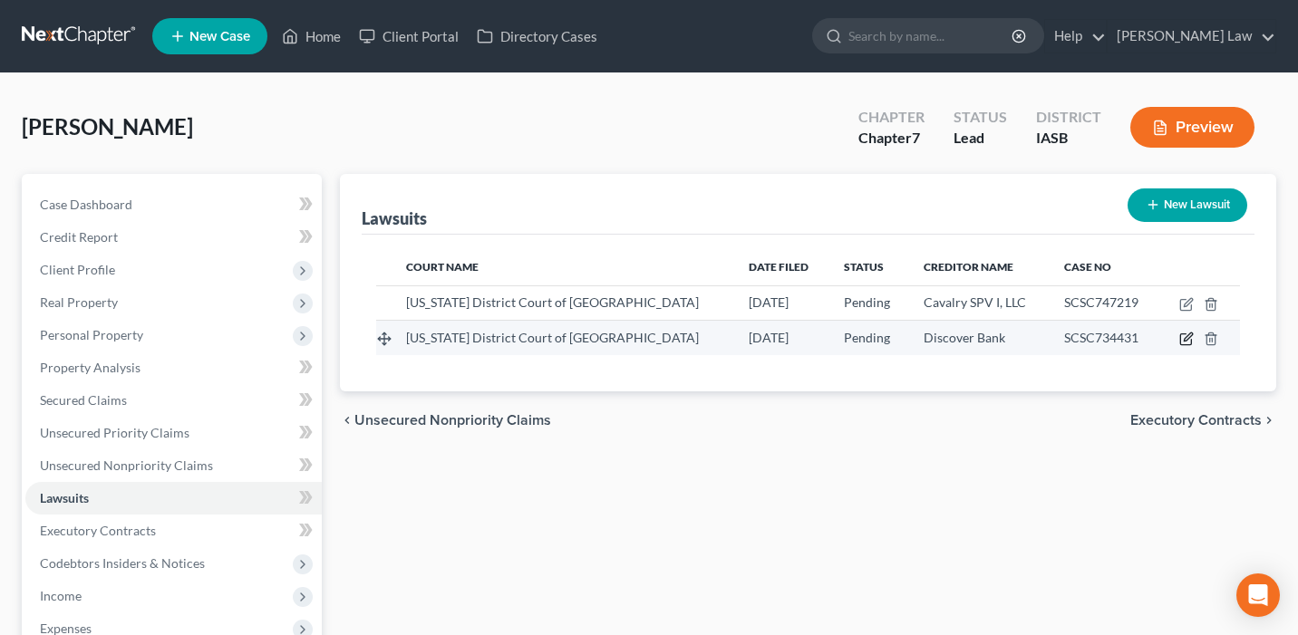
click at [1192, 337] on icon "button" at bounding box center [1186, 339] width 14 height 14
select select "16"
select select "0"
select select "4"
select select "7"
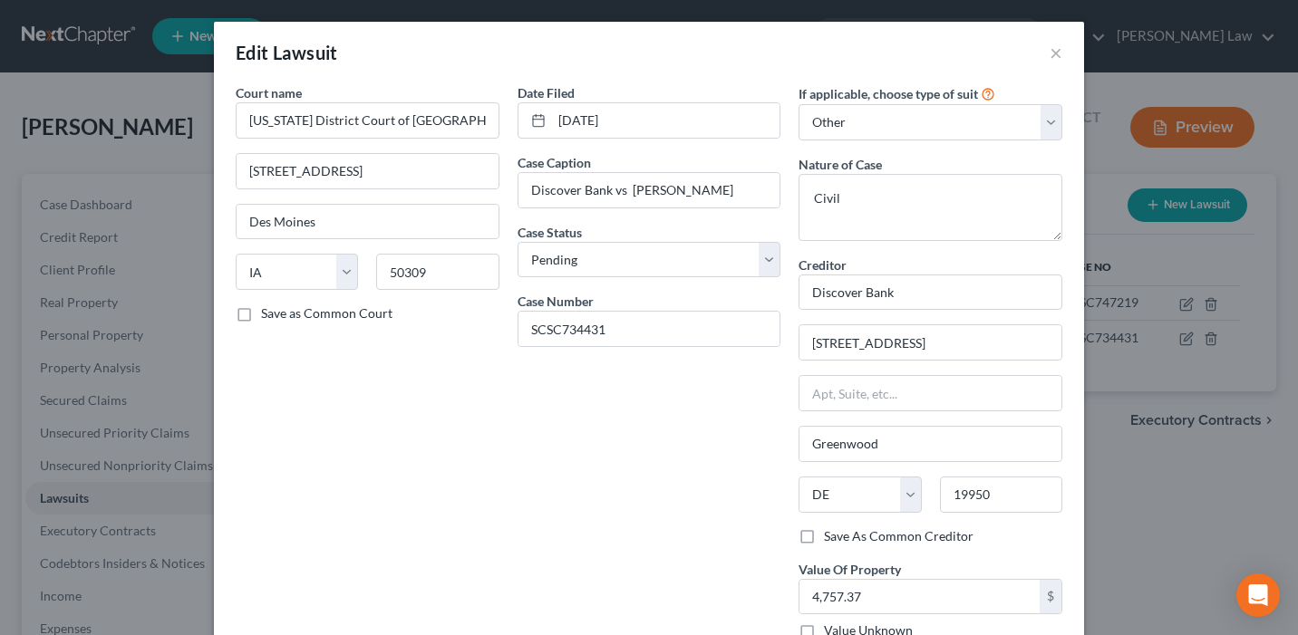
scroll to position [119, 0]
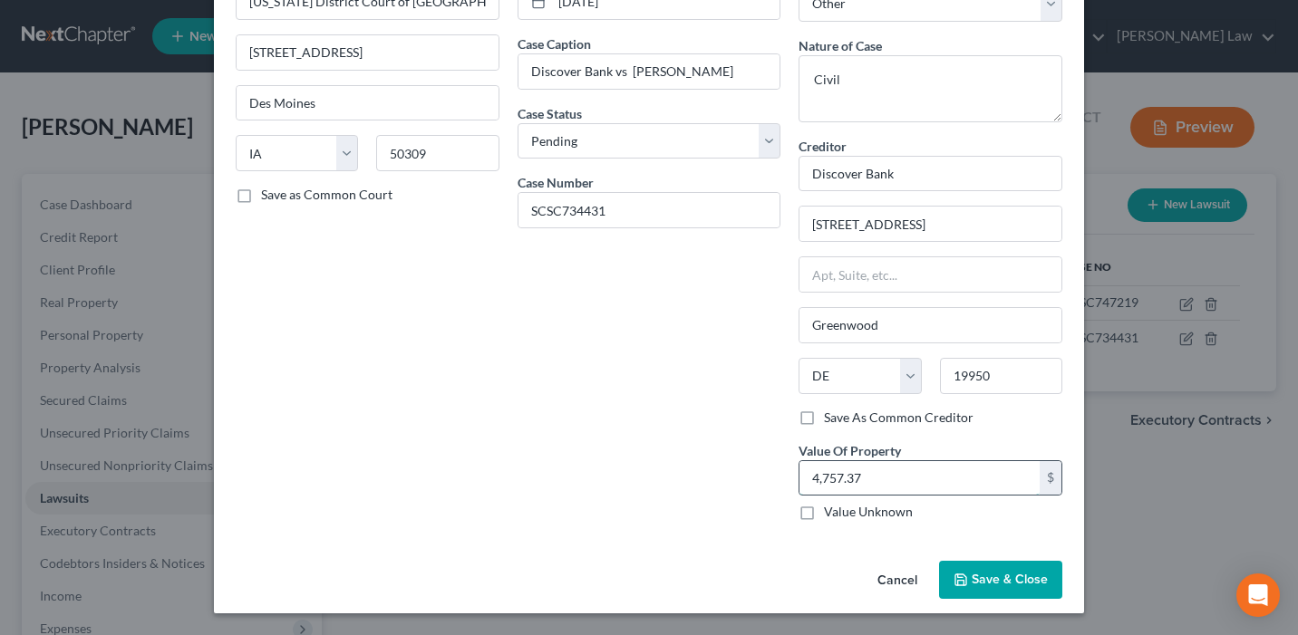
click at [975, 487] on input "4,757.37" at bounding box center [919, 478] width 240 height 34
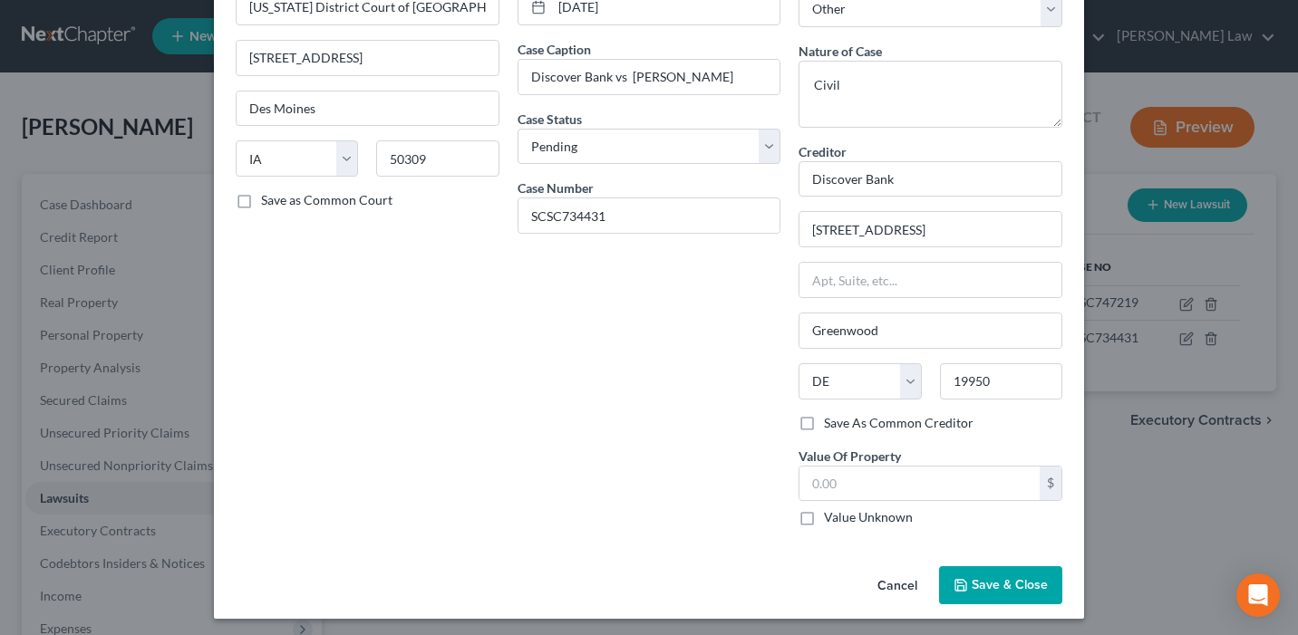
click at [990, 589] on span "Save & Close" at bounding box center [1009, 584] width 76 height 15
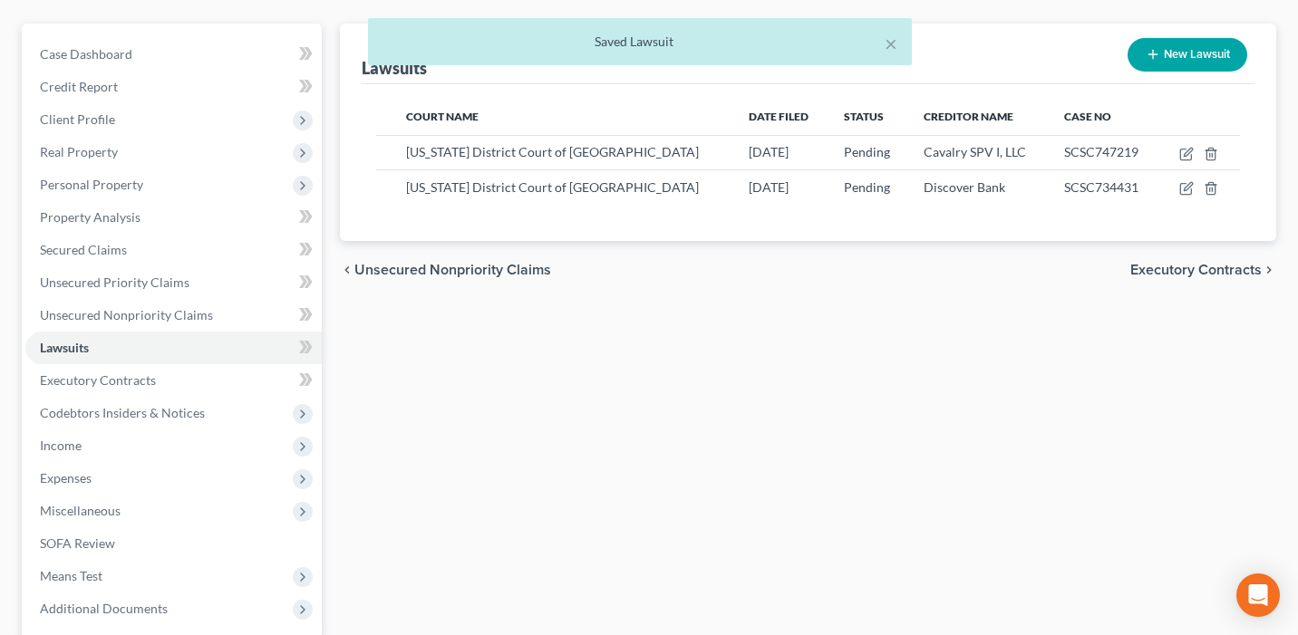
scroll to position [106, 0]
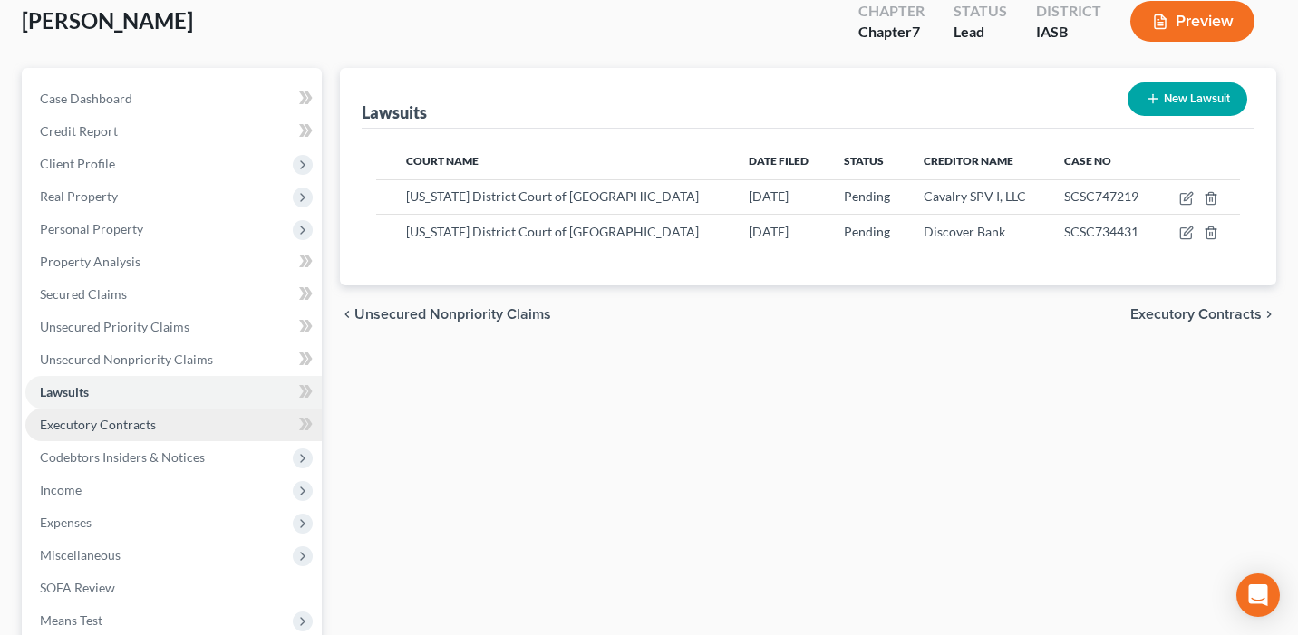
click at [274, 423] on link "Executory Contracts" at bounding box center [173, 425] width 296 height 33
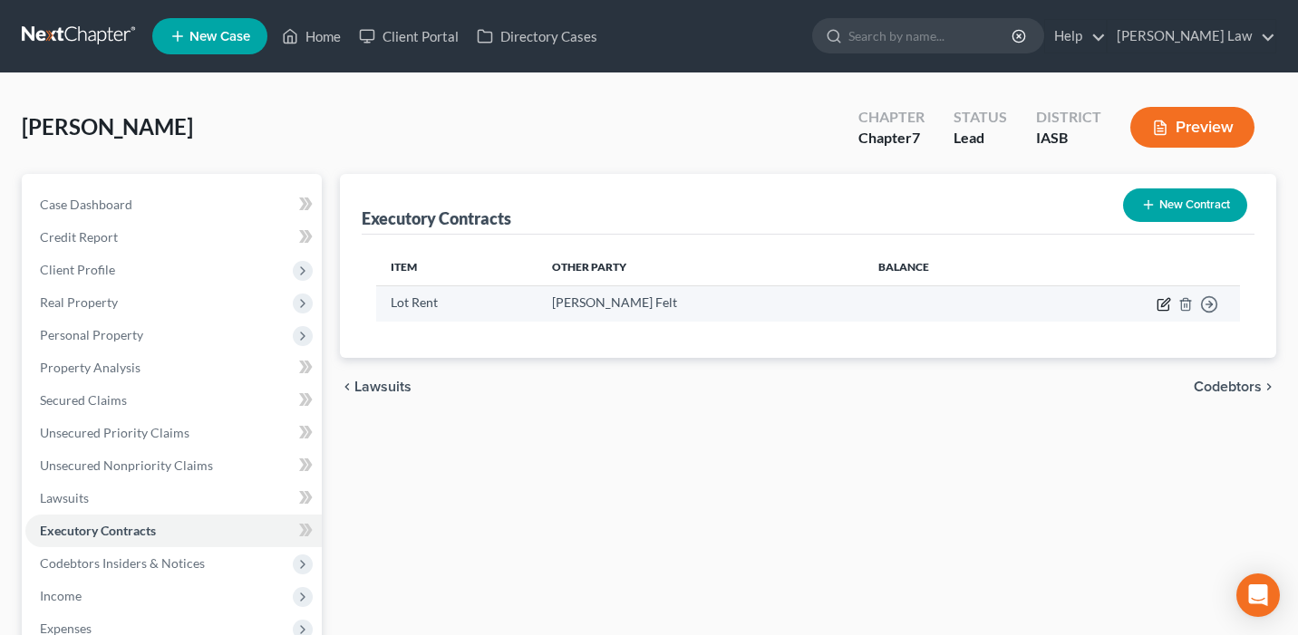
click at [1164, 302] on icon "button" at bounding box center [1165, 302] width 8 height 8
select select "2"
select select "16"
select select "0"
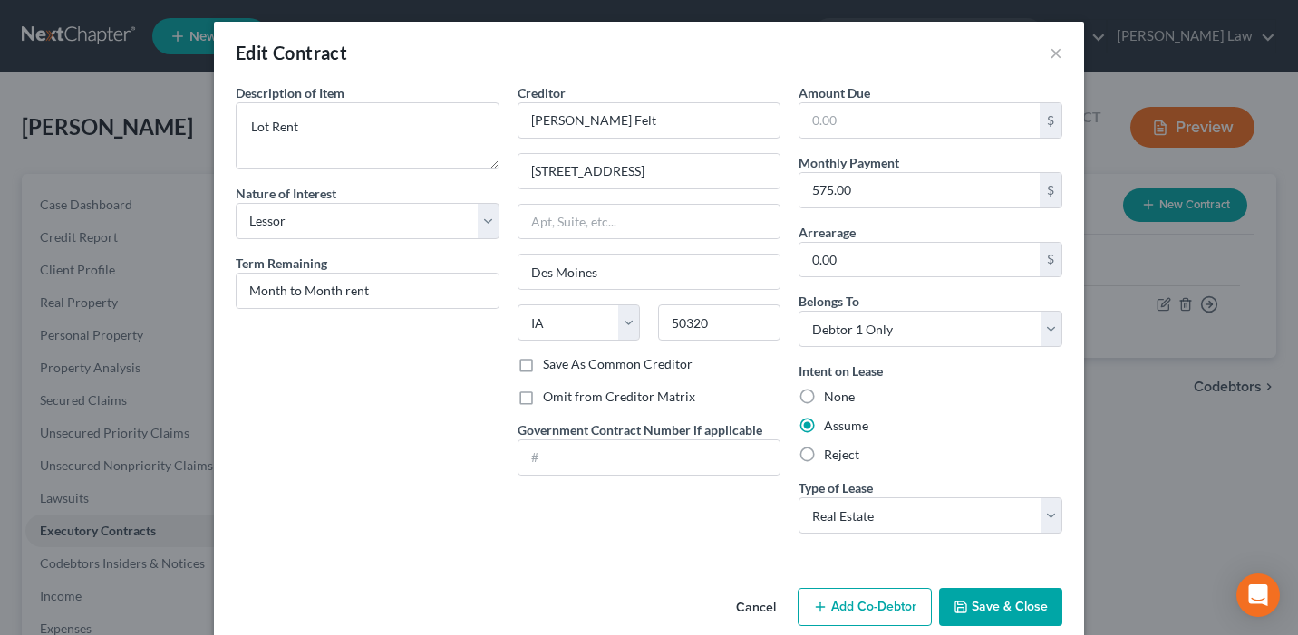
scroll to position [26, 0]
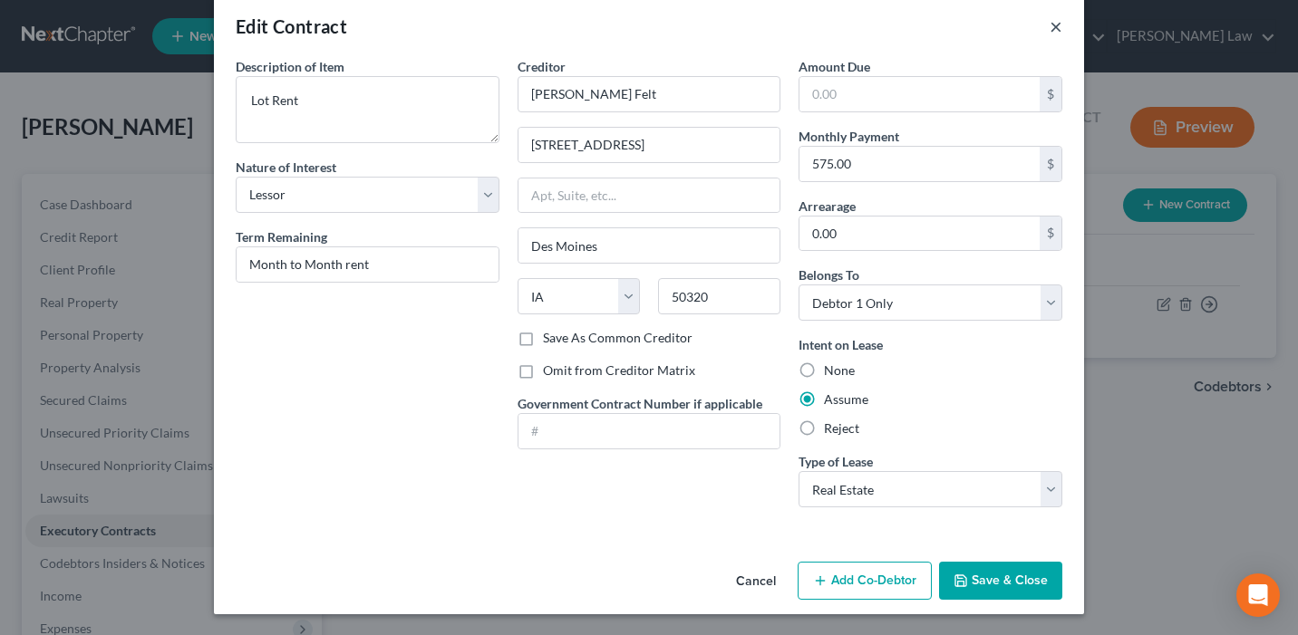
click at [1058, 21] on button "×" at bounding box center [1055, 26] width 13 height 22
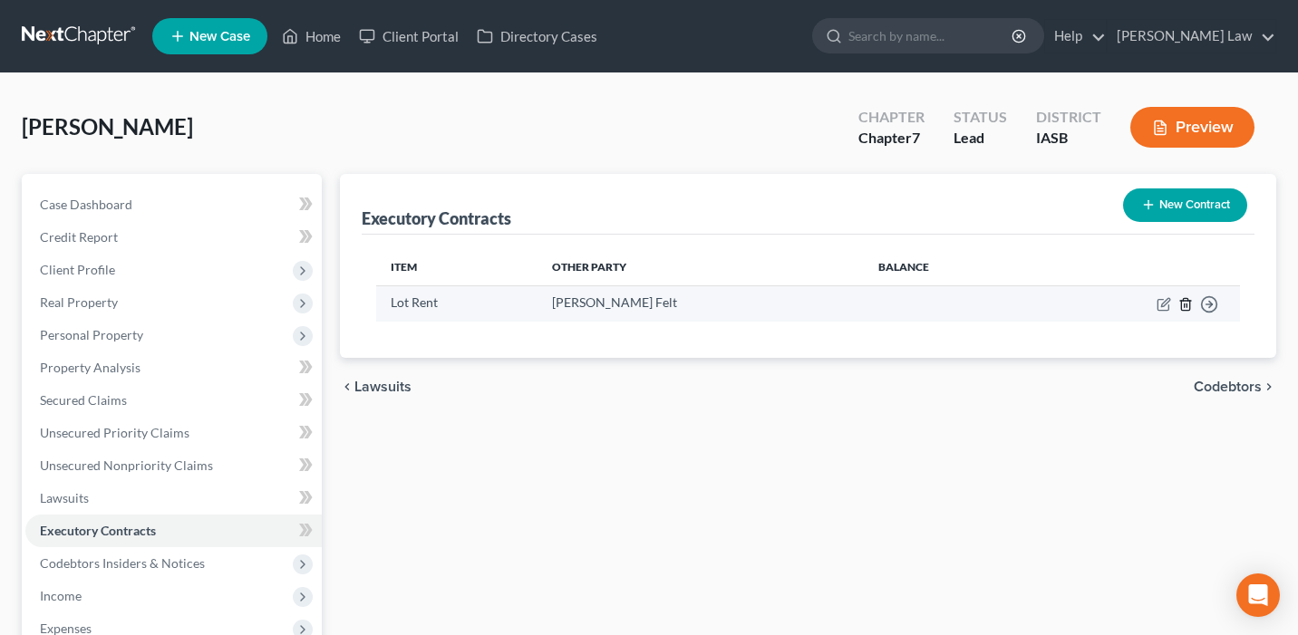
click at [1186, 304] on line "button" at bounding box center [1186, 306] width 0 height 4
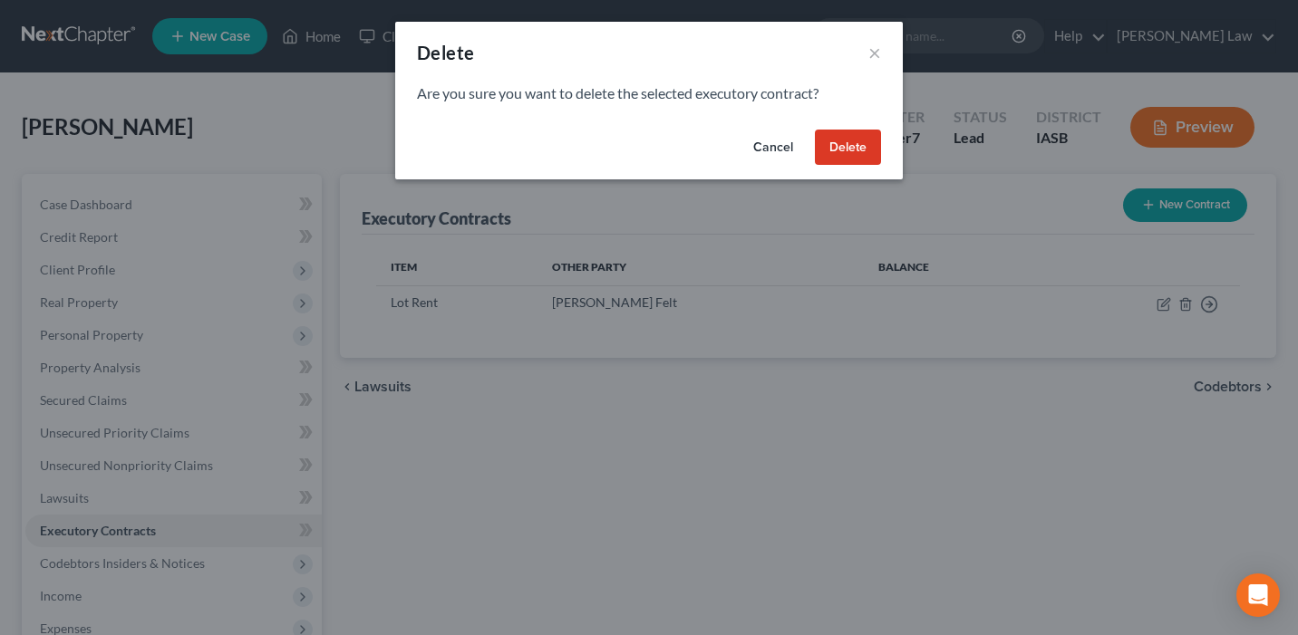
click at [865, 146] on button "Delete" at bounding box center [848, 148] width 66 height 36
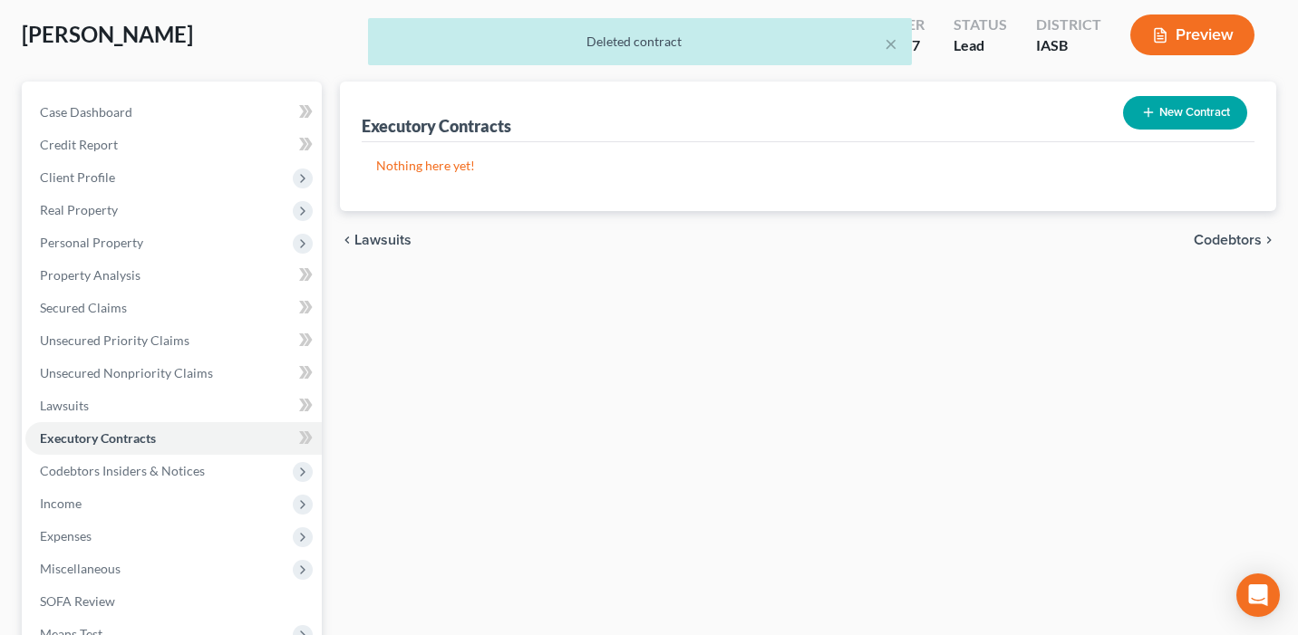
scroll to position [129, 0]
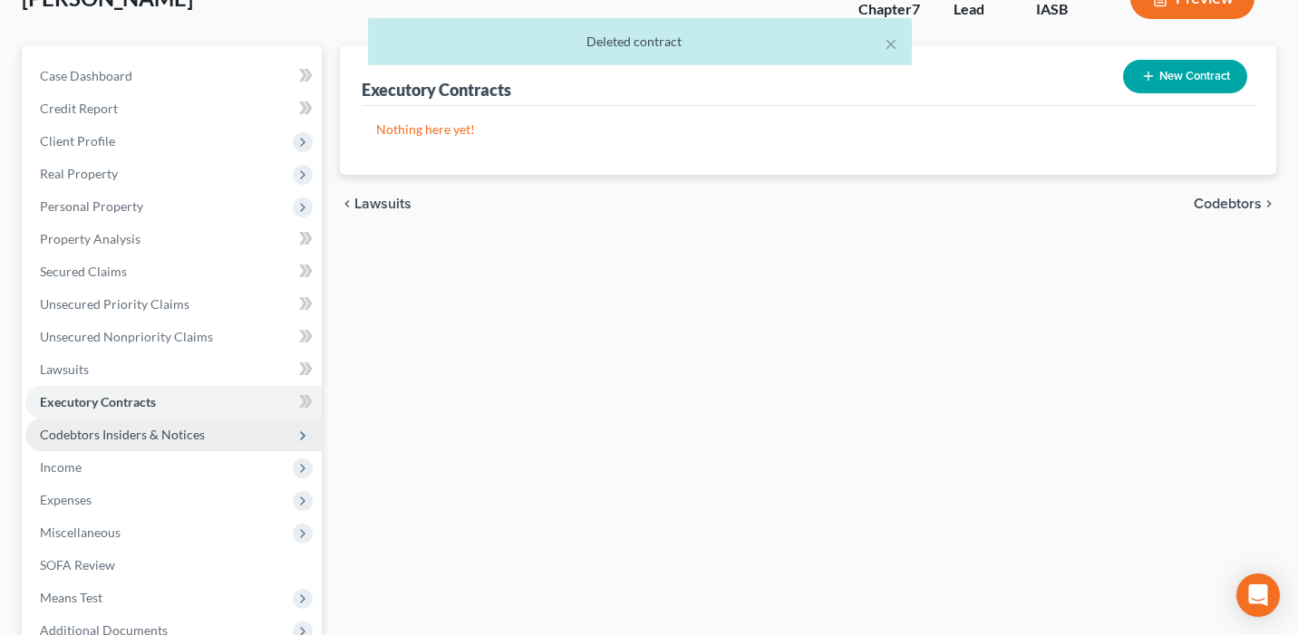
click at [289, 420] on span "Codebtors Insiders & Notices" at bounding box center [173, 435] width 296 height 33
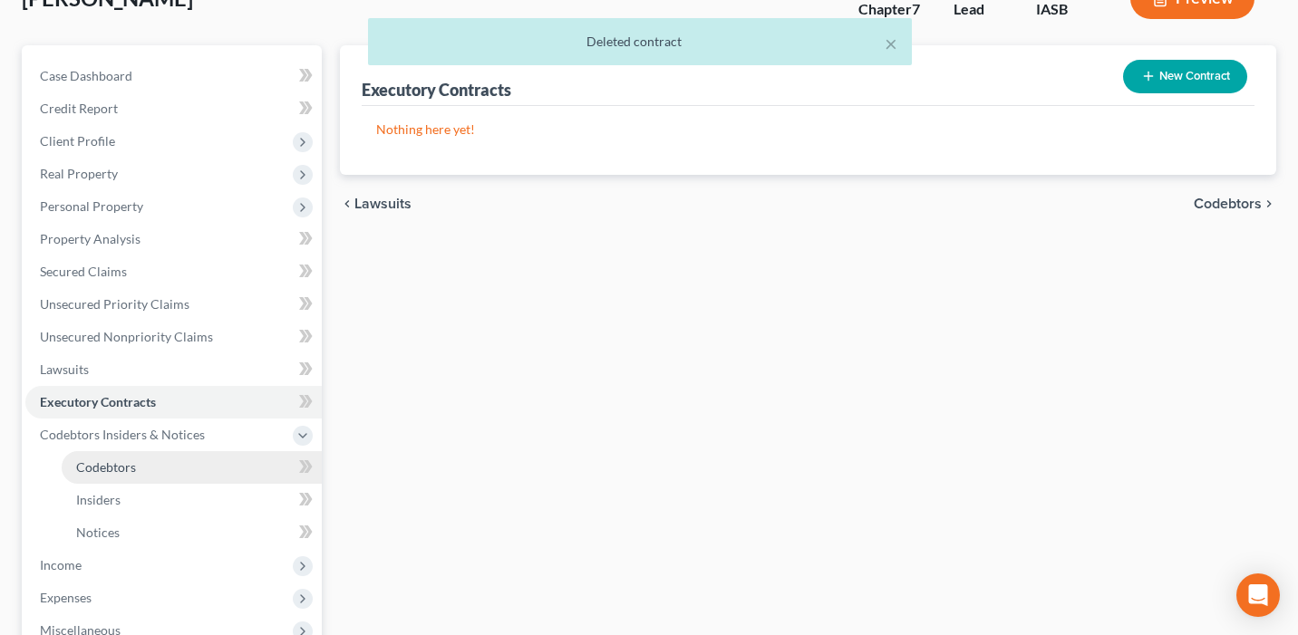
click at [246, 461] on link "Codebtors" at bounding box center [192, 467] width 260 height 33
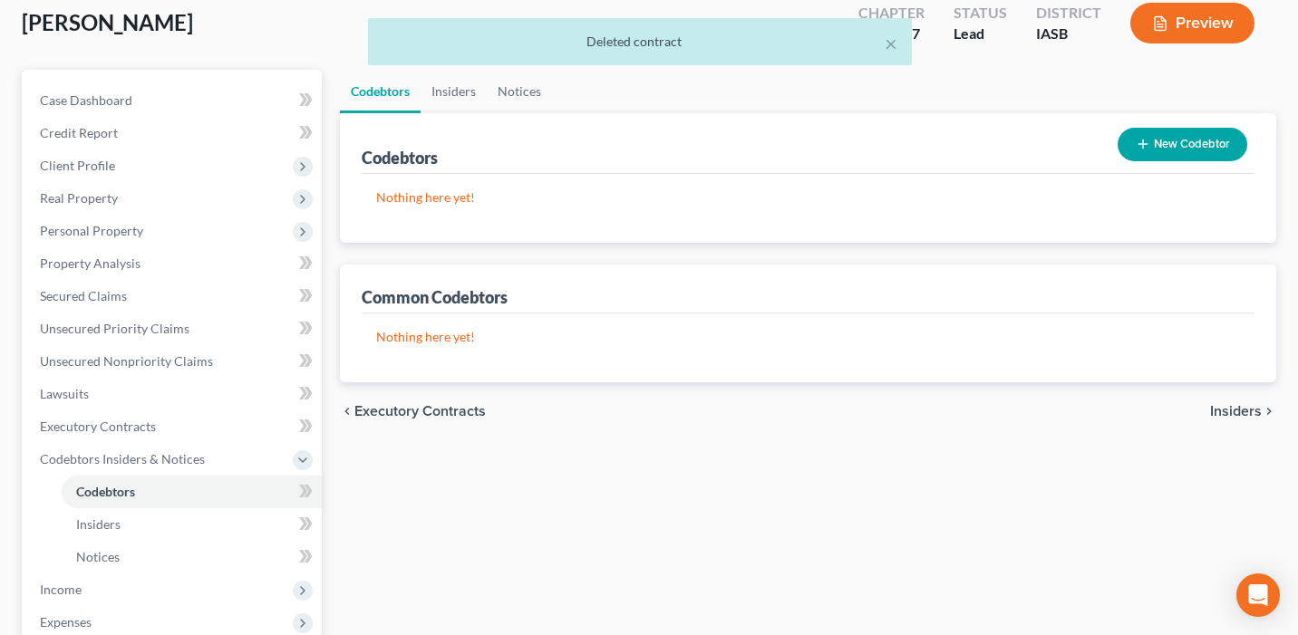
scroll to position [66, 0]
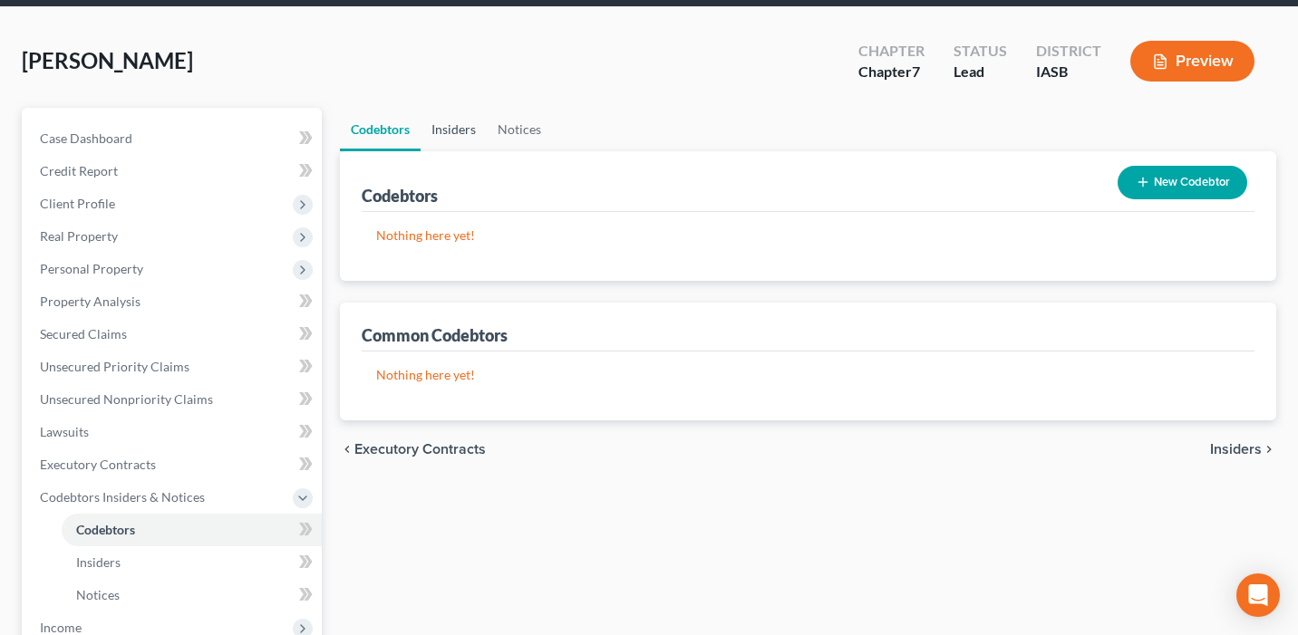
click at [462, 124] on link "Insiders" at bounding box center [453, 129] width 66 height 43
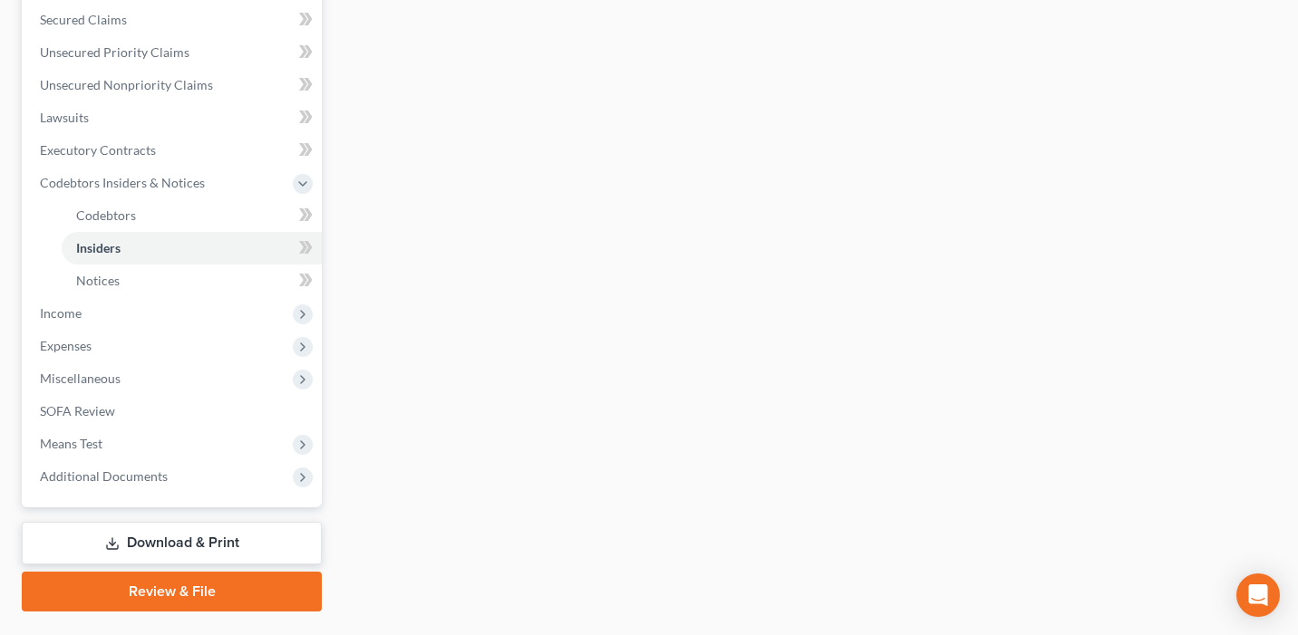
scroll to position [424, 0]
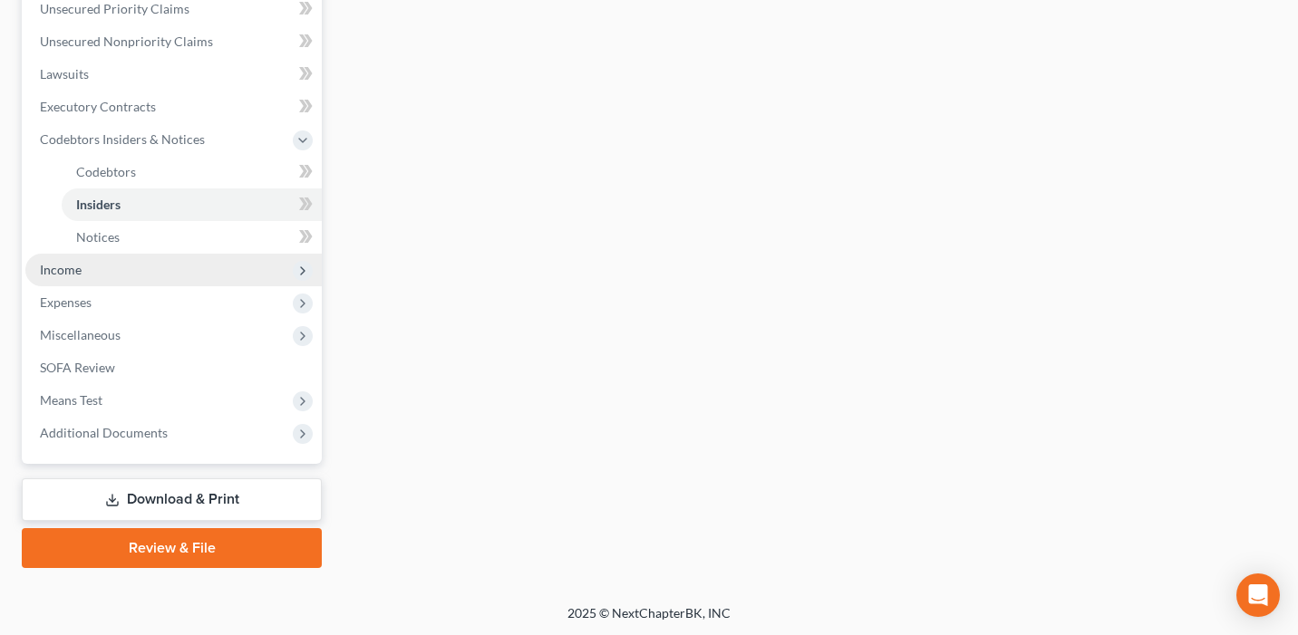
click at [237, 274] on span "Income" at bounding box center [173, 270] width 296 height 33
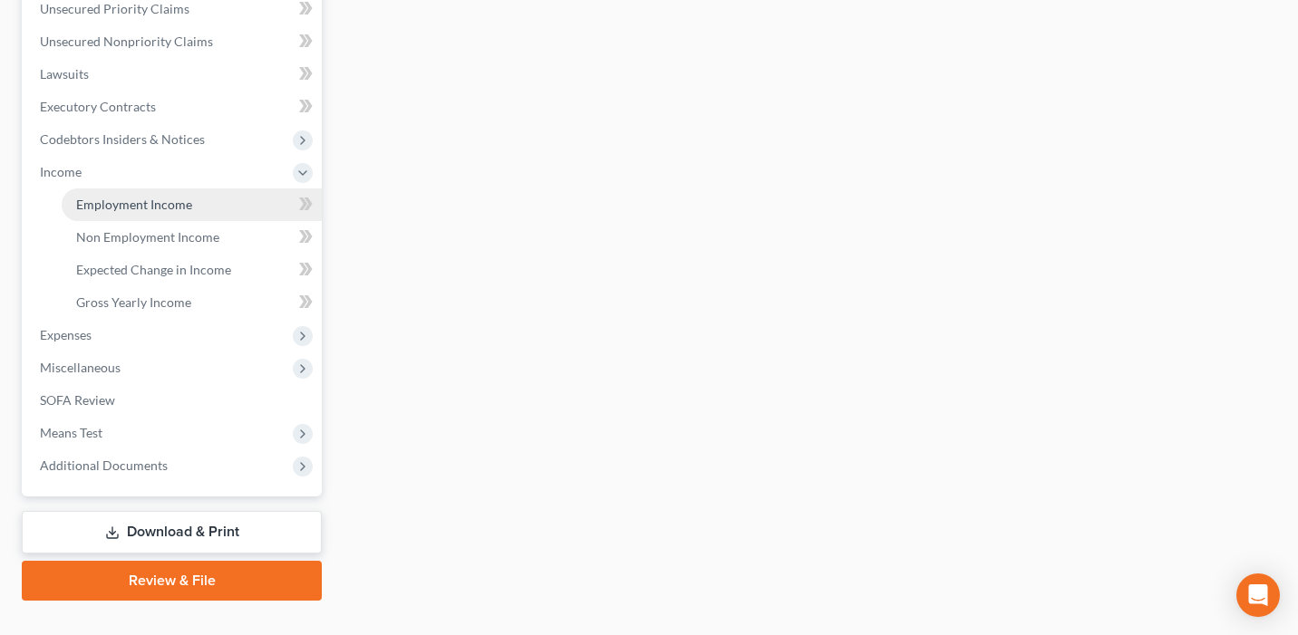
click at [185, 208] on span "Employment Income" at bounding box center [134, 204] width 116 height 15
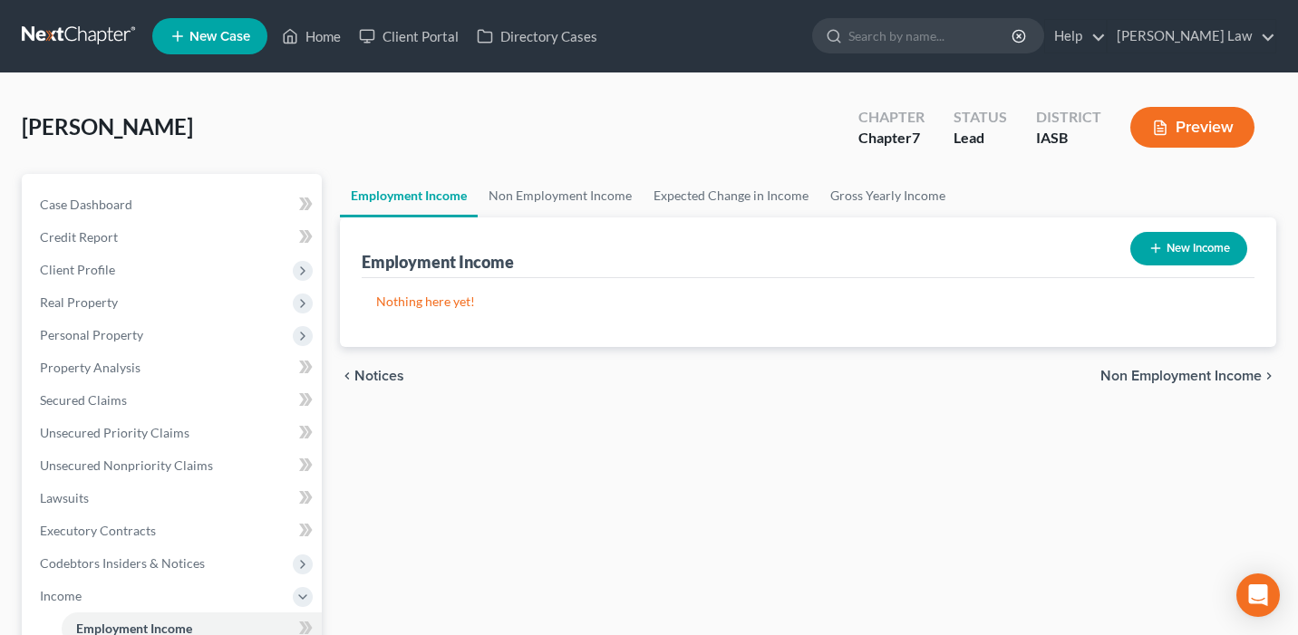
scroll to position [1, 0]
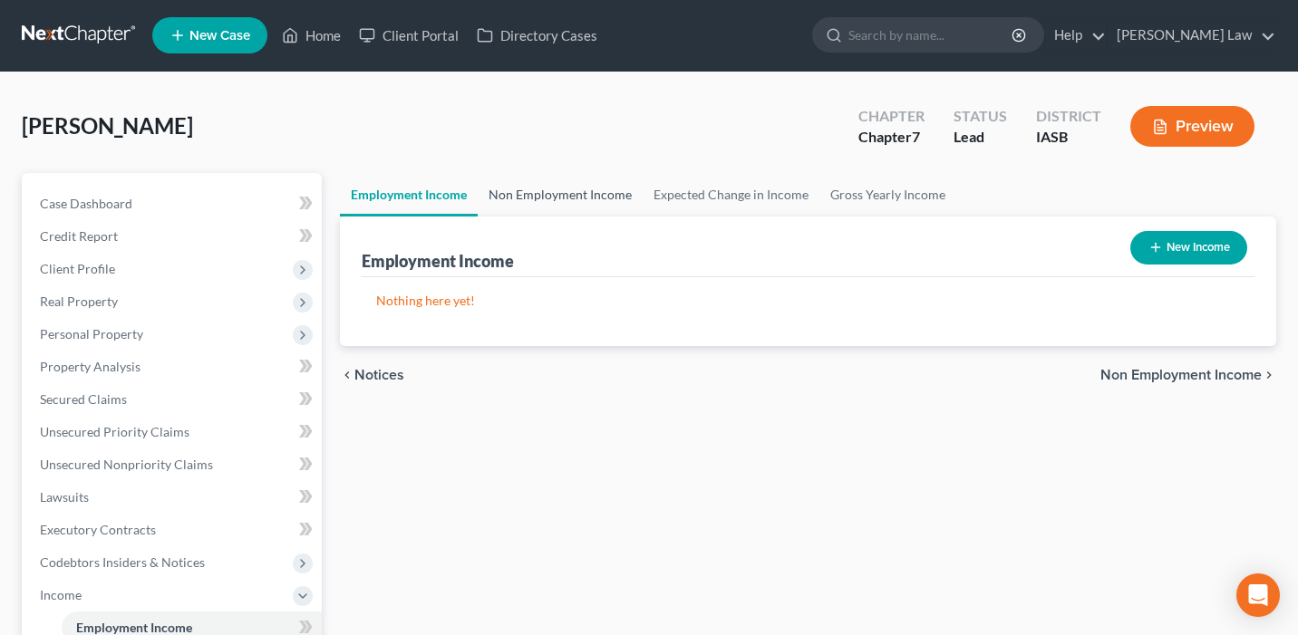
click at [560, 198] on link "Non Employment Income" at bounding box center [560, 194] width 165 height 43
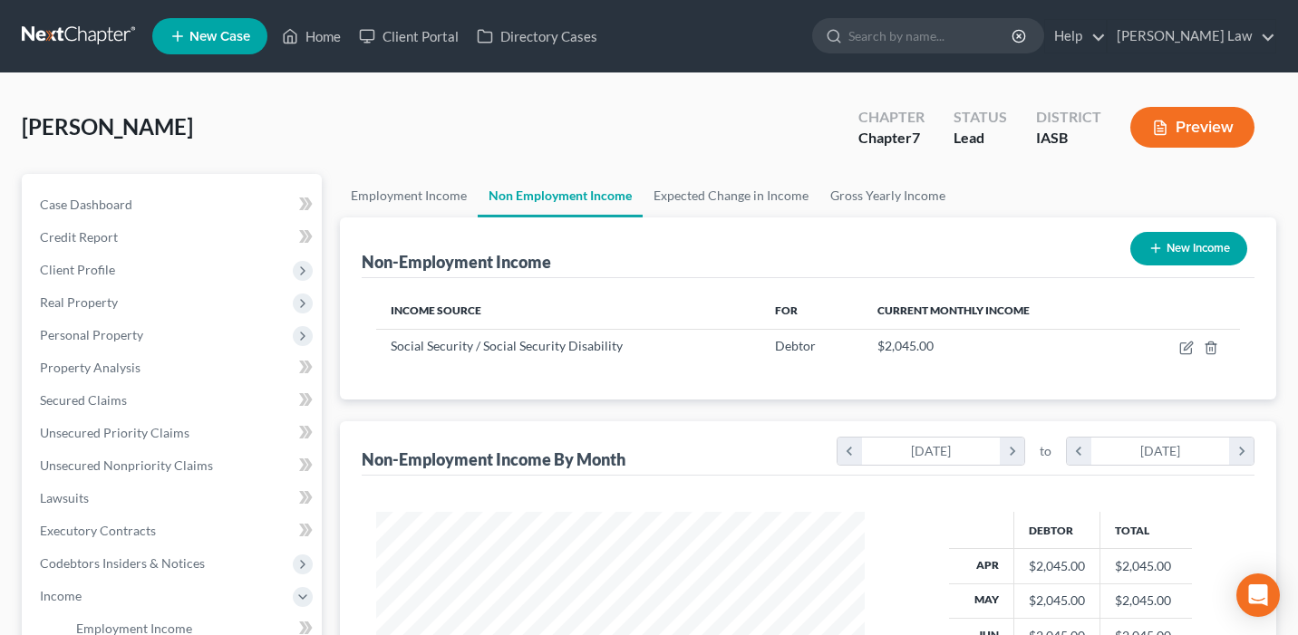
scroll to position [324, 525]
click at [732, 191] on link "Expected Change in Income" at bounding box center [730, 195] width 177 height 43
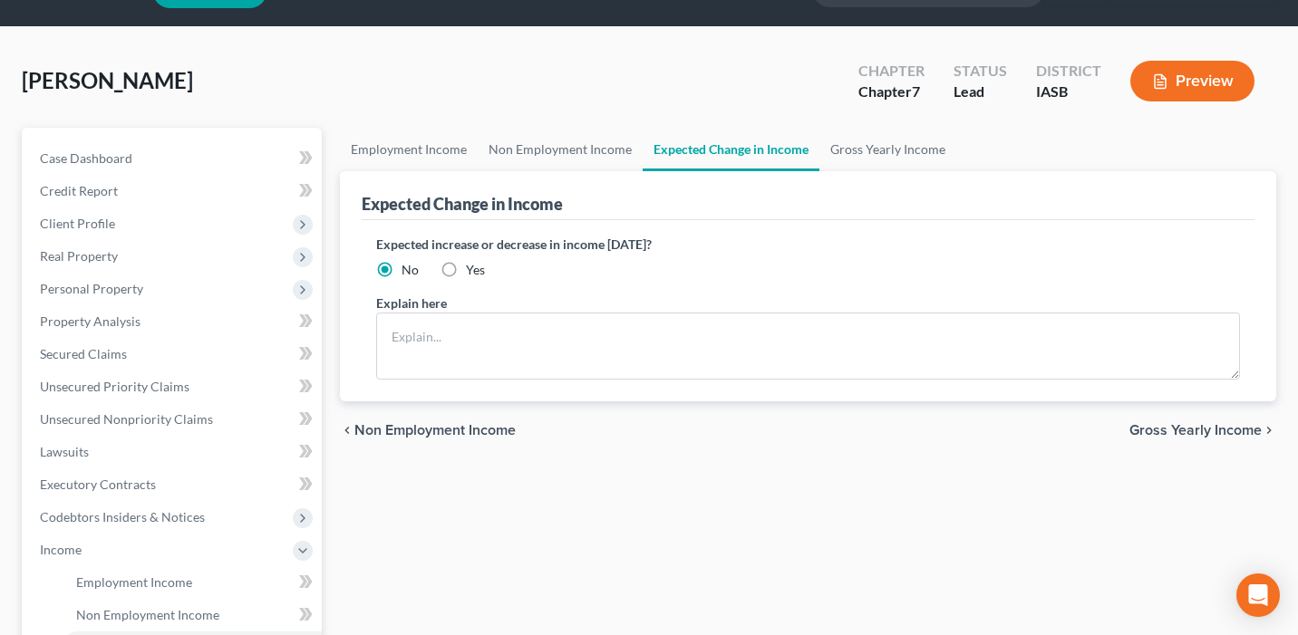
scroll to position [68, 0]
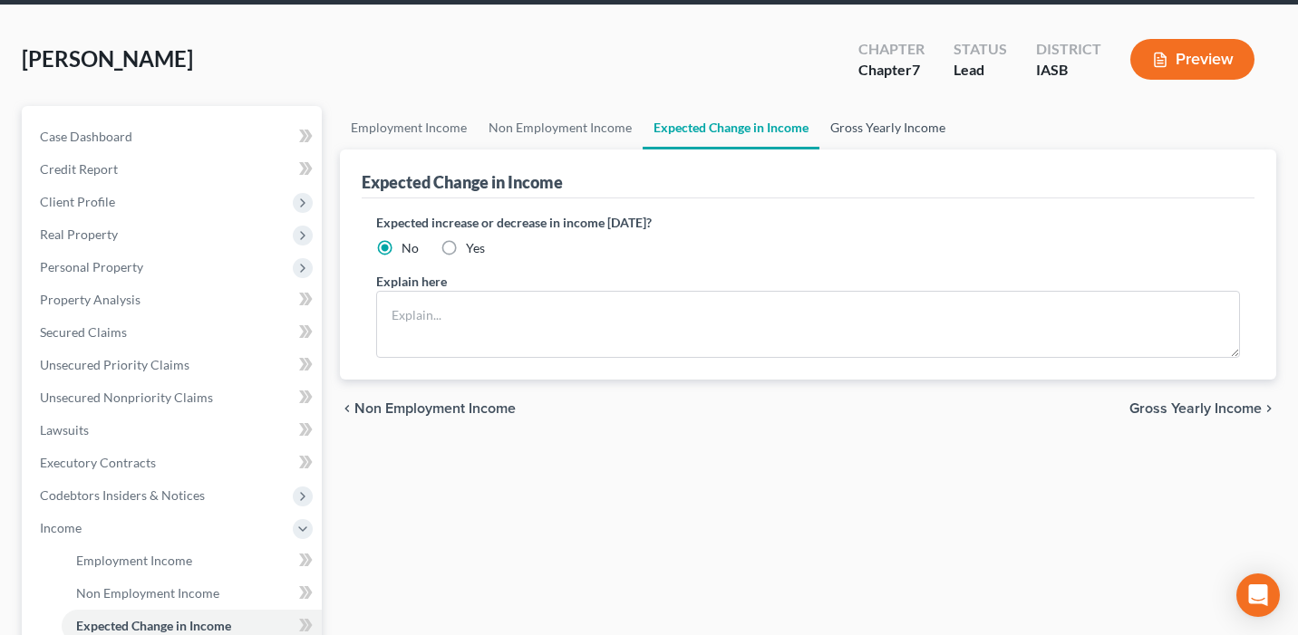
click at [901, 123] on link "Gross Yearly Income" at bounding box center [887, 127] width 137 height 43
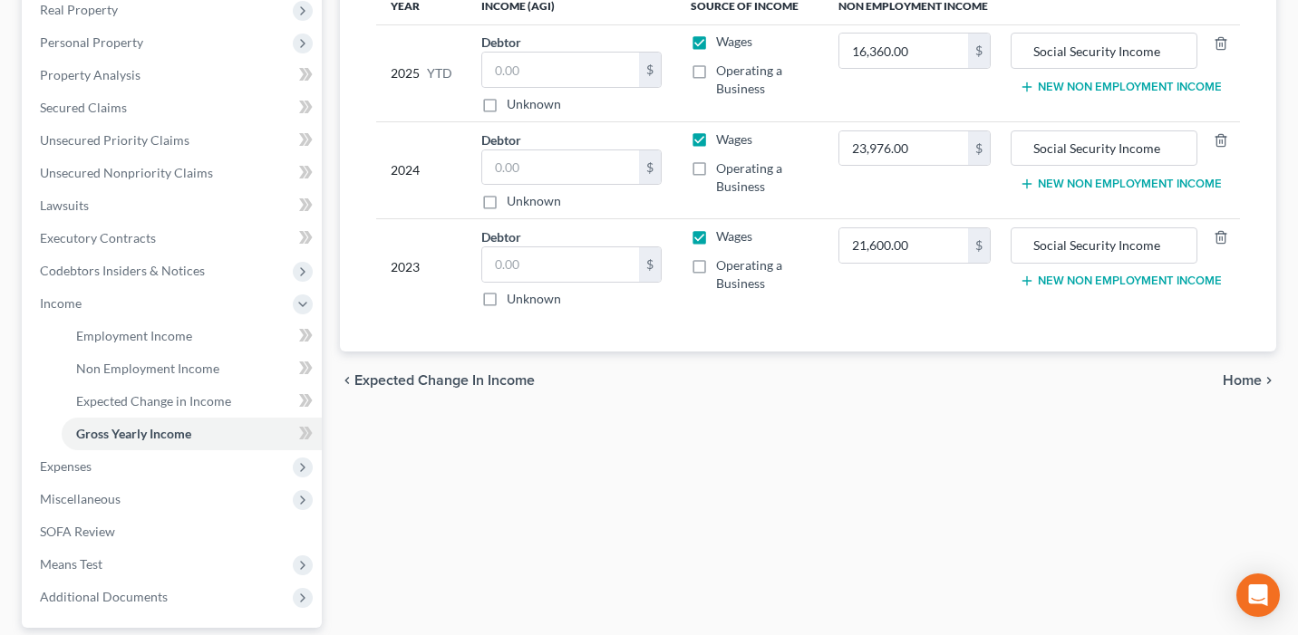
scroll to position [307, 0]
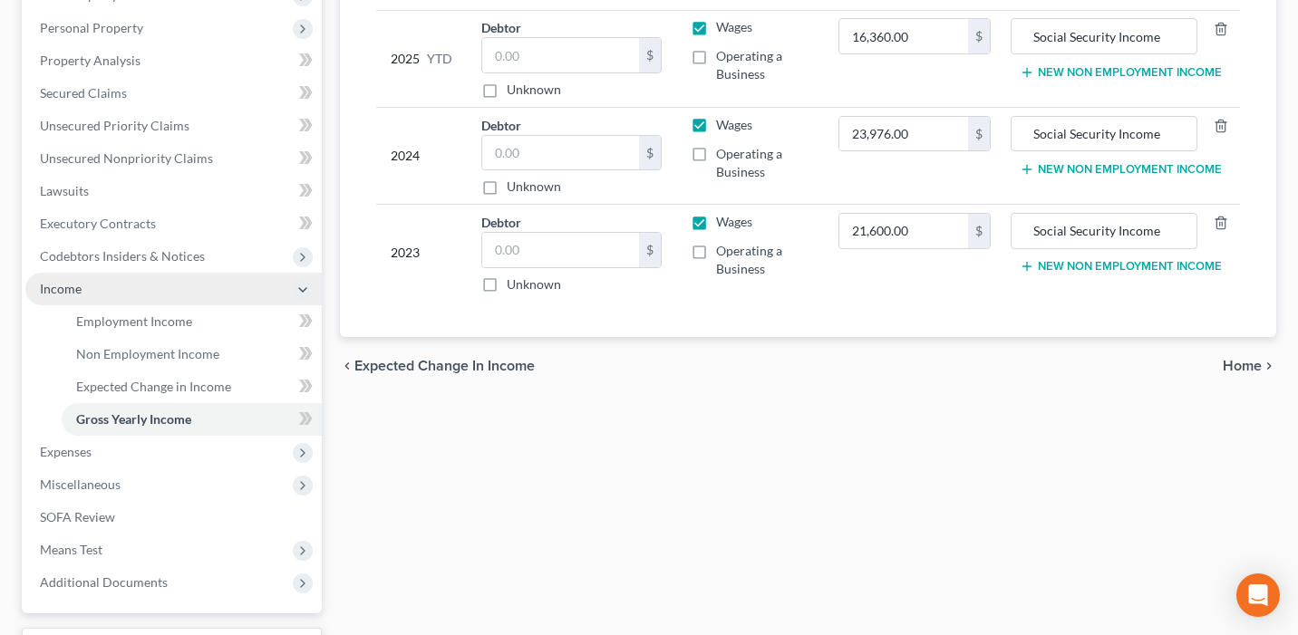
click at [201, 285] on span "Income" at bounding box center [173, 289] width 296 height 33
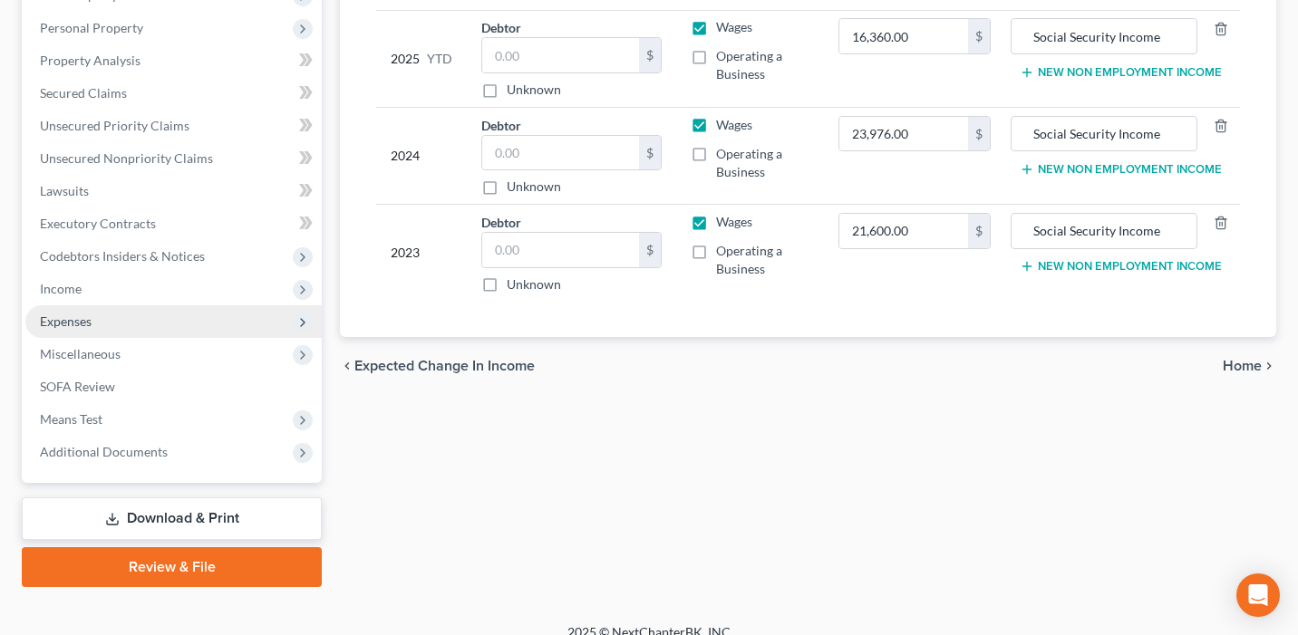
click at [172, 313] on span "Expenses" at bounding box center [173, 321] width 296 height 33
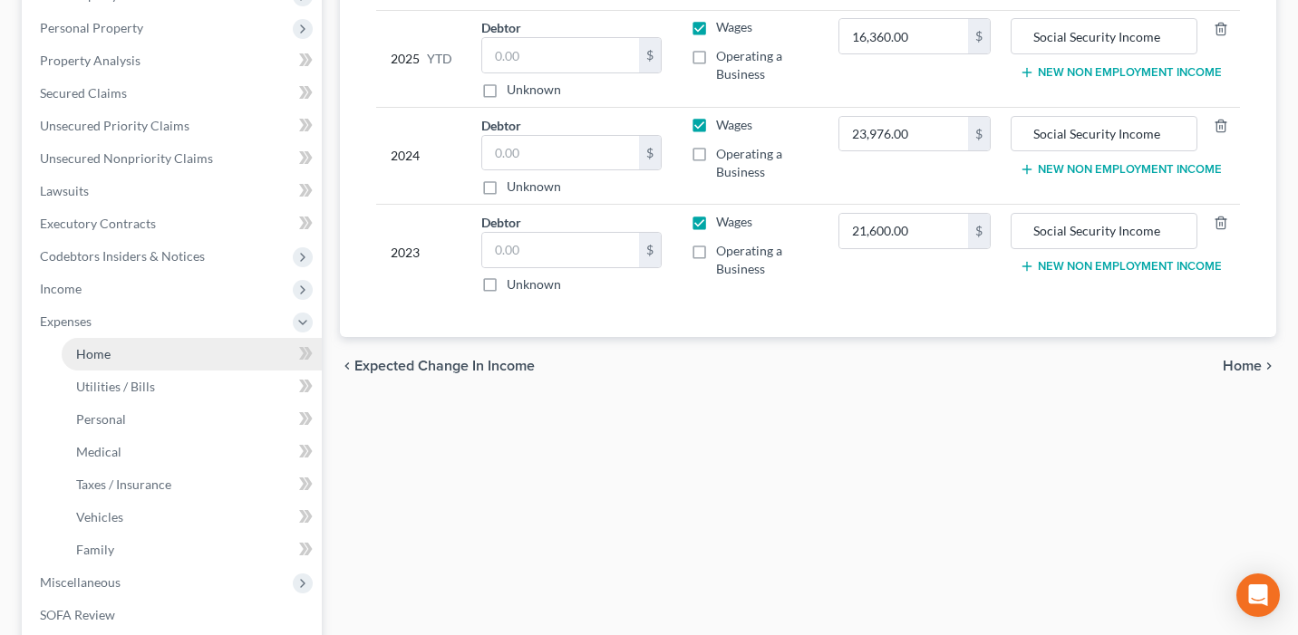
click at [175, 345] on link "Home" at bounding box center [192, 354] width 260 height 33
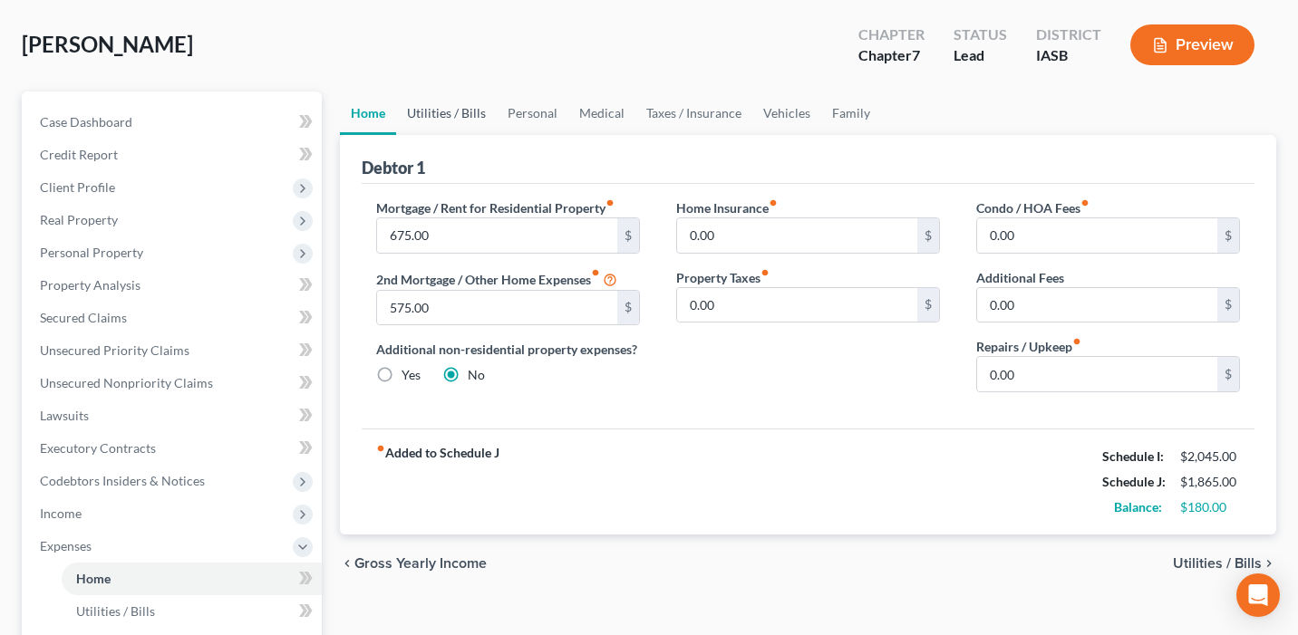
scroll to position [57, 0]
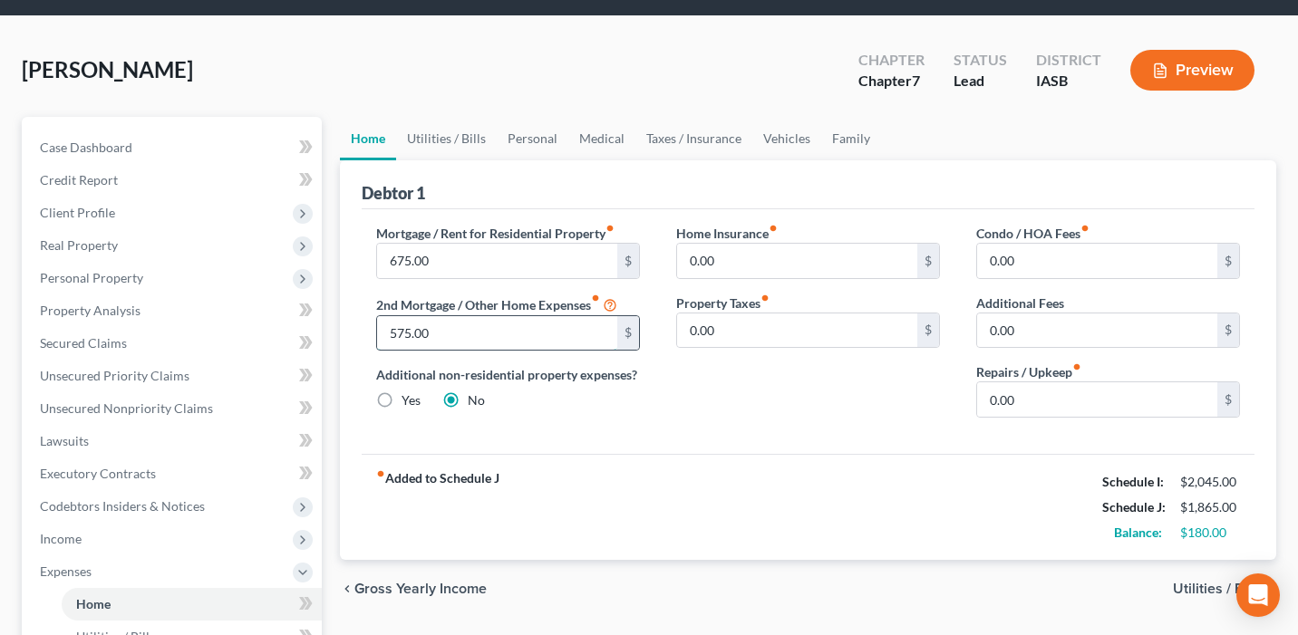
click at [437, 330] on input "575.00" at bounding box center [497, 333] width 240 height 34
click at [1043, 393] on input "0.00" at bounding box center [1097, 399] width 240 height 34
type input "5"
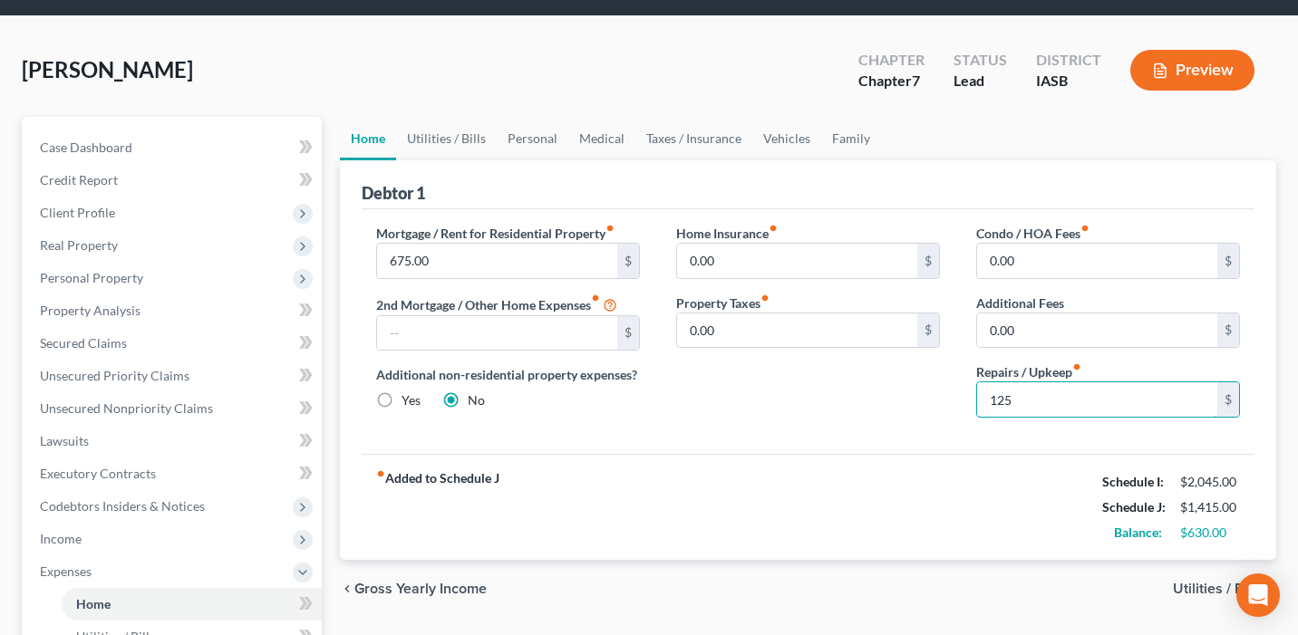
type input "125"
click at [870, 387] on div "Home Insurance fiber_manual_record 0.00 $ Property Taxes fiber_manual_record 0.…" at bounding box center [808, 328] width 300 height 208
click at [433, 140] on link "Utilities / Bills" at bounding box center [446, 138] width 101 height 43
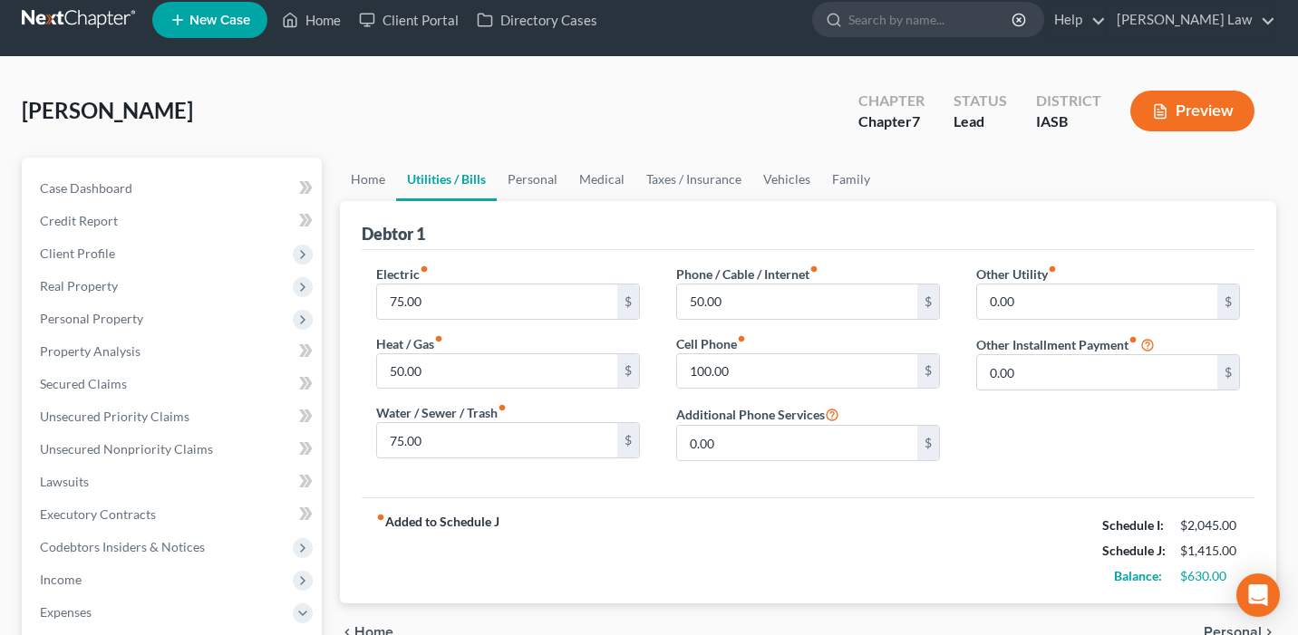
scroll to position [22, 0]
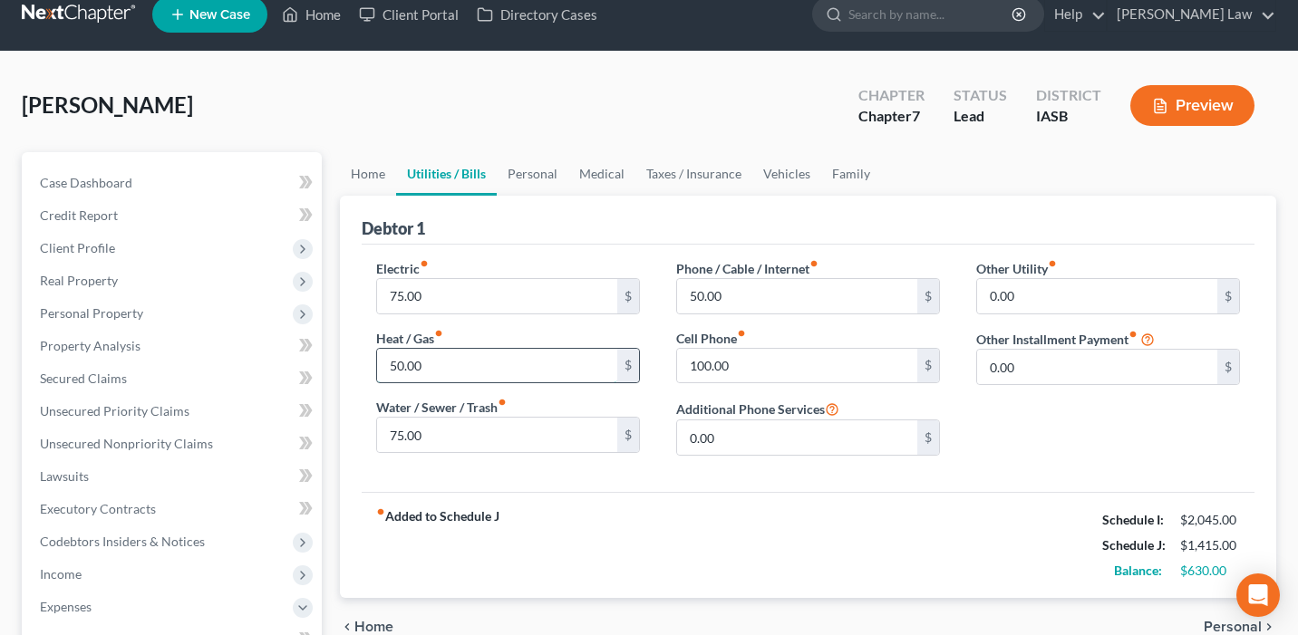
click at [479, 364] on input "50.00" at bounding box center [497, 366] width 240 height 34
type input "100"
click at [473, 297] on input "75.00" at bounding box center [497, 296] width 240 height 34
type input "125"
click at [532, 536] on div "fiber_manual_record Added to Schedule J Schedule I: $2,045.00 Schedule J: $1,51…" at bounding box center [808, 545] width 893 height 106
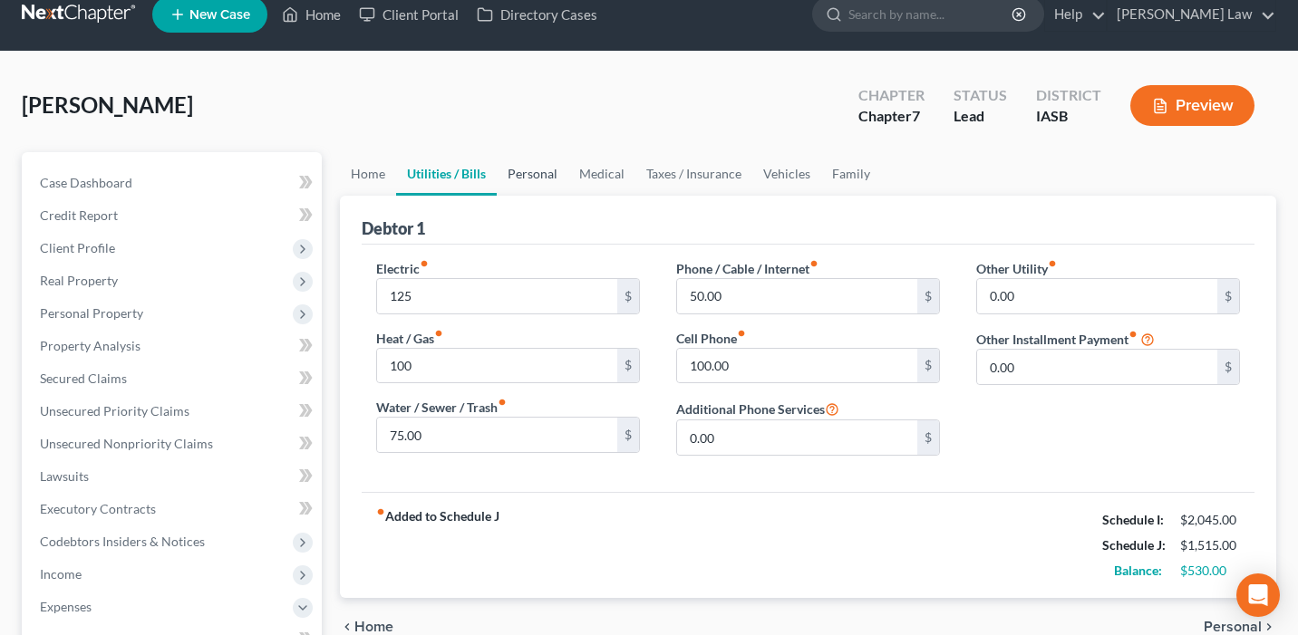
click at [528, 179] on link "Personal" at bounding box center [533, 173] width 72 height 43
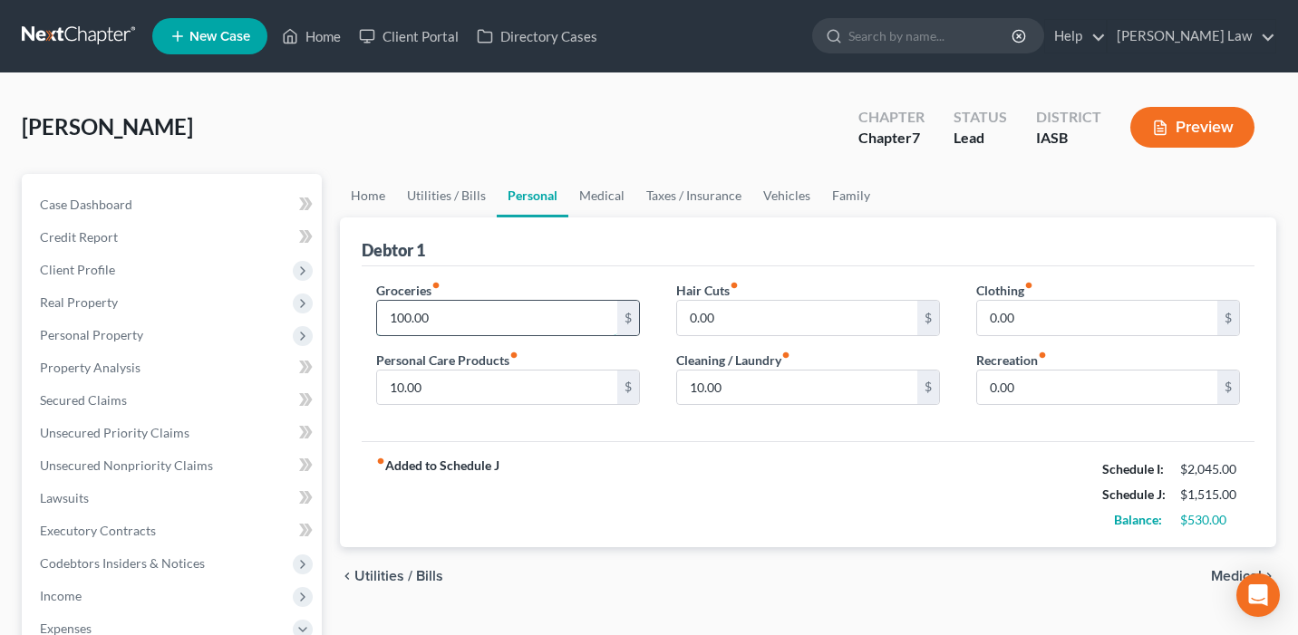
click at [517, 308] on input "100.00" at bounding box center [497, 318] width 240 height 34
type input "400"
click at [653, 465] on div "fiber_manual_record Added to Schedule J Schedule I: $2,045.00 Schedule J: $1,81…" at bounding box center [808, 494] width 893 height 106
click at [548, 396] on input "10.00" at bounding box center [497, 388] width 240 height 34
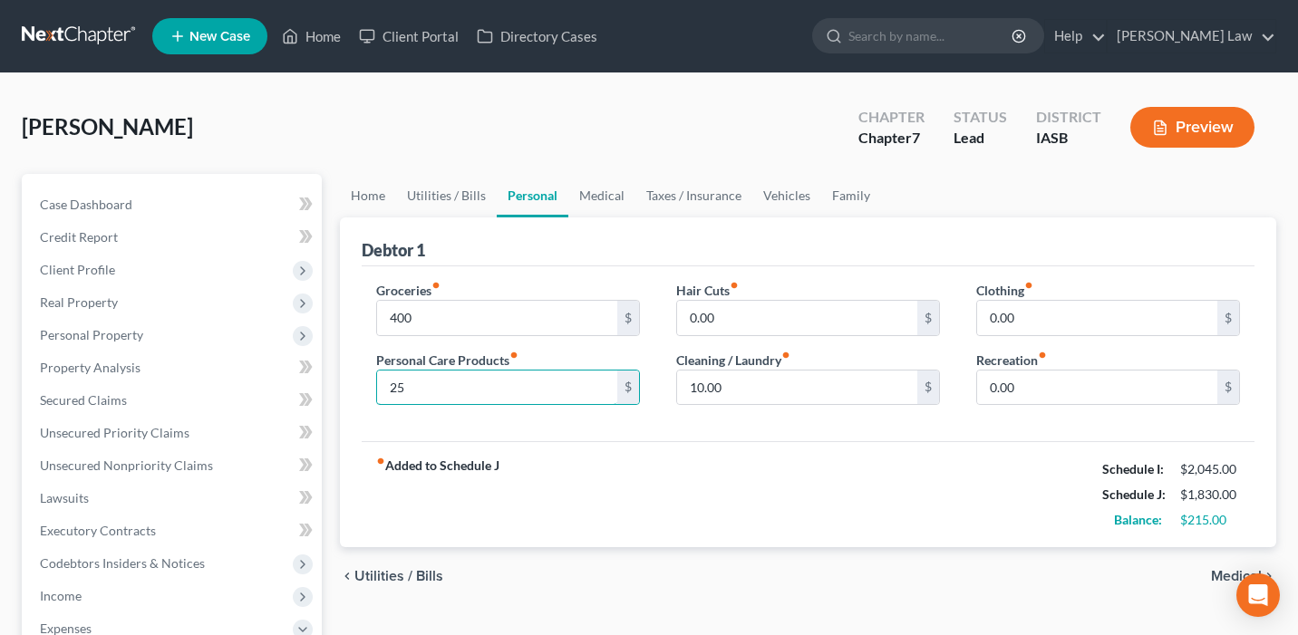
type input "25"
click at [762, 523] on div "fiber_manual_record Added to Schedule J Schedule I: $2,045.00 Schedule J: $1,83…" at bounding box center [808, 494] width 893 height 106
click at [768, 318] on input "0.00" at bounding box center [797, 318] width 240 height 34
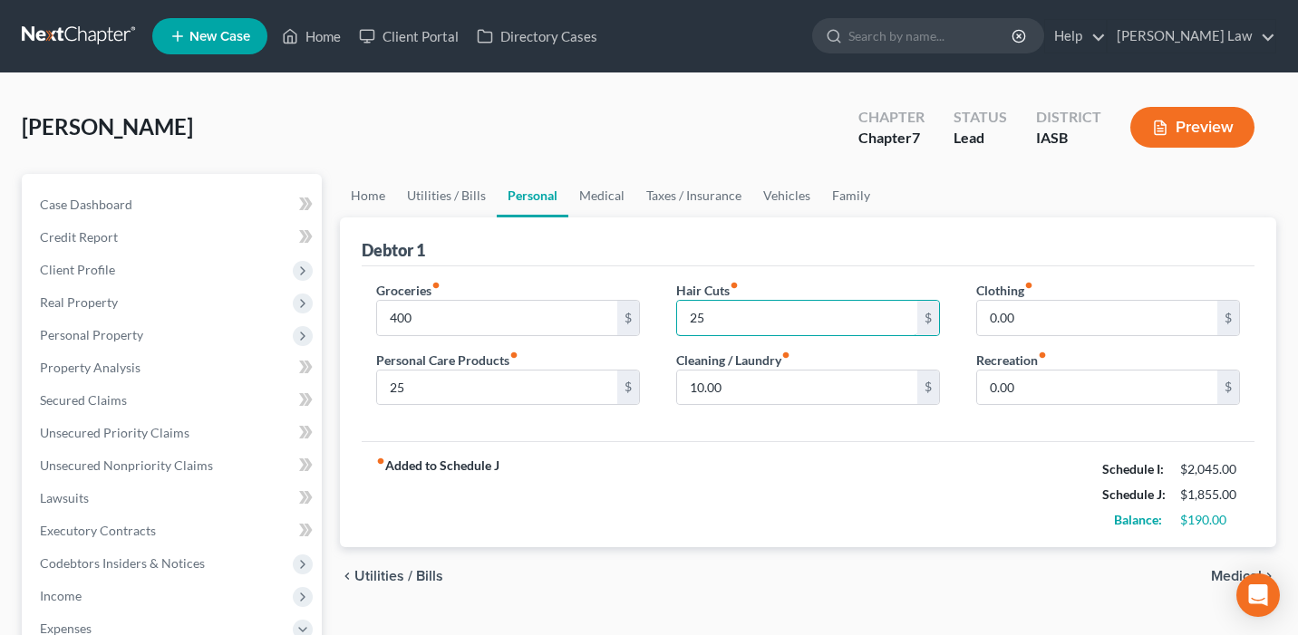
type input "25"
click at [877, 519] on div "fiber_manual_record Added to Schedule J Schedule I: $2,045.00 Schedule J: $1,85…" at bounding box center [808, 494] width 893 height 106
click at [1025, 320] on input "0.00" at bounding box center [1097, 318] width 240 height 34
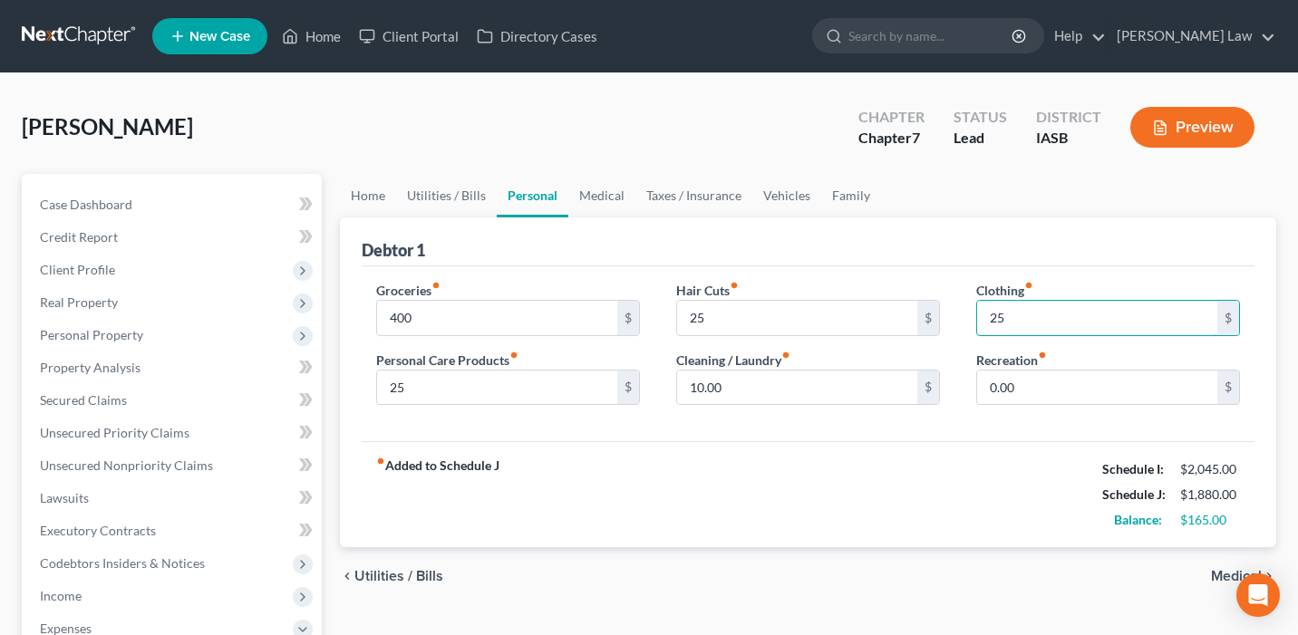
type input "25"
click at [908, 510] on div "fiber_manual_record Added to Schedule J Schedule I: $2,045.00 Schedule J: $1,88…" at bounding box center [808, 494] width 893 height 106
click at [592, 205] on link "Medical" at bounding box center [601, 195] width 67 height 43
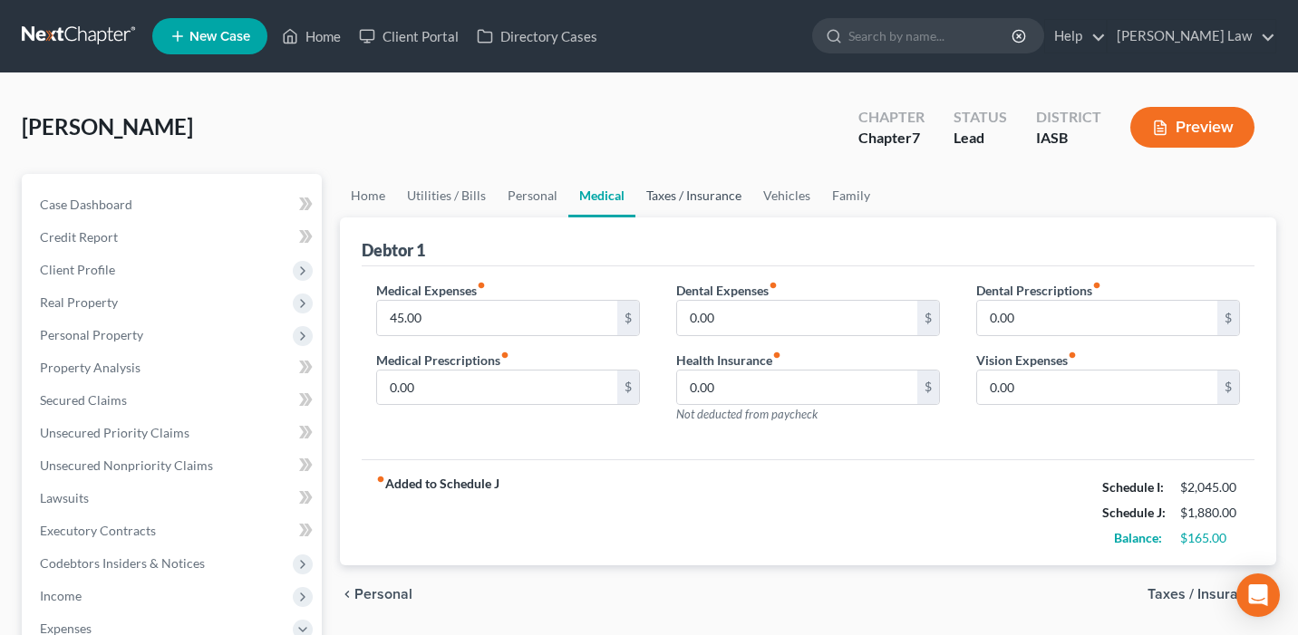
click at [661, 193] on link "Taxes / Insurance" at bounding box center [693, 195] width 117 height 43
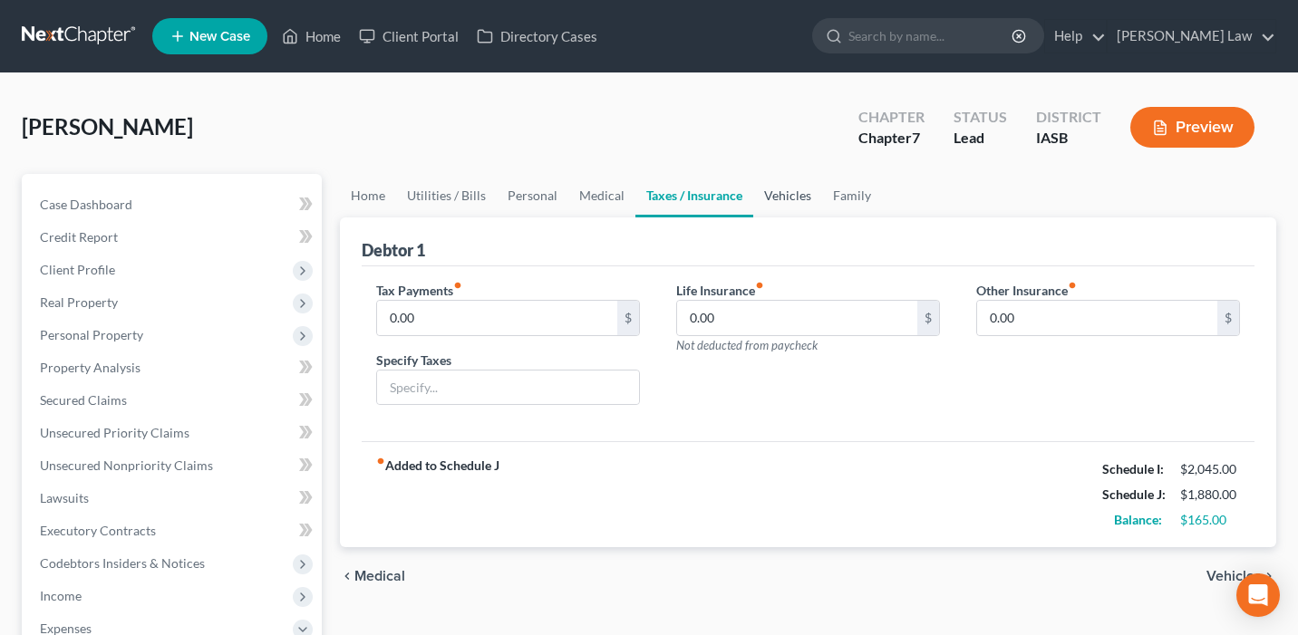
click at [797, 187] on link "Vehicles" at bounding box center [787, 195] width 69 height 43
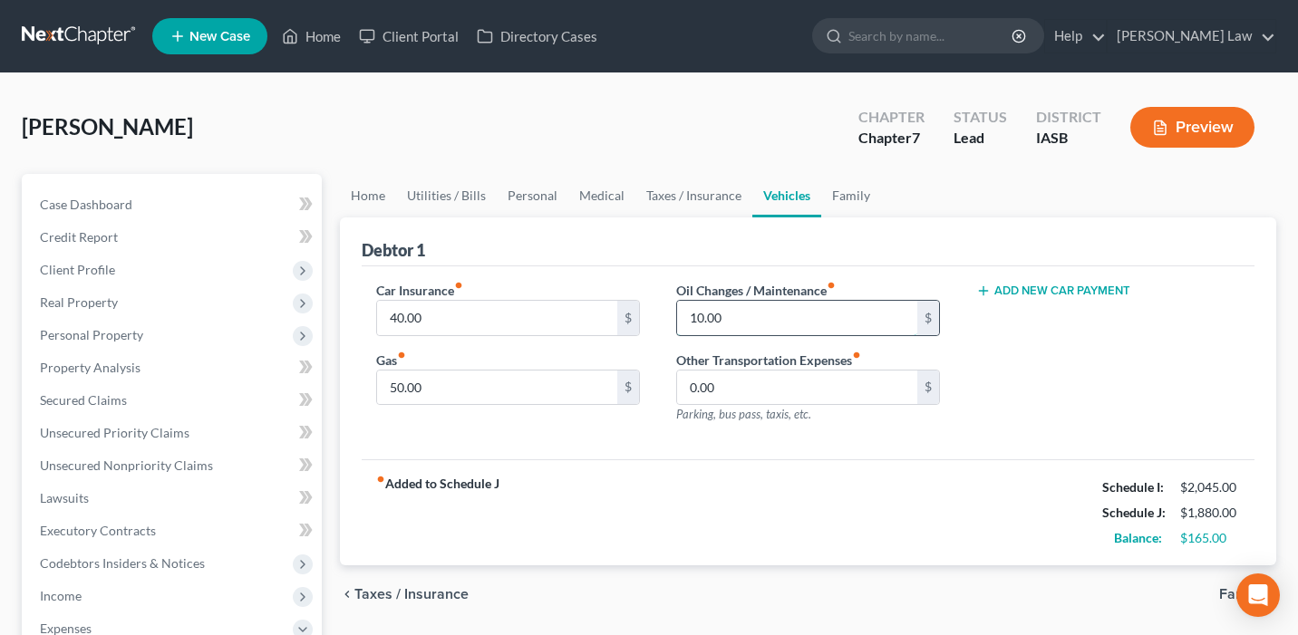
click at [793, 320] on input "10.00" at bounding box center [797, 318] width 240 height 34
type input "50"
click at [722, 533] on div "fiber_manual_record Added to Schedule J Schedule I: $2,045.00 Schedule J: $1,92…" at bounding box center [808, 512] width 893 height 106
click at [855, 199] on link "Family" at bounding box center [851, 195] width 60 height 43
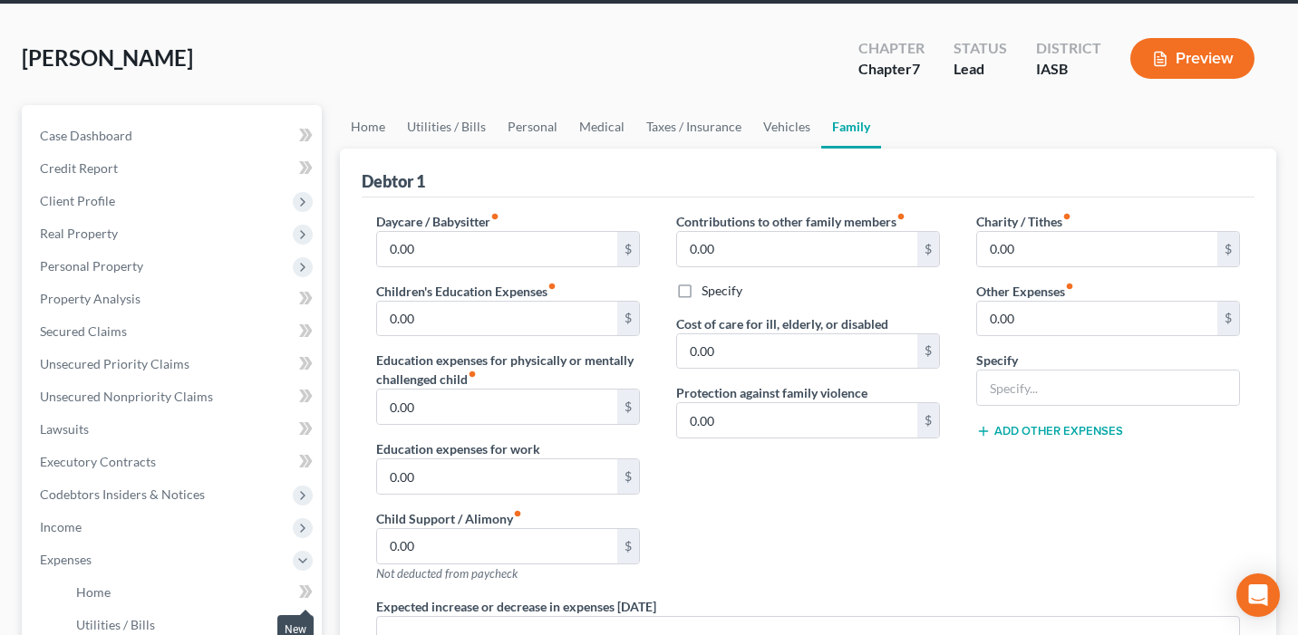
scroll to position [222, 0]
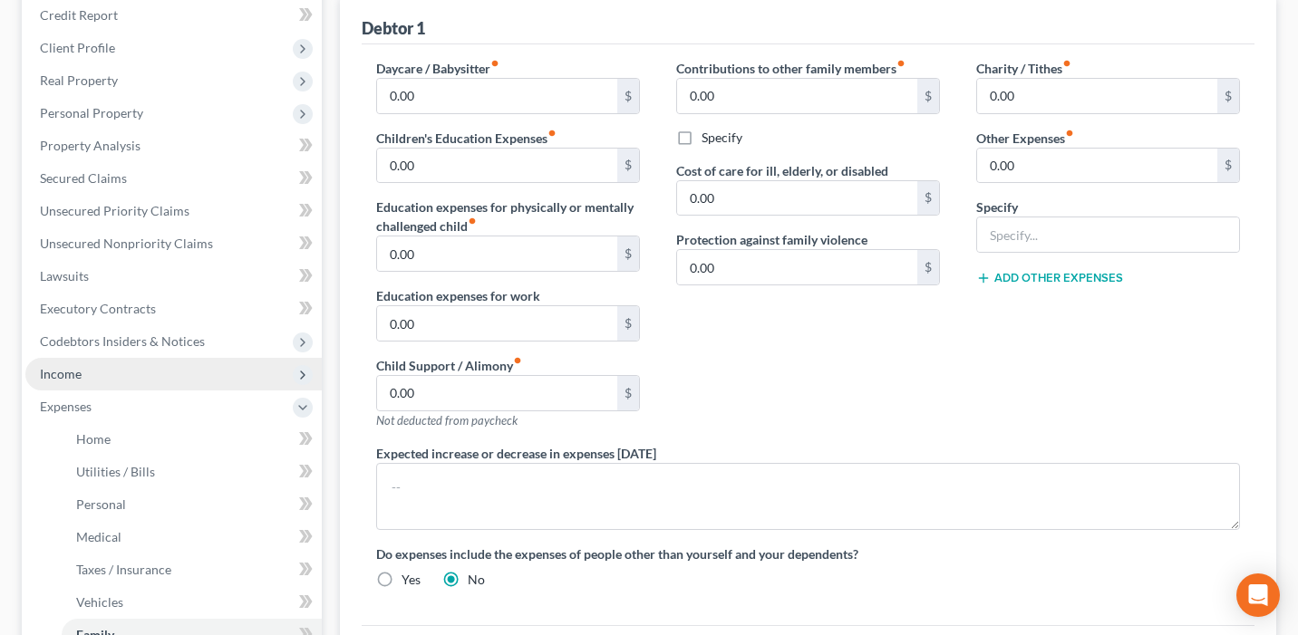
click at [165, 374] on span "Income" at bounding box center [173, 374] width 296 height 33
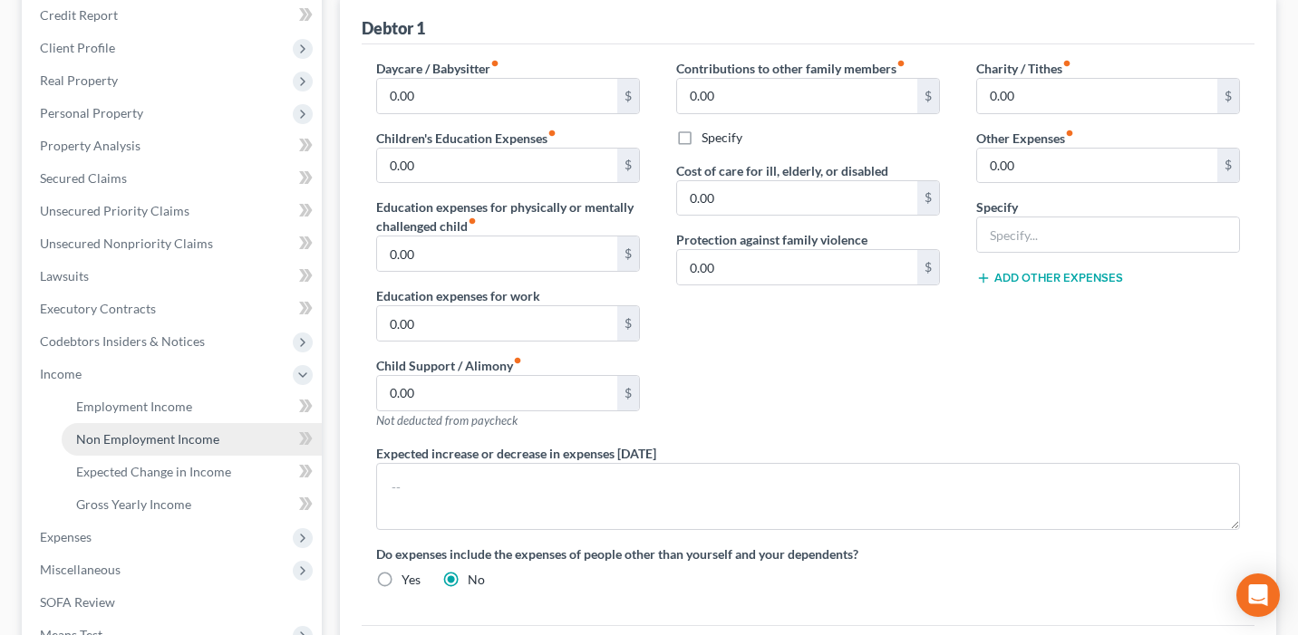
click at [185, 444] on span "Non Employment Income" at bounding box center [147, 438] width 143 height 15
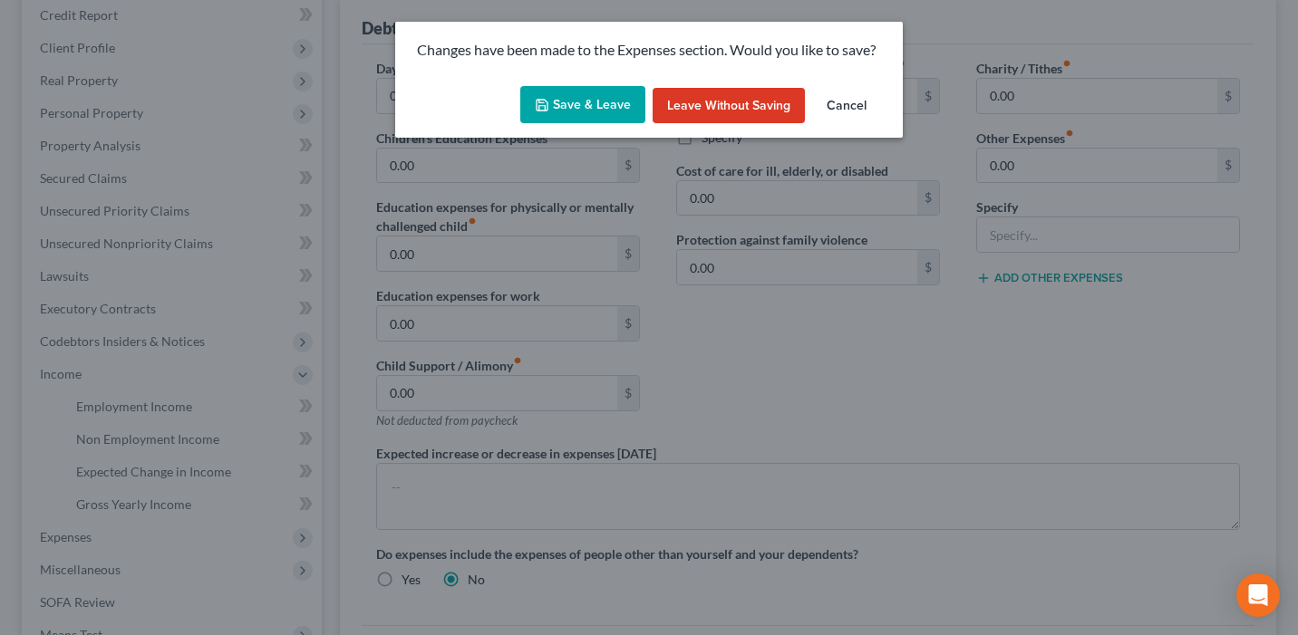
click at [563, 101] on button "Save & Leave" at bounding box center [582, 105] width 125 height 38
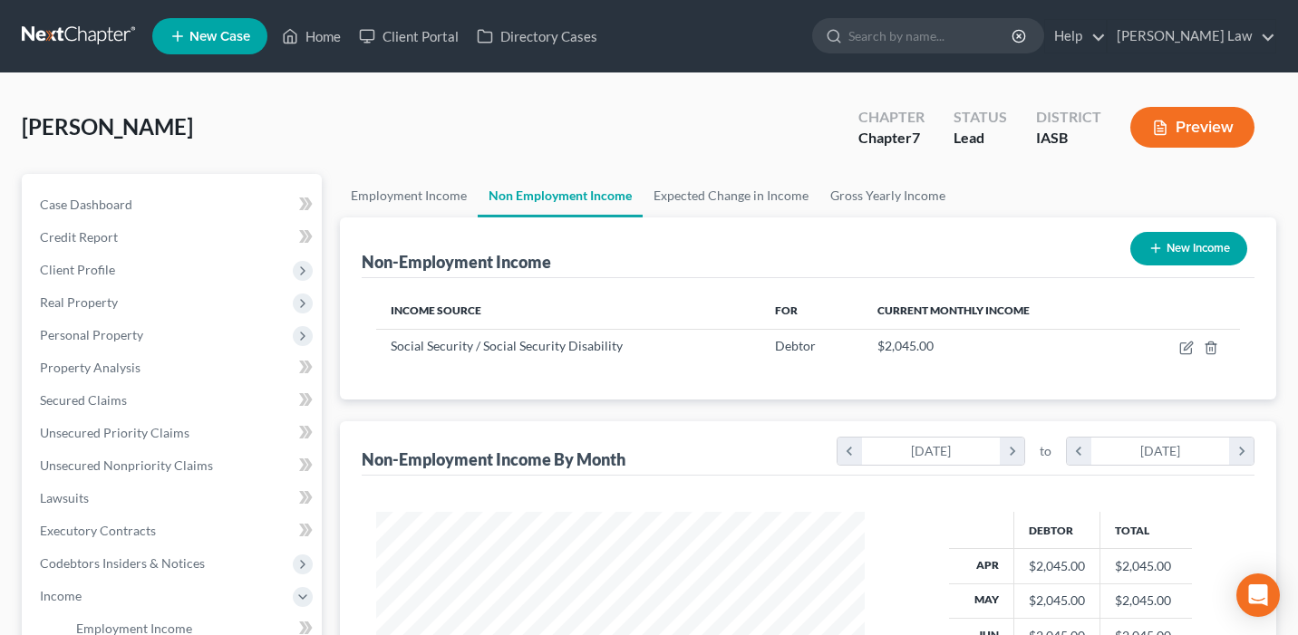
click at [1218, 243] on button "New Income" at bounding box center [1188, 249] width 117 height 34
select select "0"
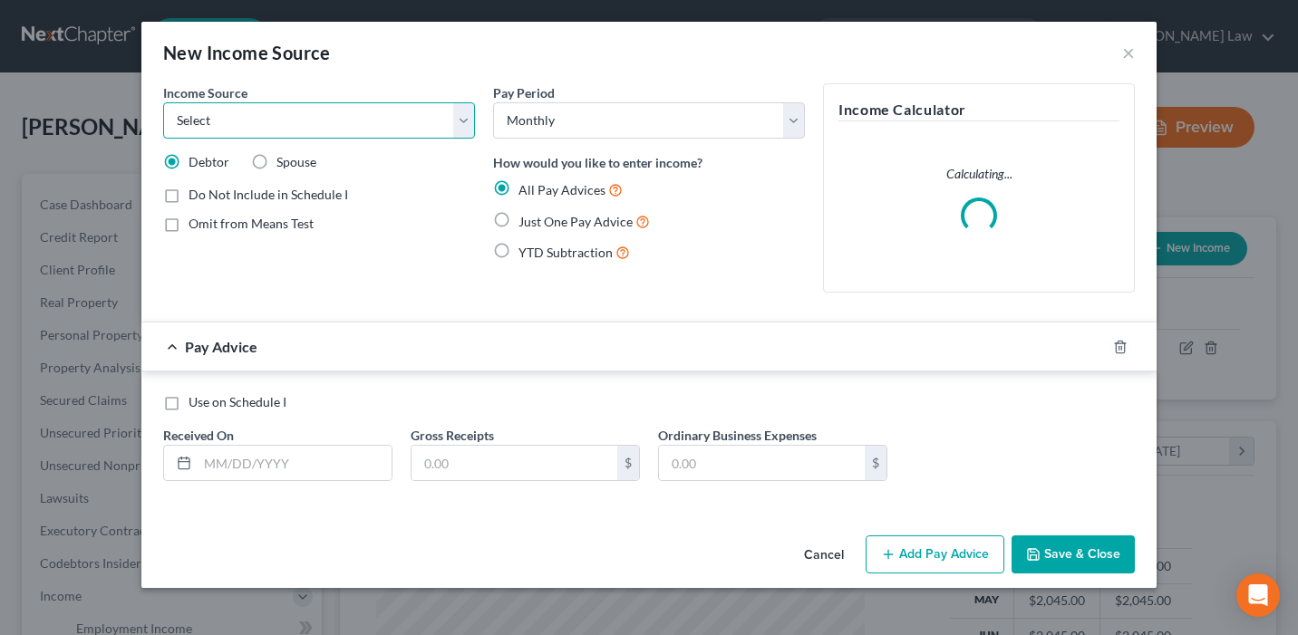
click at [343, 120] on select "Select Unemployment Disability (from employer) Pension Retirement Social Securi…" at bounding box center [319, 120] width 312 height 36
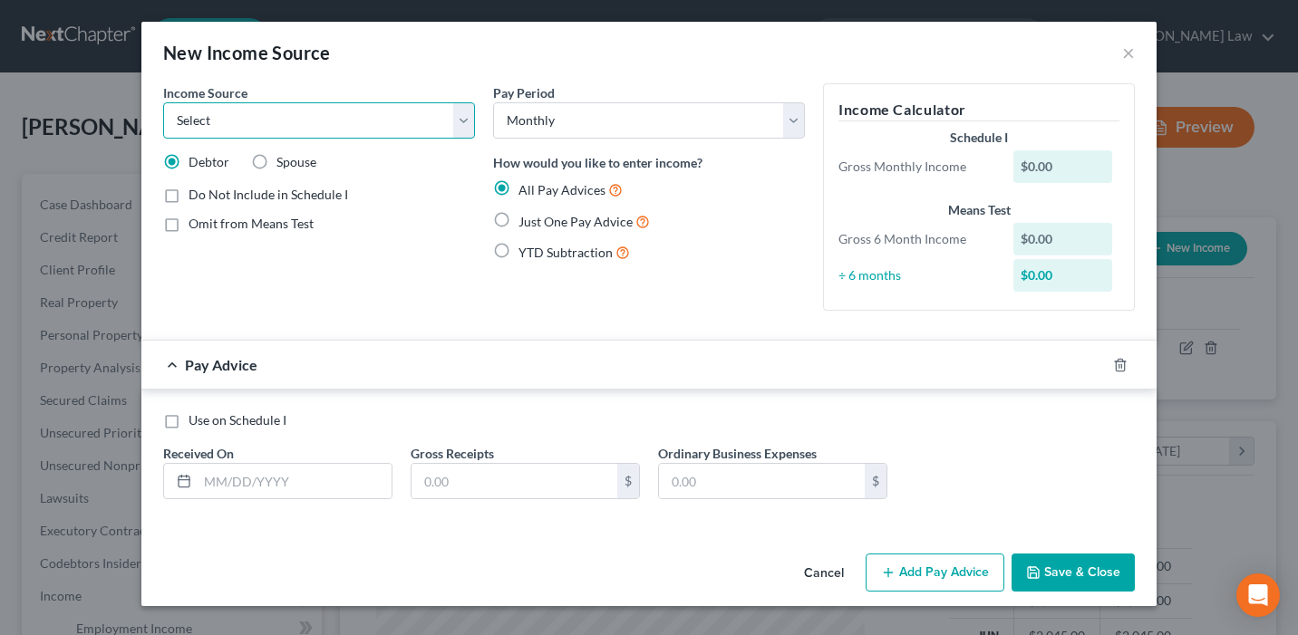
select select "5"
click at [163, 102] on select "Select Unemployment Disability (from employer) Pension Retirement Social Securi…" at bounding box center [319, 120] width 312 height 36
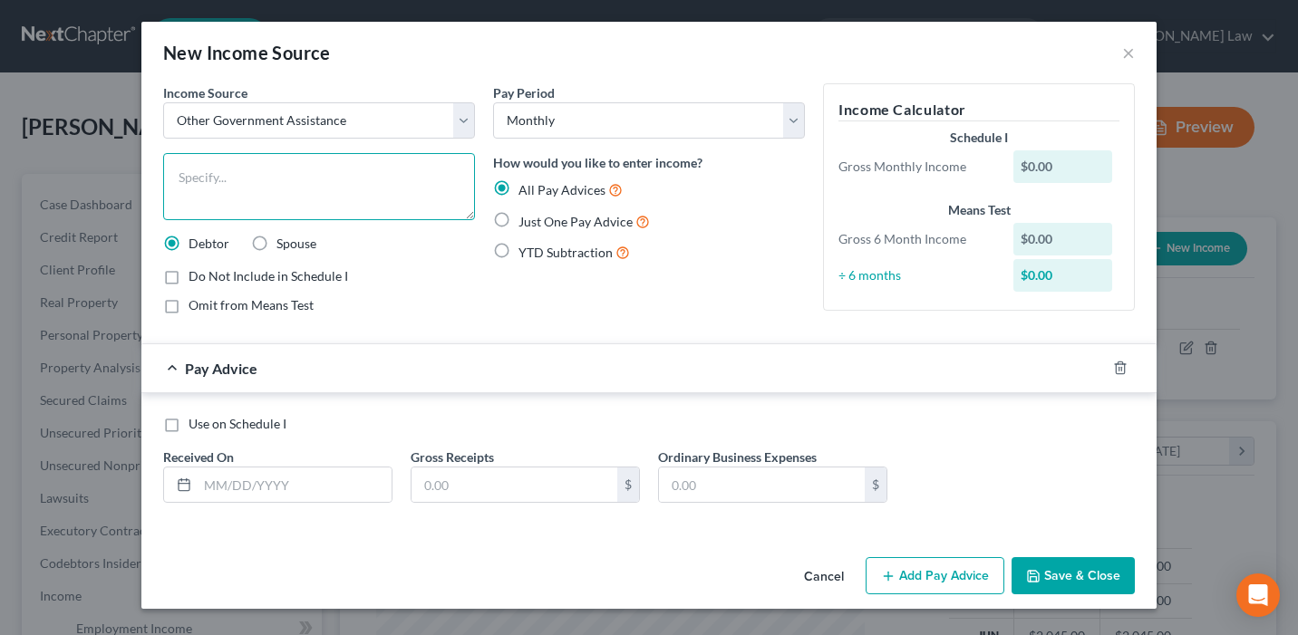
click at [267, 186] on textarea at bounding box center [319, 186] width 312 height 67
type textarea "F"
type textarea "I"
type textarea "SNAP"
click at [518, 220] on label "Just One Pay Advice" at bounding box center [583, 221] width 131 height 21
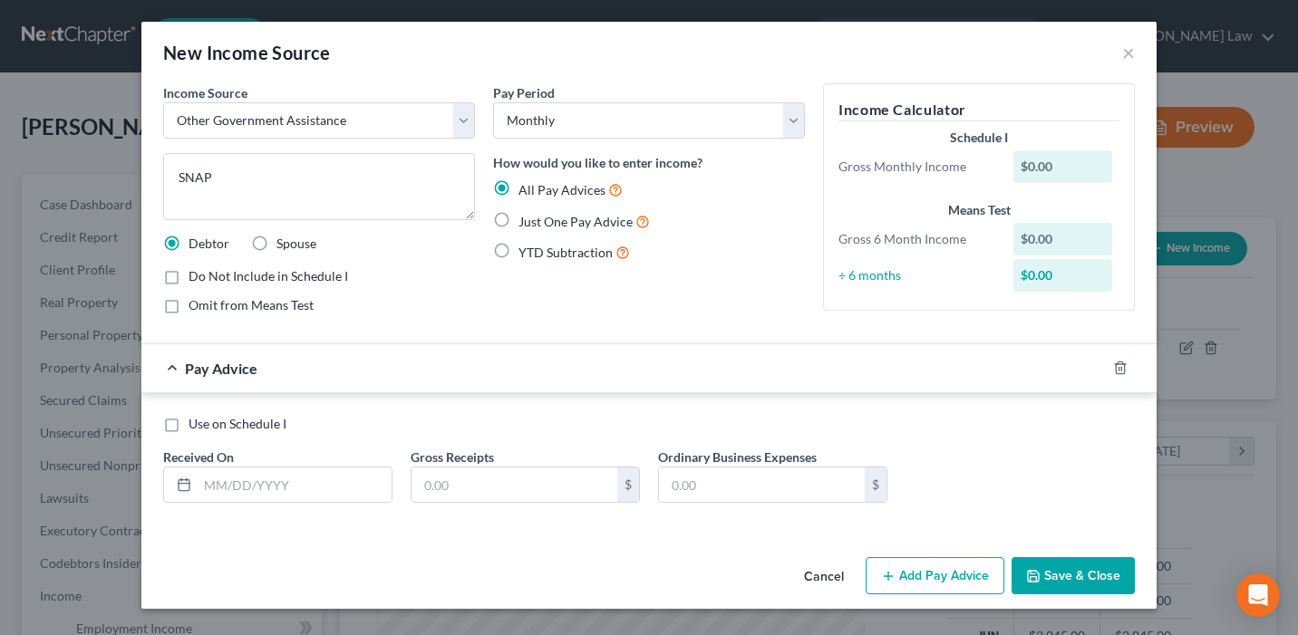
click at [526, 220] on input "Just One Pay Advice" at bounding box center [532, 217] width 12 height 12
radio input "true"
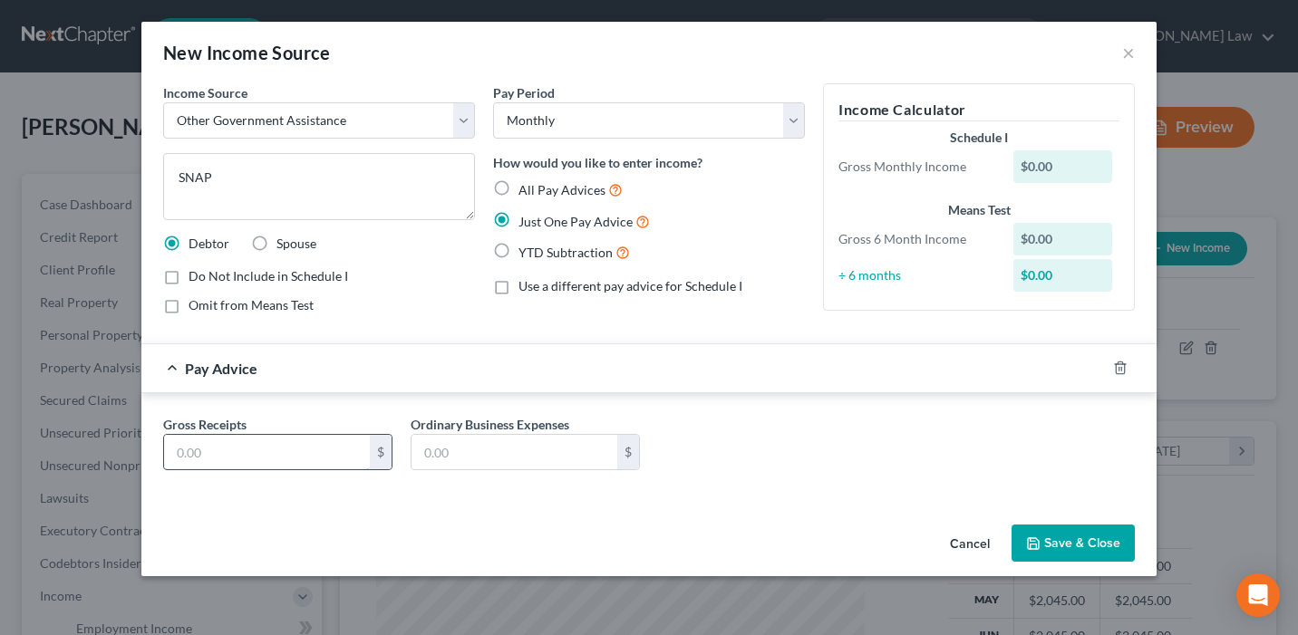
click at [261, 459] on input "text" at bounding box center [267, 452] width 206 height 34
type input "60"
click at [461, 518] on div "Cancel Save & Close" at bounding box center [648, 547] width 1015 height 60
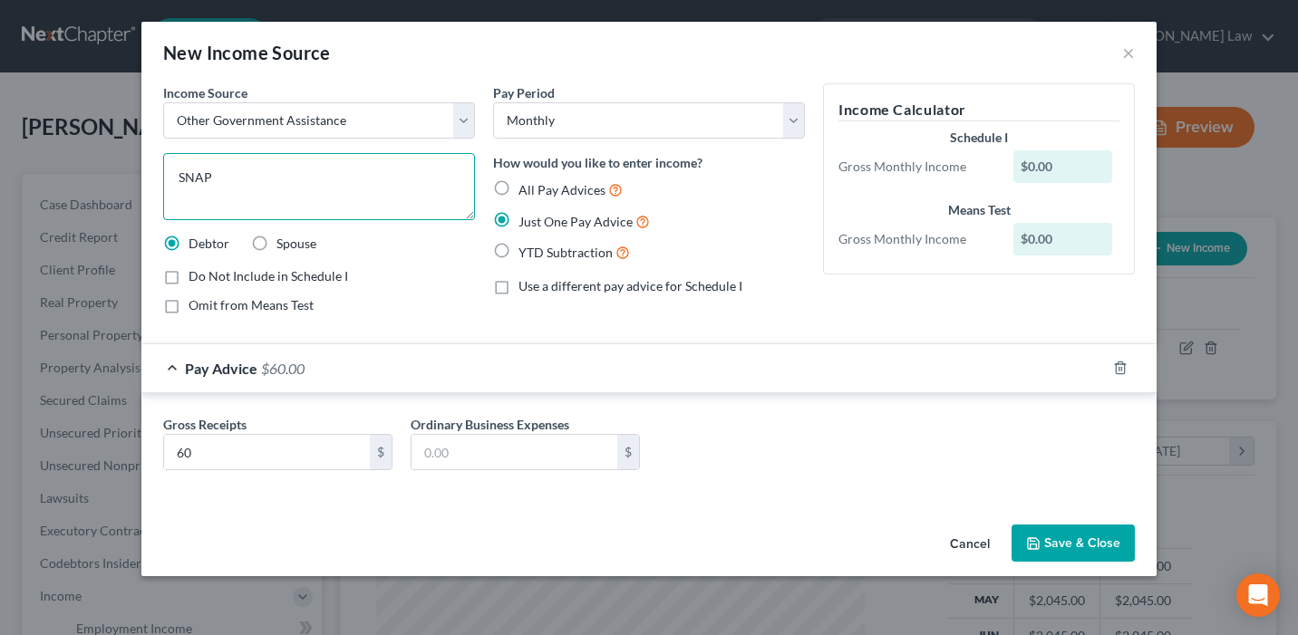
click at [325, 178] on textarea "SNAP" at bounding box center [319, 186] width 312 height 67
type textarea "SNAP Food Assistance"
click at [1066, 553] on button "Save & Close" at bounding box center [1072, 544] width 123 height 38
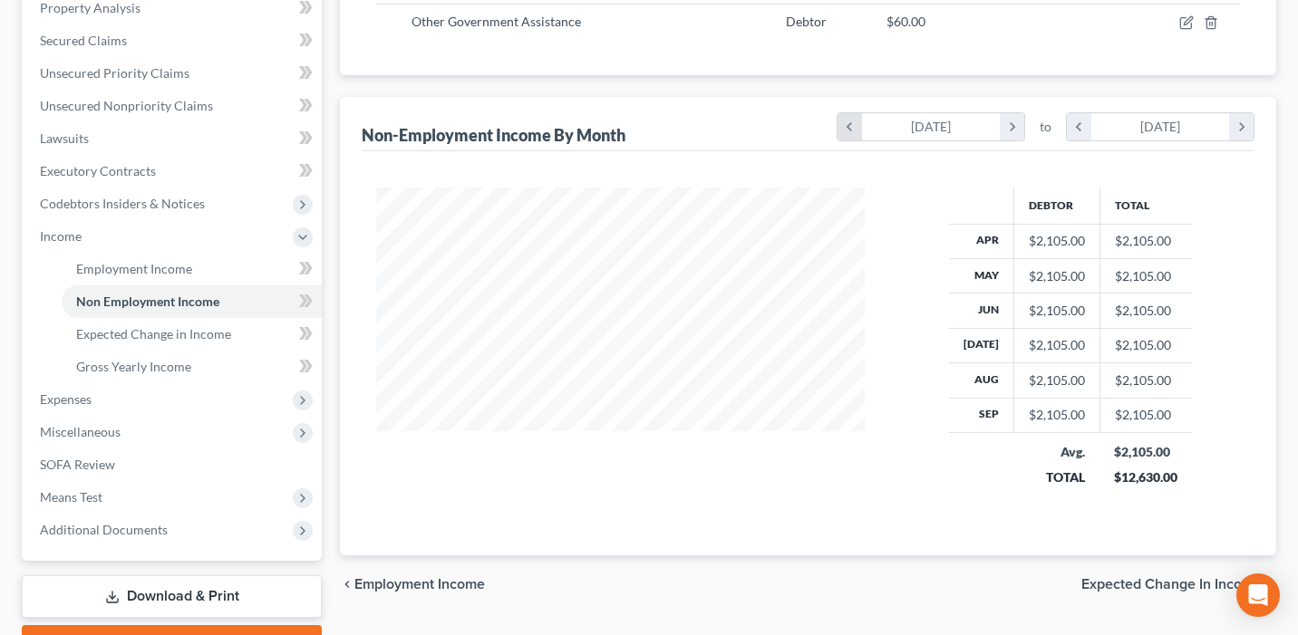
scroll to position [399, 0]
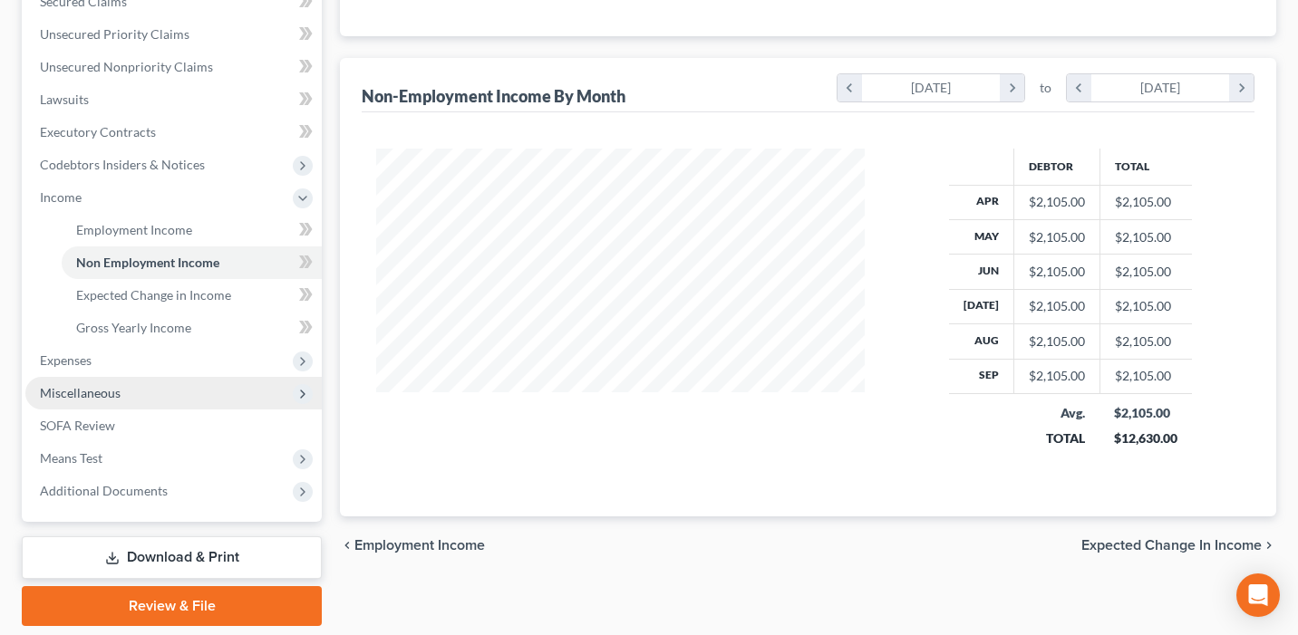
click at [174, 395] on span "Miscellaneous" at bounding box center [173, 393] width 296 height 33
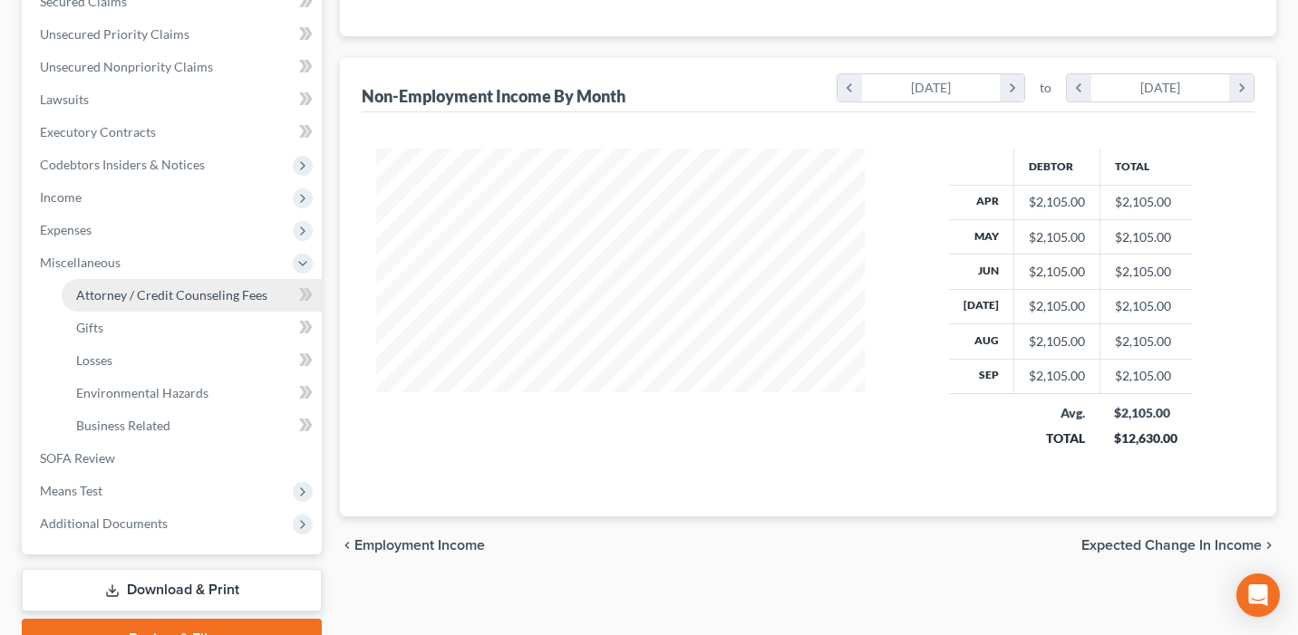
click at [198, 293] on span "Attorney / Credit Counseling Fees" at bounding box center [171, 294] width 191 height 15
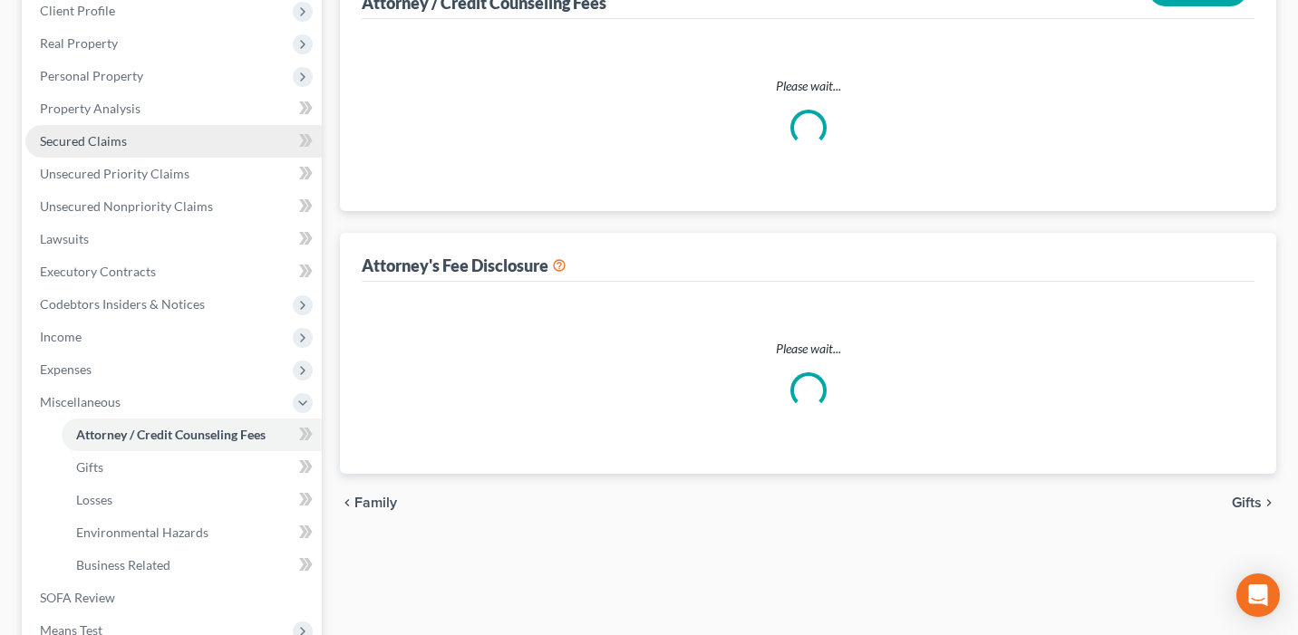
select select "0"
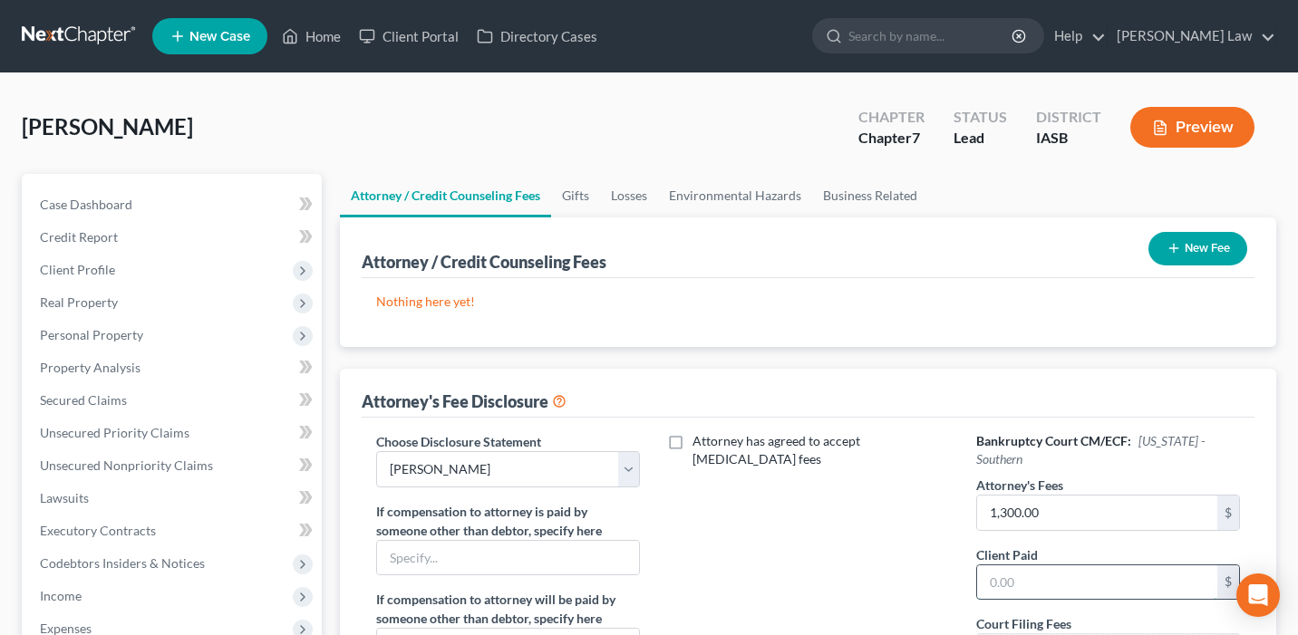
click at [996, 570] on input "text" at bounding box center [1097, 582] width 240 height 34
type input "1,300"
click at [816, 553] on div "Attorney has agreed to accept [MEDICAL_DATA] fees" at bounding box center [808, 600] width 300 height 336
click at [146, 207] on link "Case Dashboard" at bounding box center [173, 204] width 296 height 33
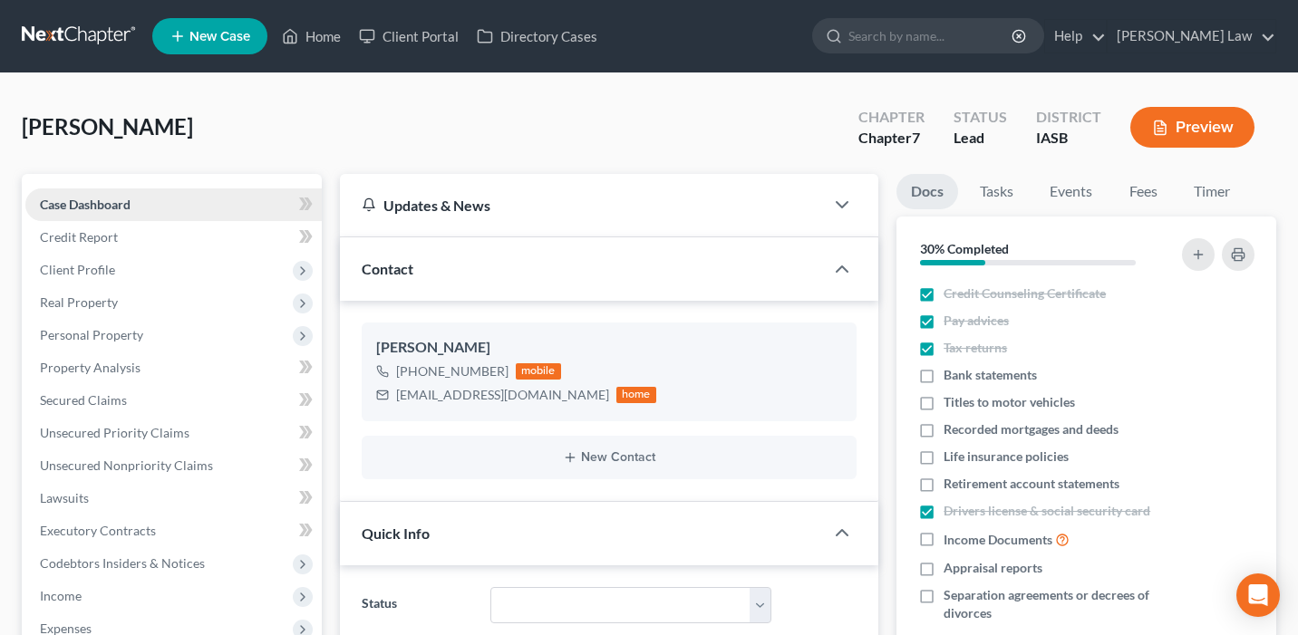
click at [249, 208] on link "Case Dashboard" at bounding box center [173, 204] width 296 height 33
drag, startPoint x: 510, startPoint y: 395, endPoint x: 422, endPoint y: 428, distance: 93.8
click at [395, 395] on div "[EMAIL_ADDRESS][DOMAIN_NAME] home" at bounding box center [516, 395] width 280 height 24
copy div "[EMAIL_ADDRESS][DOMAIN_NAME]"
click at [314, 34] on link "Home" at bounding box center [311, 36] width 77 height 33
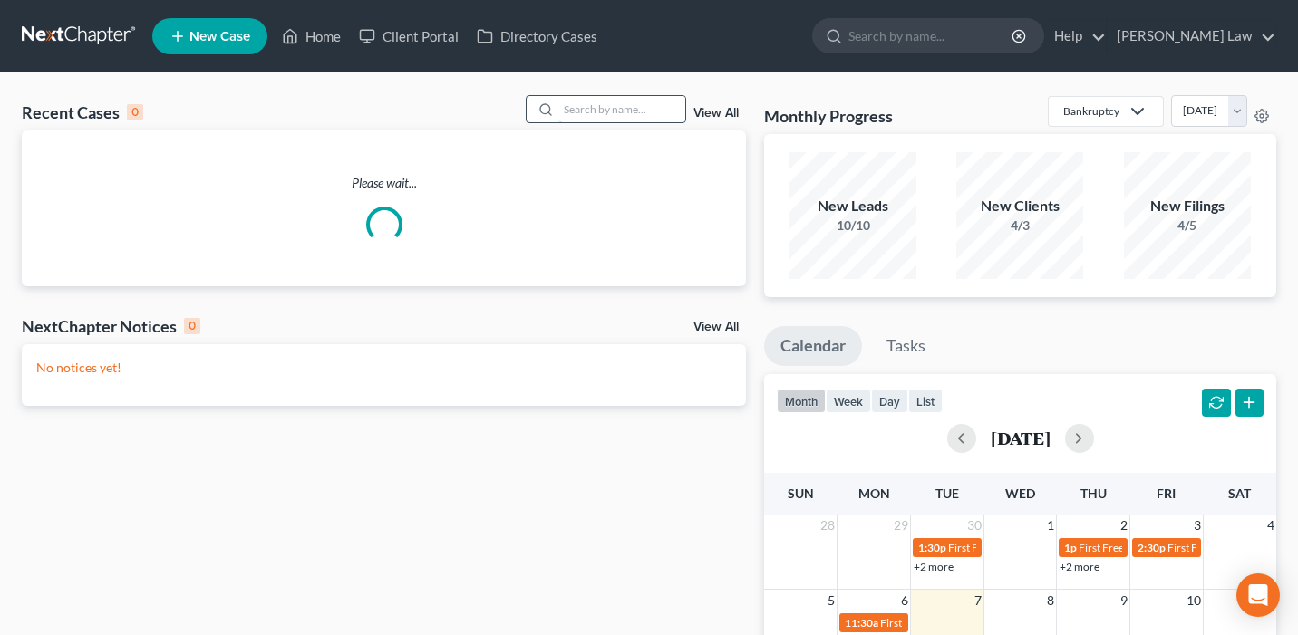
click at [588, 117] on input "search" at bounding box center [621, 109] width 127 height 26
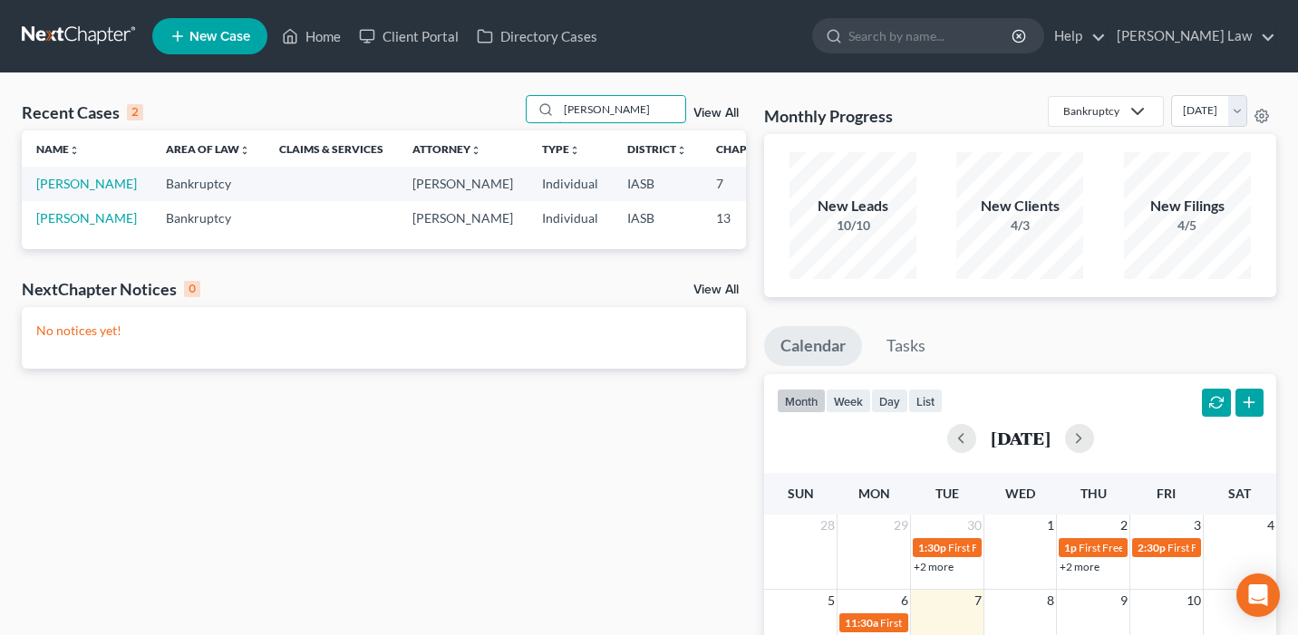
type input "[PERSON_NAME]"
click at [68, 191] on td "[PERSON_NAME]" at bounding box center [87, 184] width 130 height 34
click at [68, 191] on link "[PERSON_NAME]" at bounding box center [86, 183] width 101 height 15
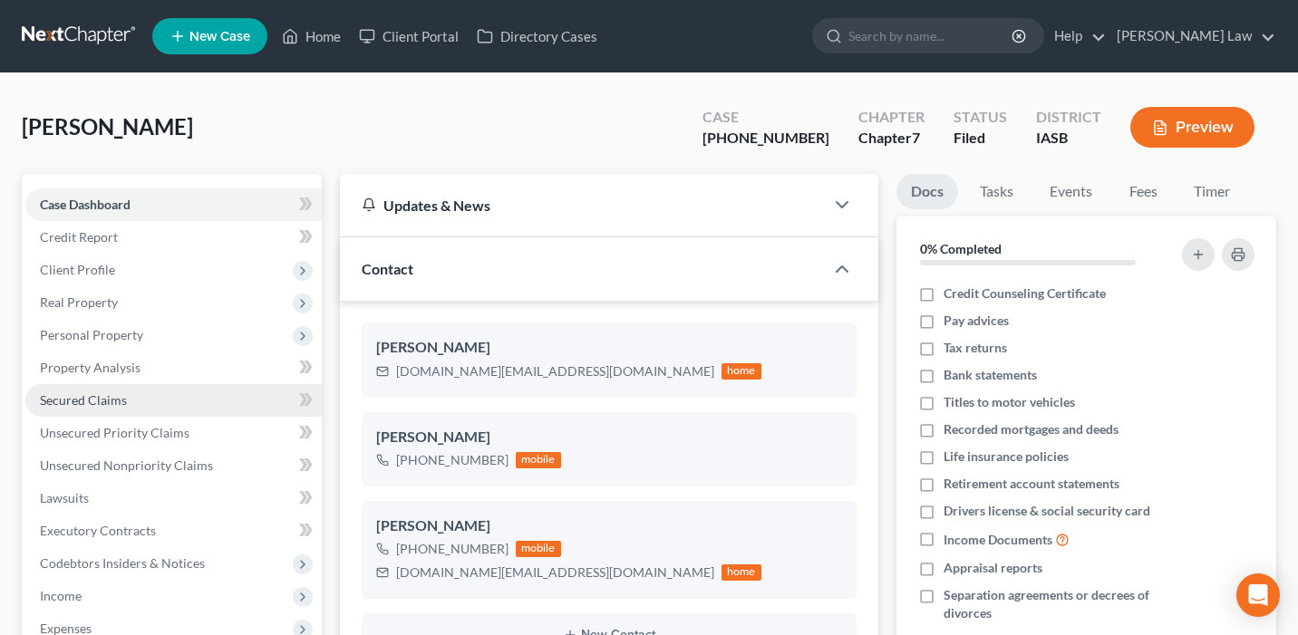
scroll to position [887, 0]
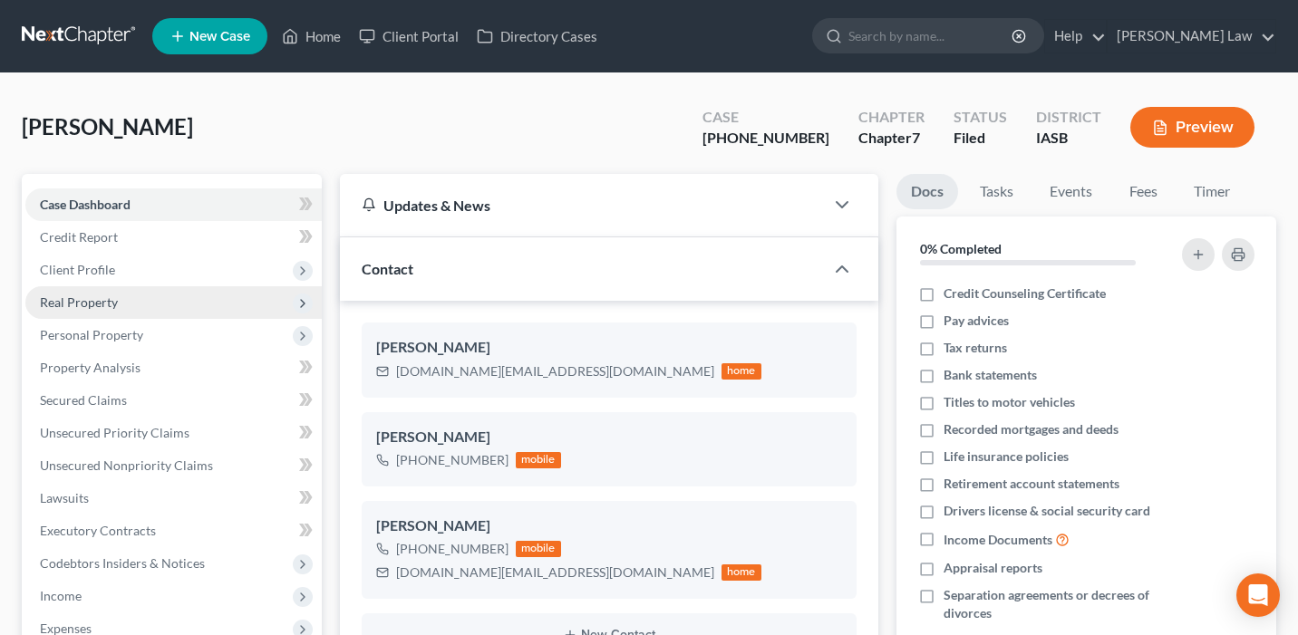
click at [179, 306] on span "Real Property" at bounding box center [173, 302] width 296 height 33
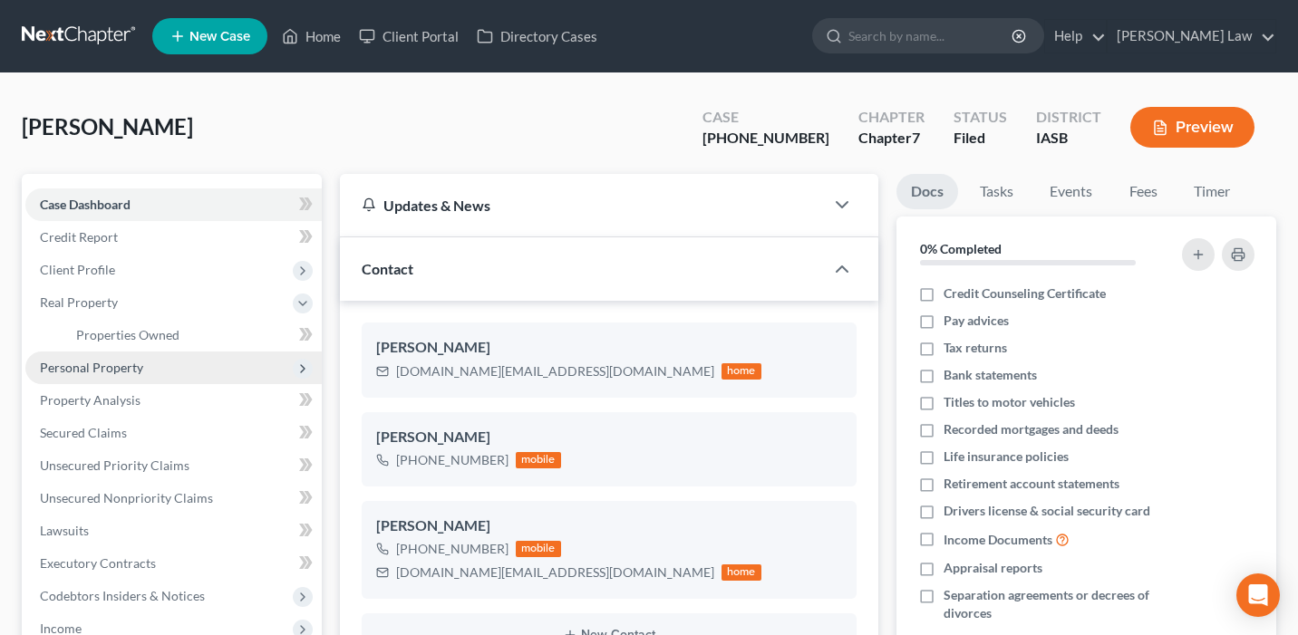
click at [177, 364] on span "Personal Property" at bounding box center [173, 368] width 296 height 33
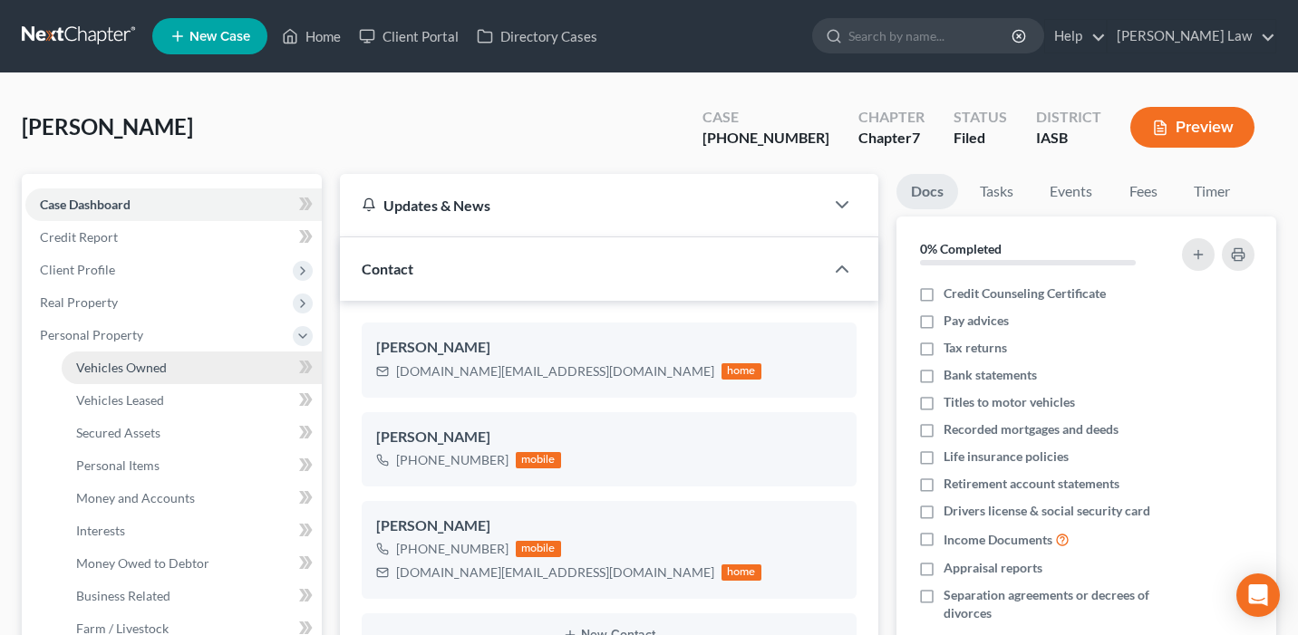
click at [165, 360] on span "Vehicles Owned" at bounding box center [121, 367] width 91 height 15
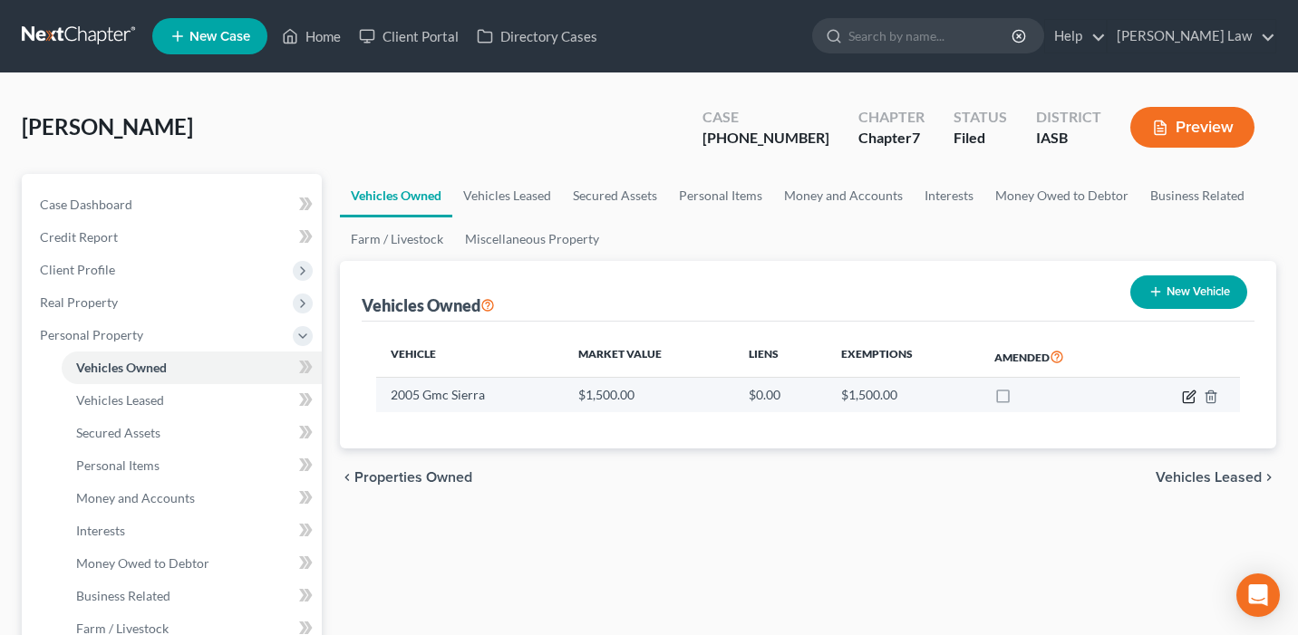
click at [1183, 391] on icon "button" at bounding box center [1189, 397] width 14 height 14
select select "0"
select select "21"
select select "4"
select select "0"
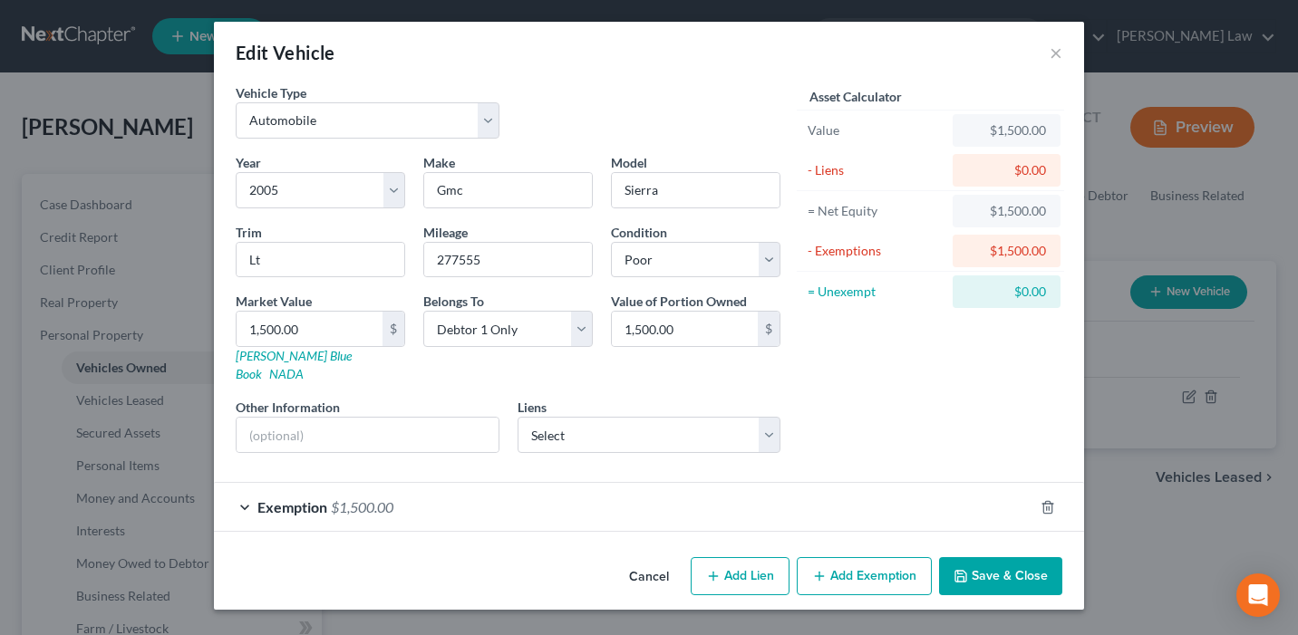
click at [776, 485] on div "Exemption $1,500.00" at bounding box center [623, 507] width 819 height 48
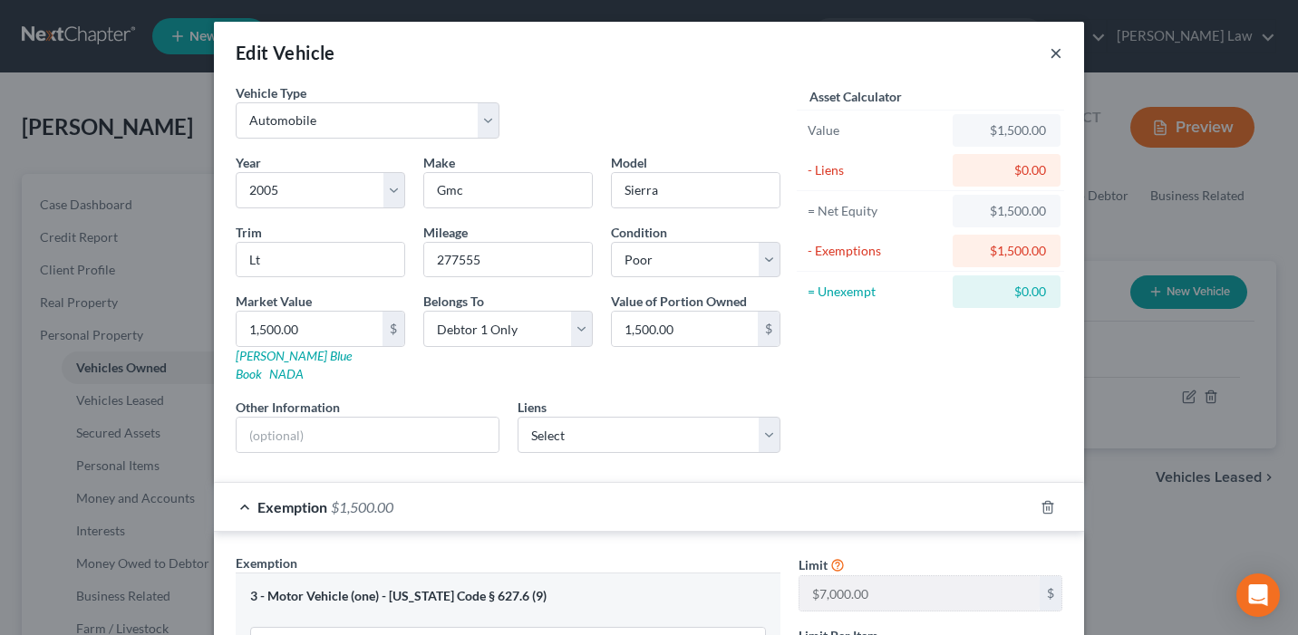
click at [1051, 60] on button "×" at bounding box center [1055, 53] width 13 height 22
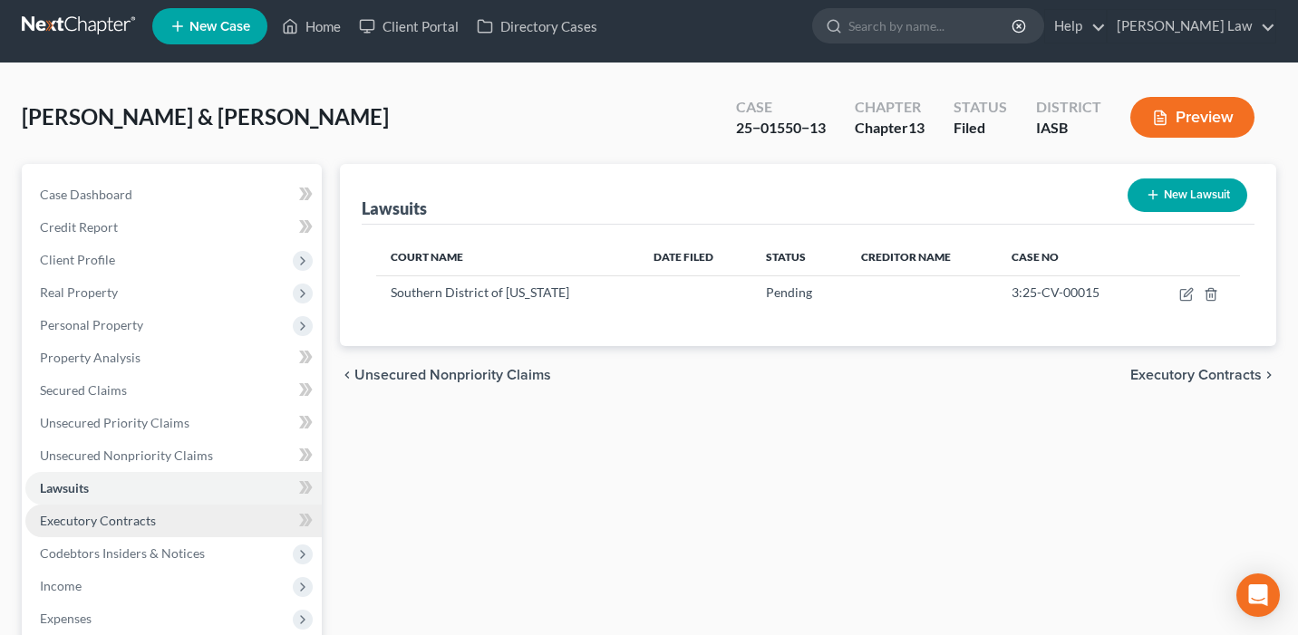
scroll to position [18, 0]
